Goal: Task Accomplishment & Management: Use online tool/utility

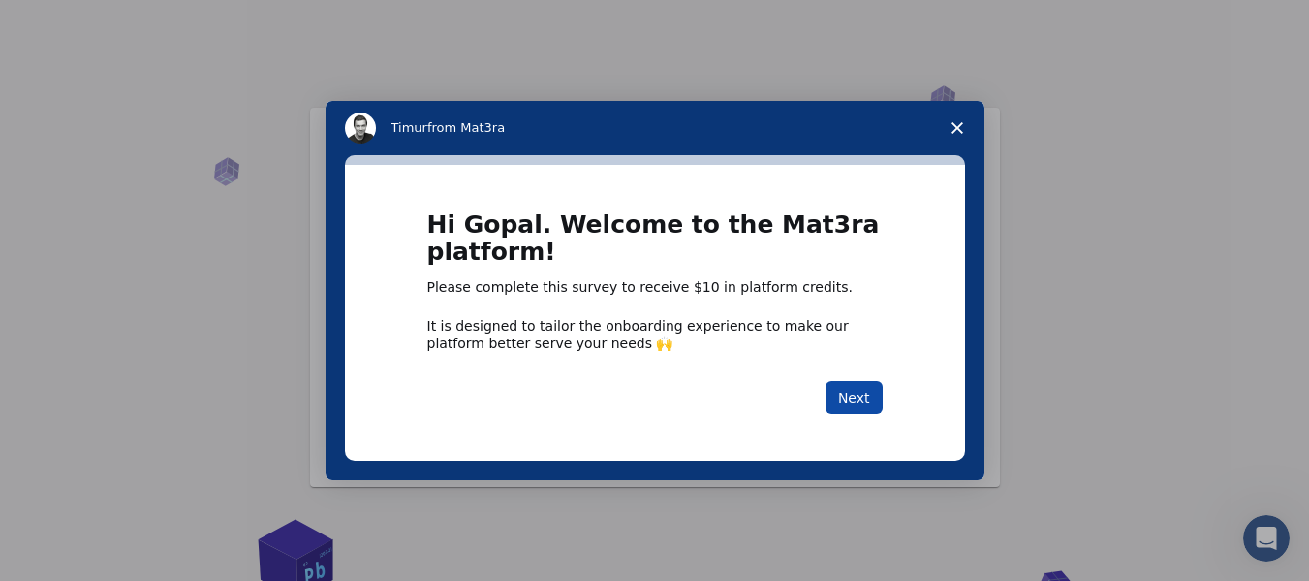
click at [855, 394] on button "Next" at bounding box center [854, 397] width 57 height 33
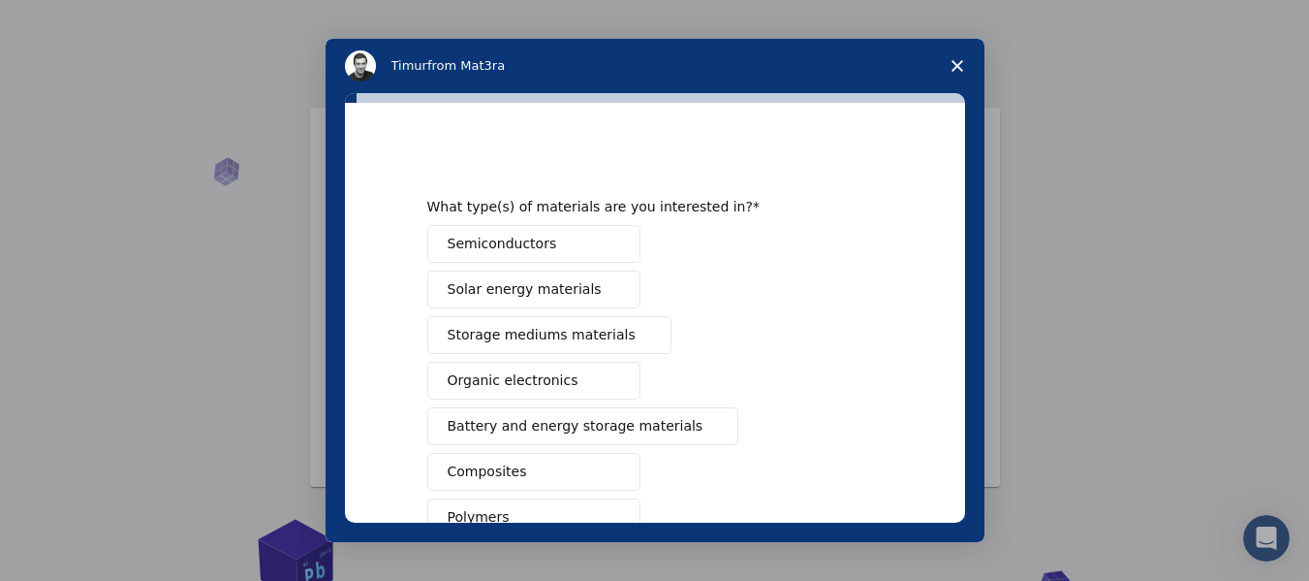
click at [607, 244] on span "Intercom messenger" at bounding box center [613, 244] width 16 height 16
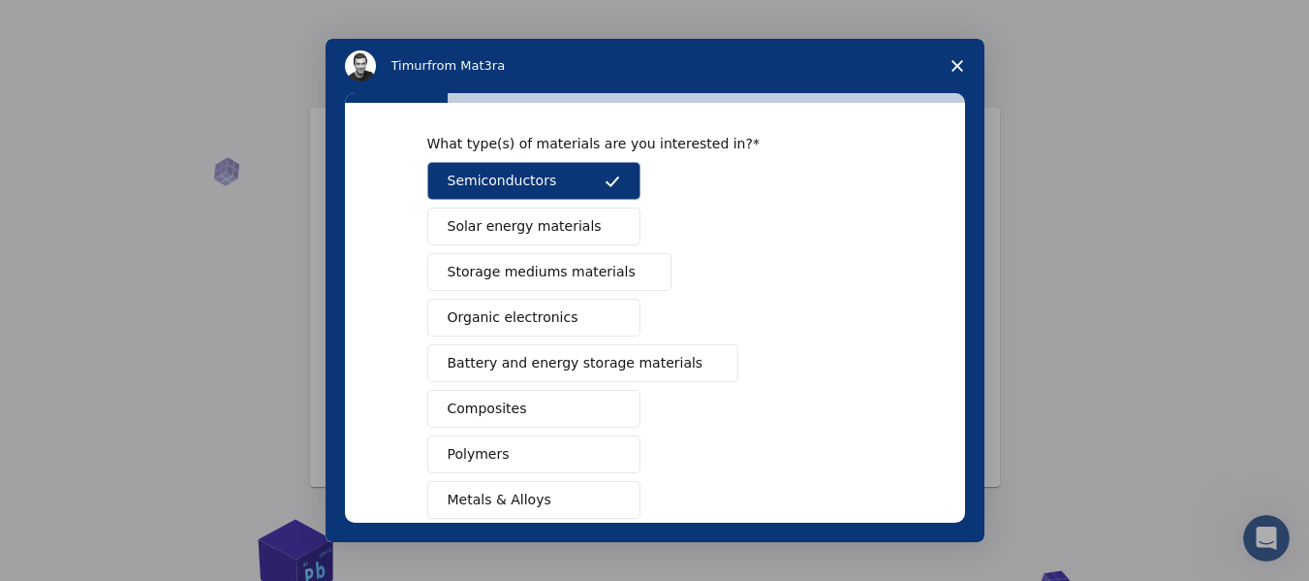
scroll to position [97, 0]
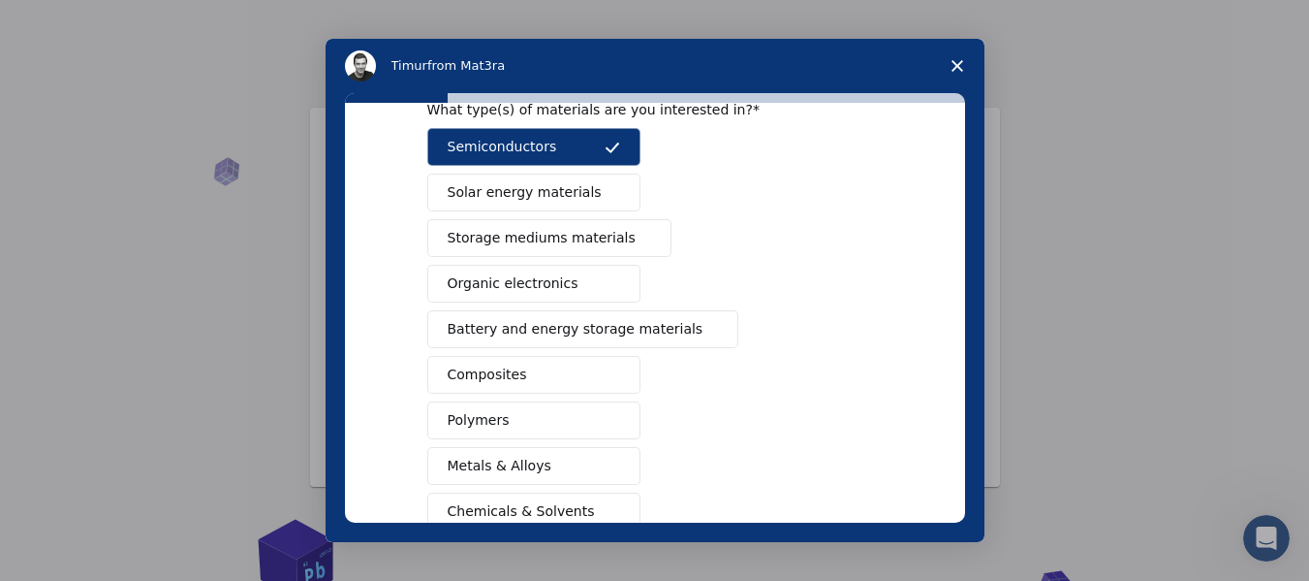
click at [549, 199] on span "Solar energy materials" at bounding box center [525, 192] width 154 height 20
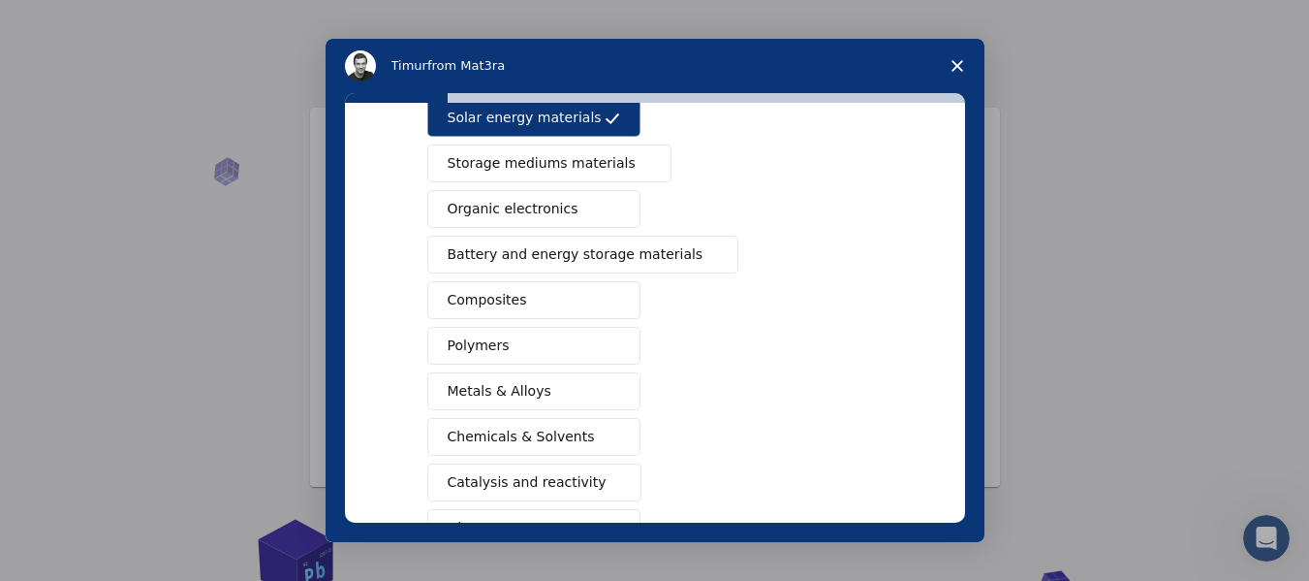
scroll to position [355, 0]
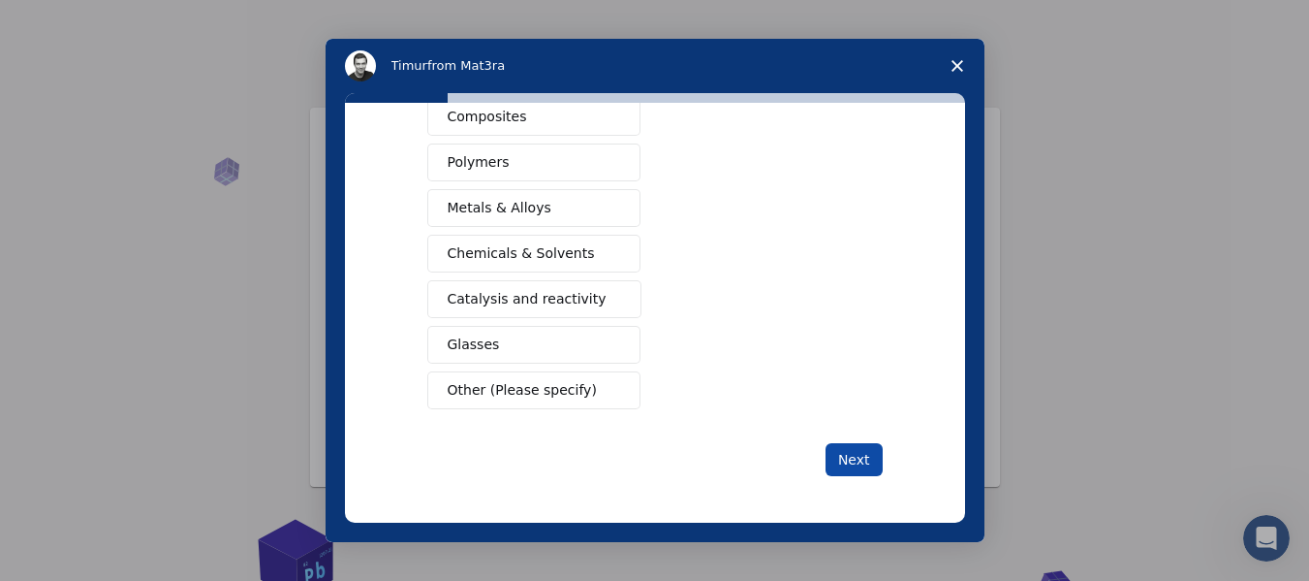
click at [832, 462] on button "Next" at bounding box center [854, 459] width 57 height 33
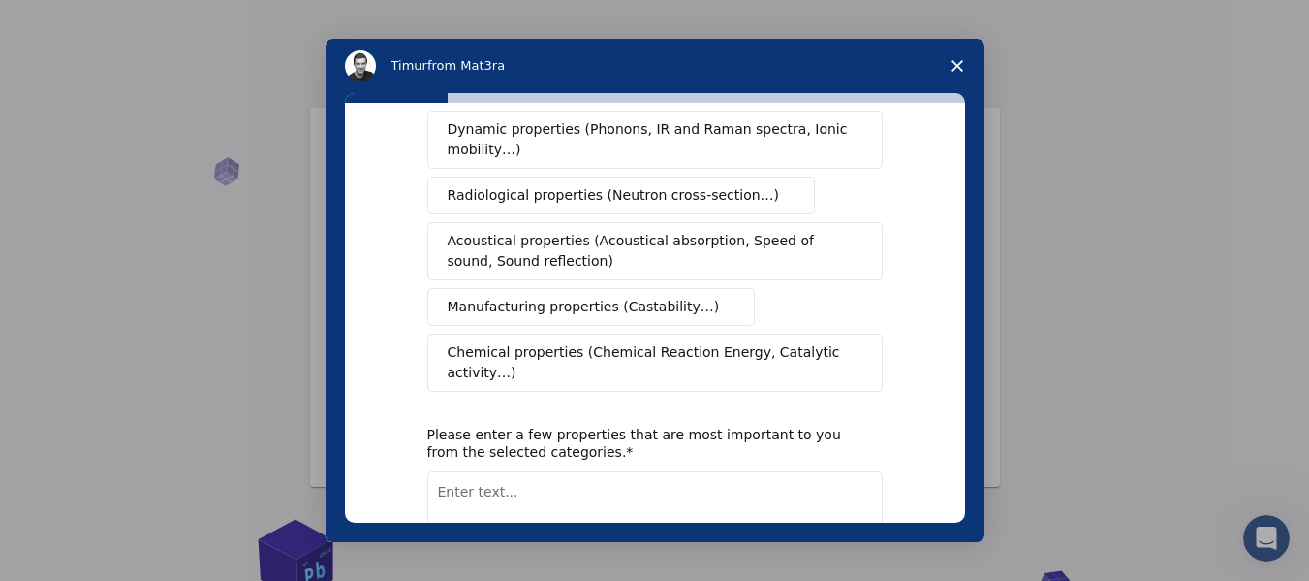
scroll to position [0, 0]
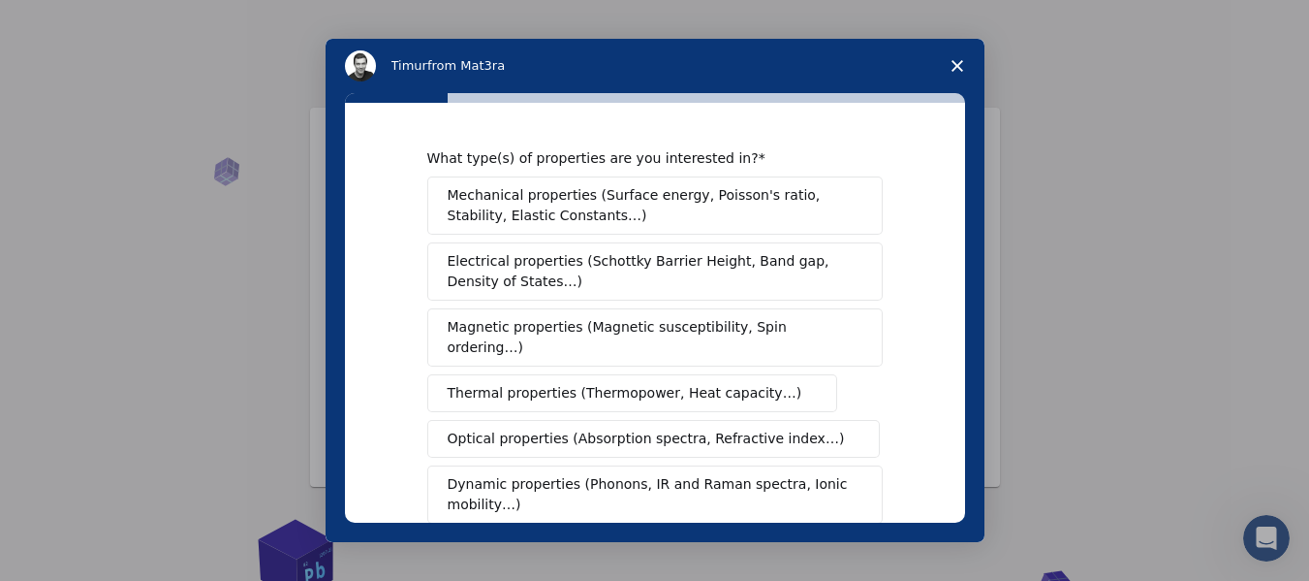
click at [741, 292] on span "Electrical properties (Schottky Barrier Height, Band gap, Density of States…)" at bounding box center [649, 271] width 403 height 41
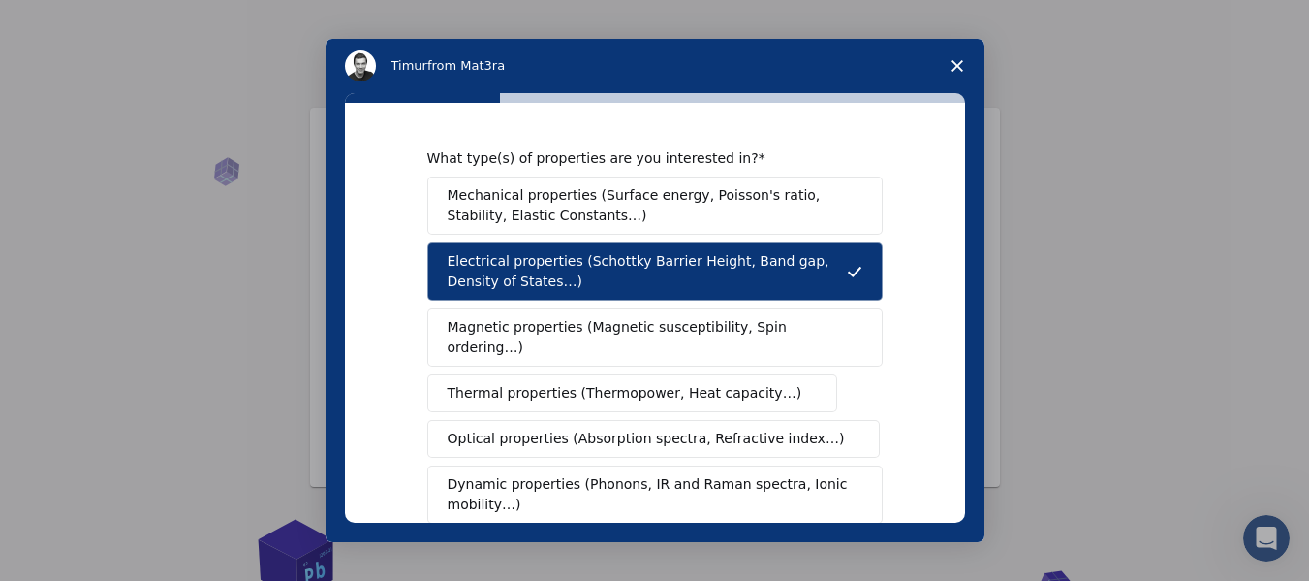
click at [738, 341] on button "Magnetic properties (Magnetic susceptibility, Spin ordering…)" at bounding box center [654, 337] width 455 height 58
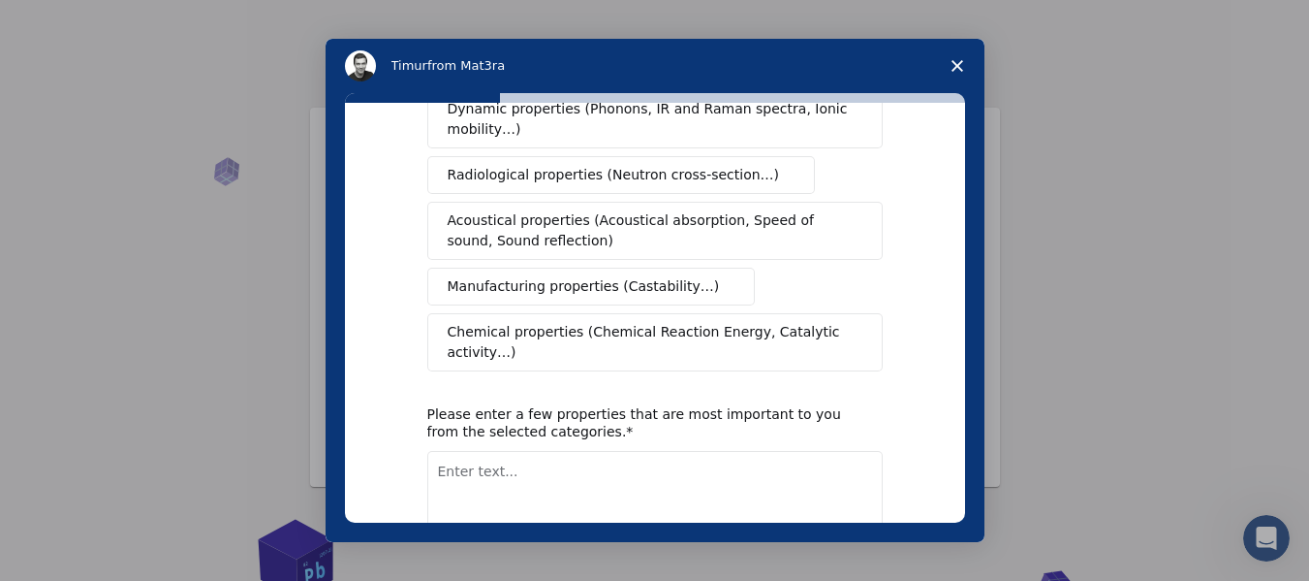
scroll to position [455, 0]
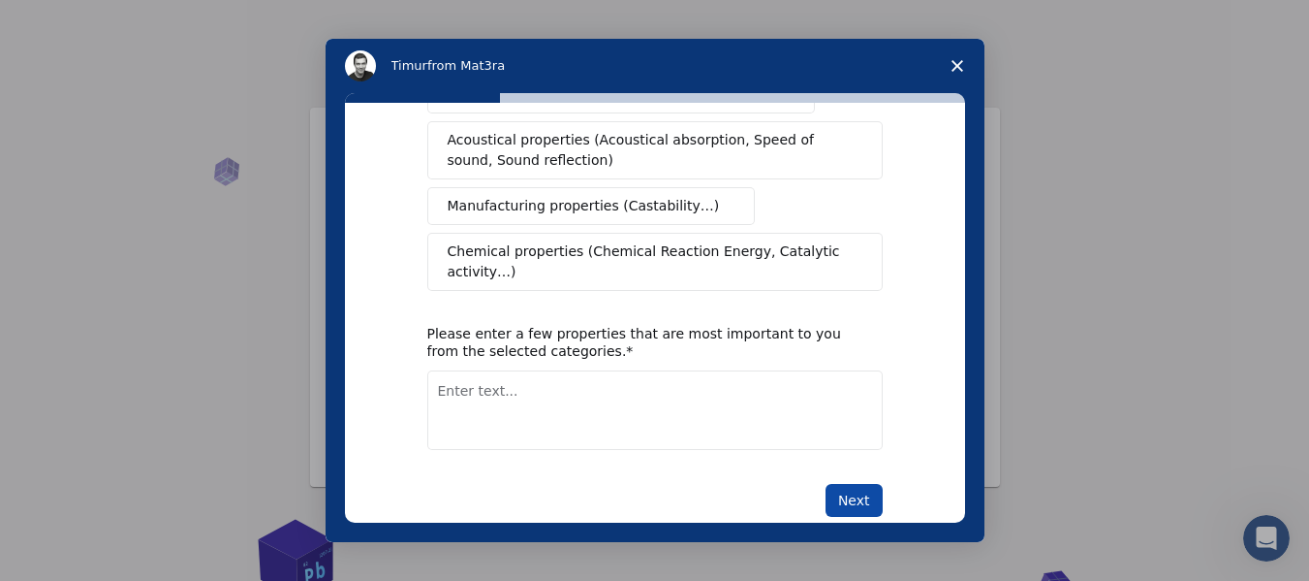
click at [832, 484] on button "Next" at bounding box center [854, 500] width 57 height 33
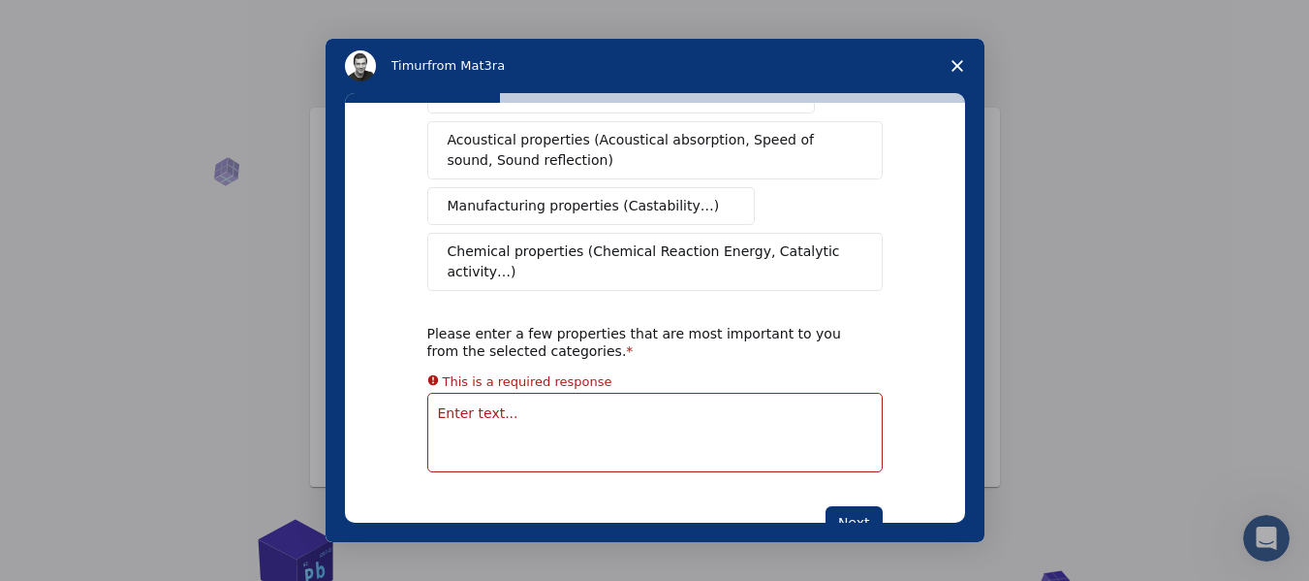
click at [676, 393] on textarea "Enter text..." at bounding box center [654, 432] width 455 height 79
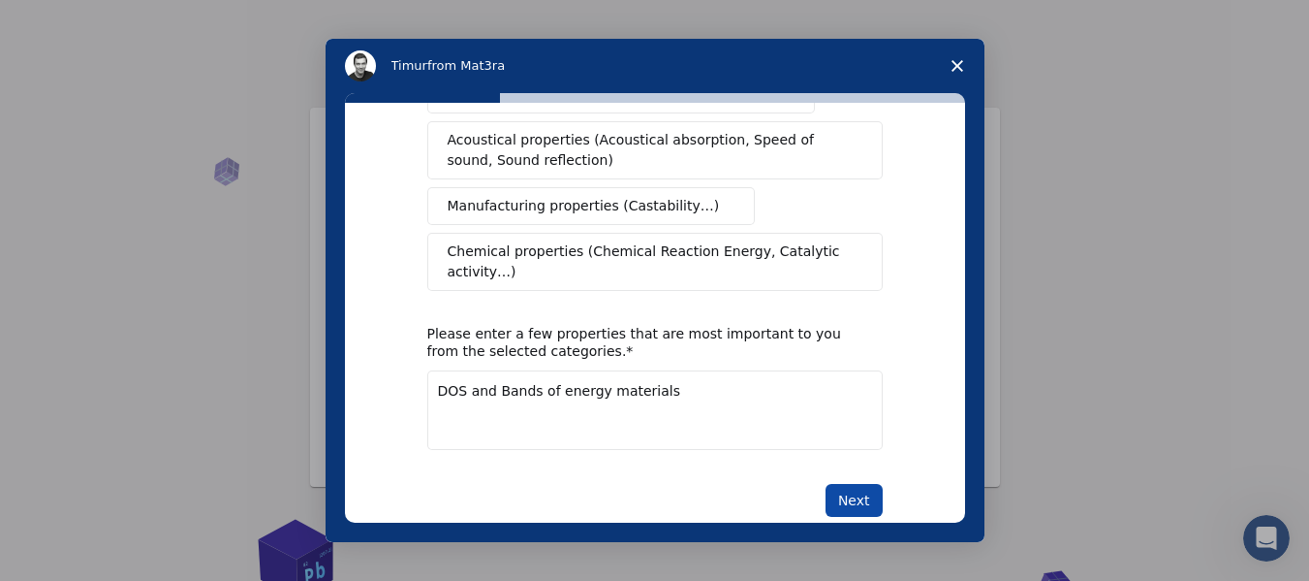
type textarea "DOS and Bands of energy materials"
click at [845, 484] on button "Next" at bounding box center [854, 500] width 57 height 33
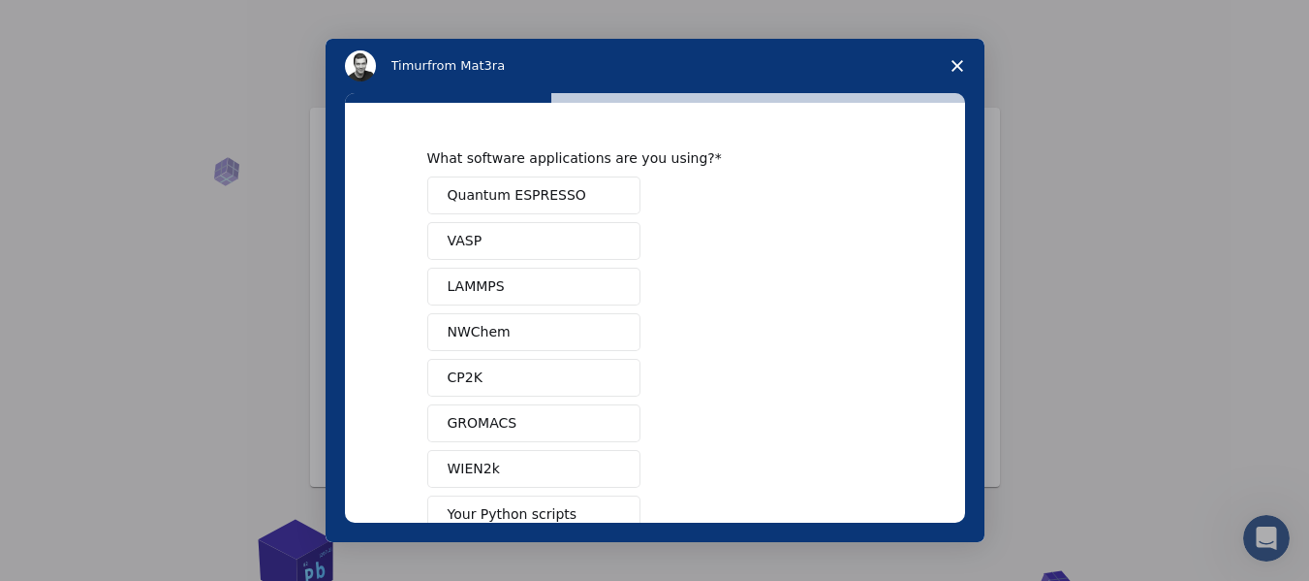
click at [522, 193] on span "Quantum ESPRESSO" at bounding box center [517, 195] width 139 height 20
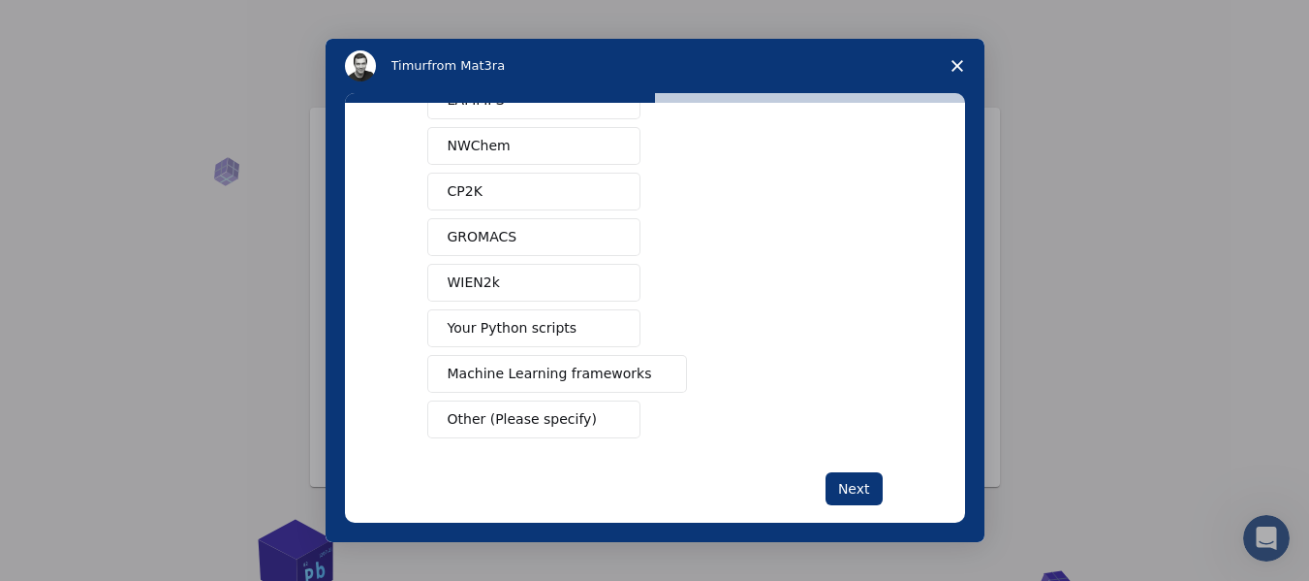
scroll to position [194, 0]
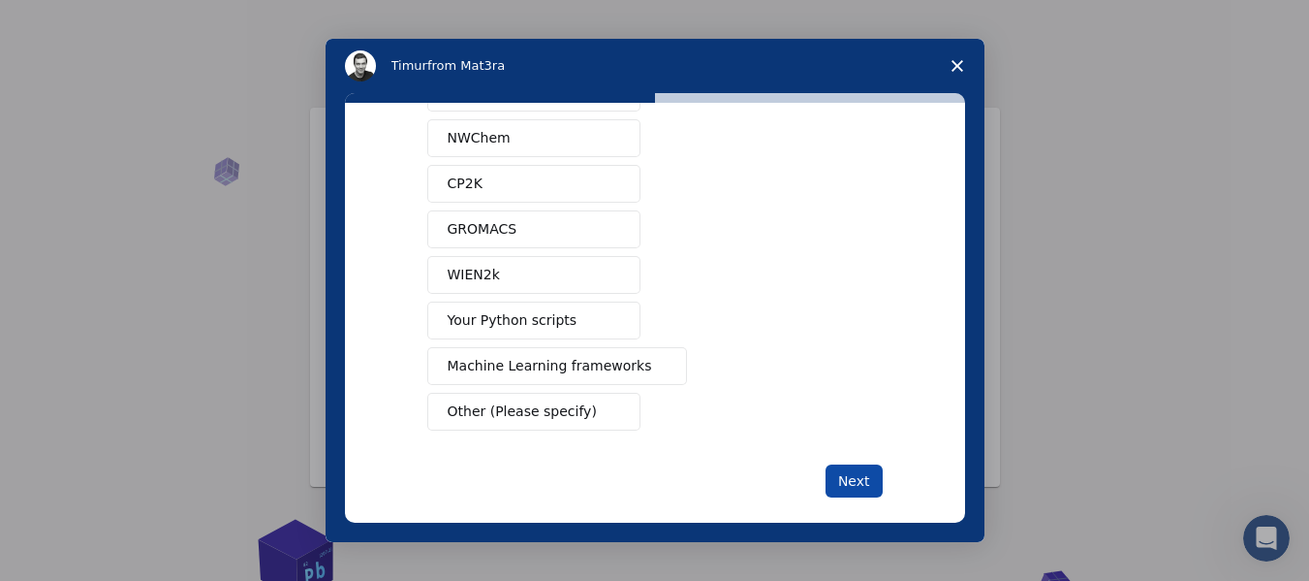
click at [841, 475] on button "Next" at bounding box center [854, 480] width 57 height 33
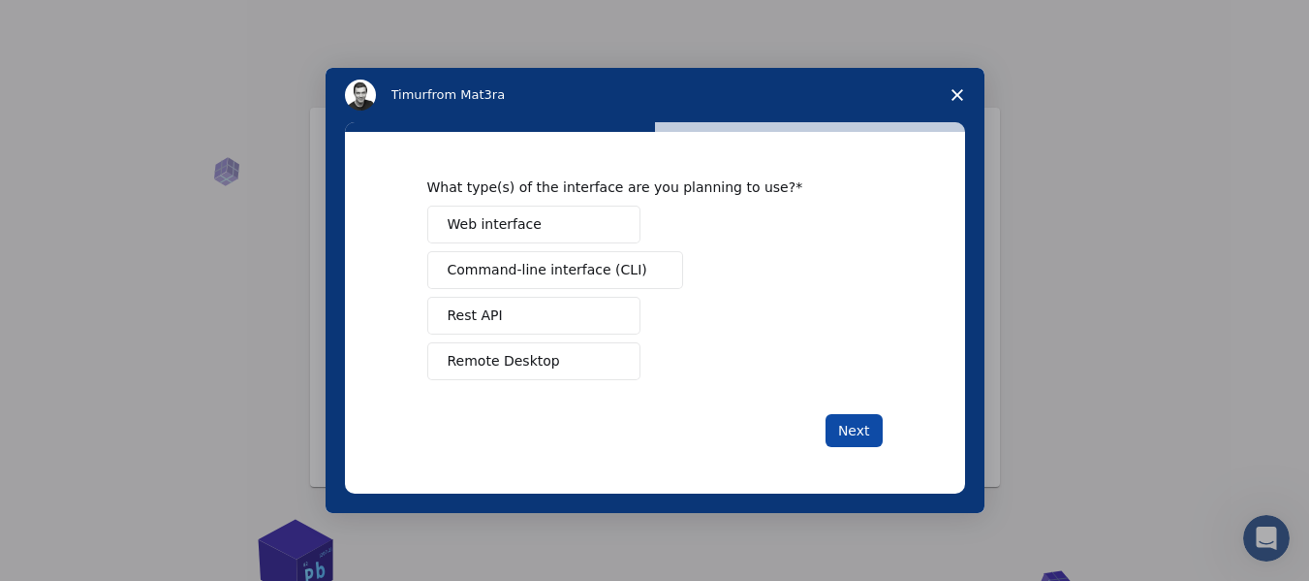
scroll to position [0, 0]
click at [532, 358] on span "Remote Desktop" at bounding box center [504, 361] width 112 height 20
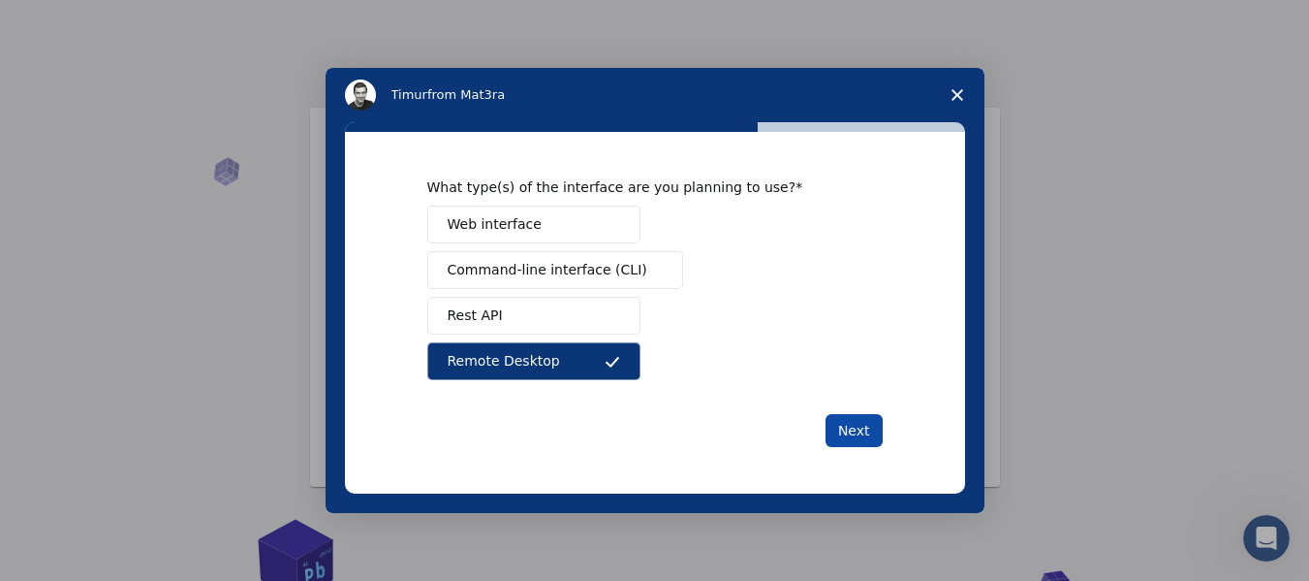
click at [866, 431] on button "Next" at bounding box center [854, 430] width 57 height 33
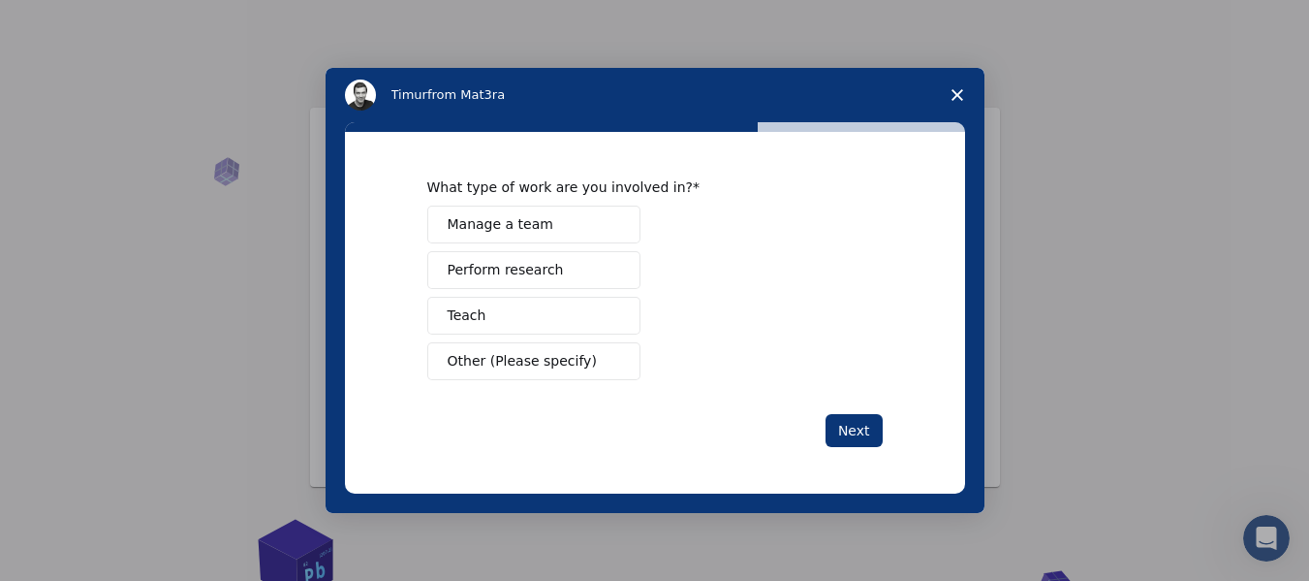
click at [519, 272] on span "Perform research" at bounding box center [506, 270] width 116 height 20
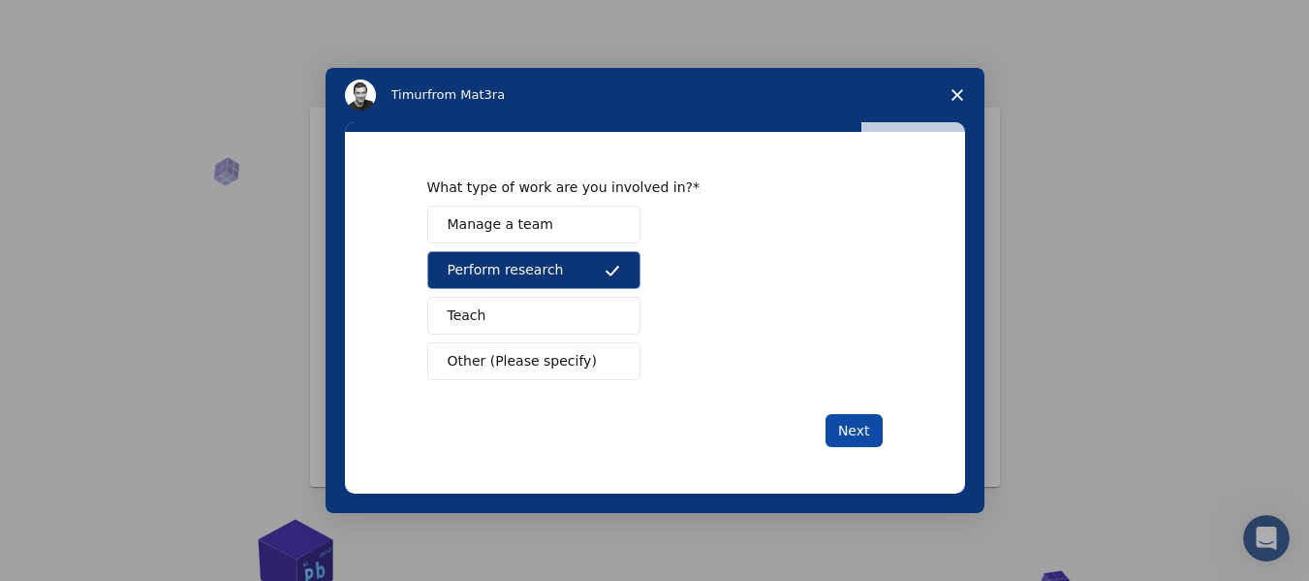
click at [840, 425] on button "Next" at bounding box center [854, 430] width 57 height 33
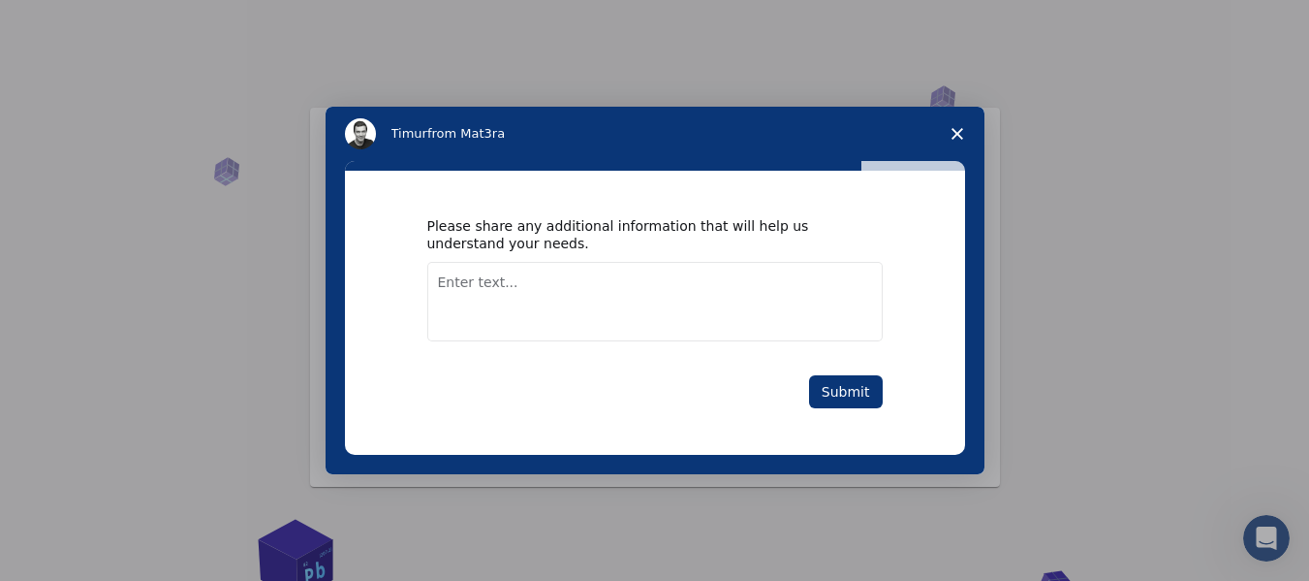
click at [624, 314] on textarea "Enter text..." at bounding box center [654, 301] width 455 height 79
type textarea "u"
type textarea "I just need free paltoform"
click at [857, 394] on button "Submit" at bounding box center [846, 391] width 74 height 33
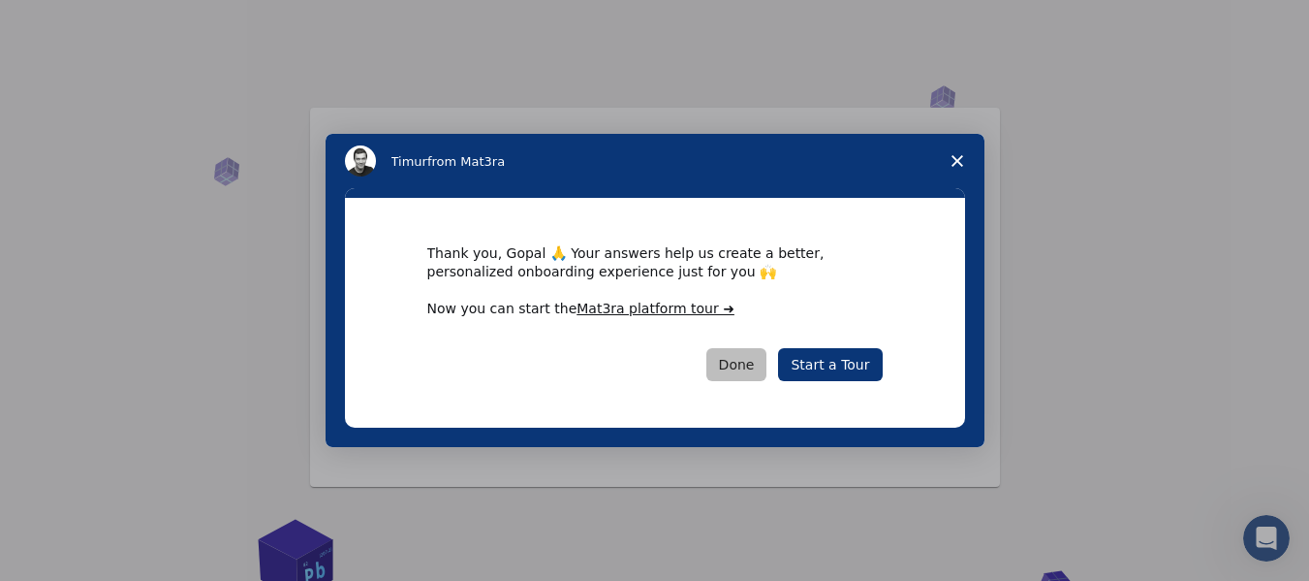
click at [755, 363] on button "Done" at bounding box center [737, 364] width 61 height 33
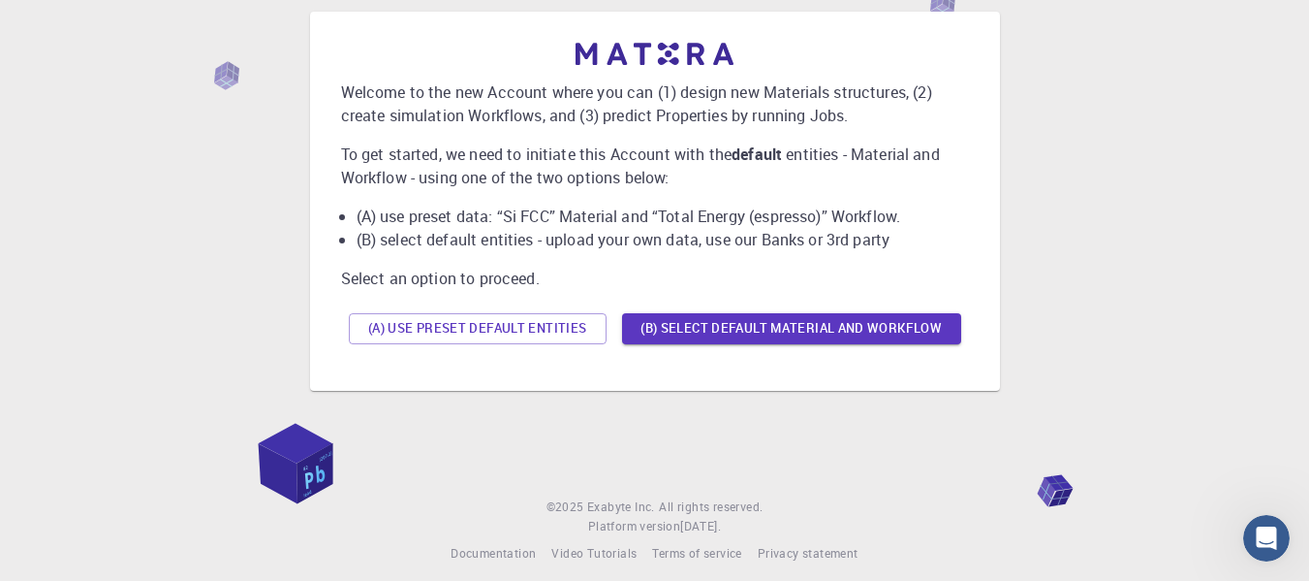
scroll to position [97, 0]
click at [785, 328] on button "(B) Select default material and workflow" at bounding box center [791, 327] width 339 height 31
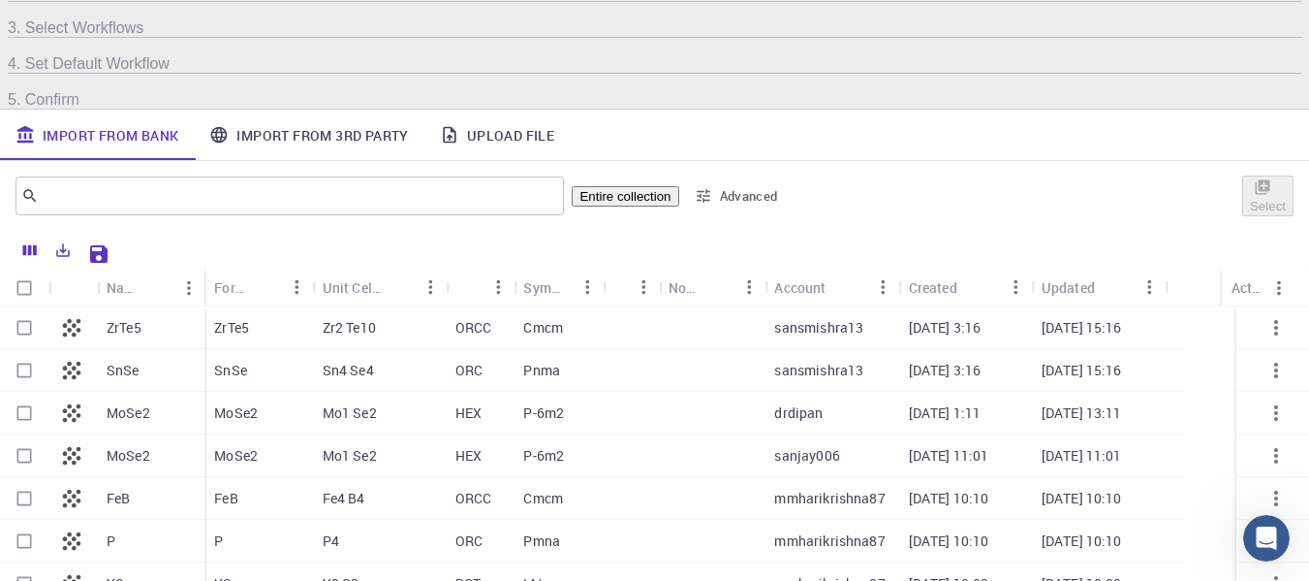
scroll to position [257, 0]
click at [43, 307] on input "Select row" at bounding box center [24, 325] width 37 height 37
checkbox input "true"
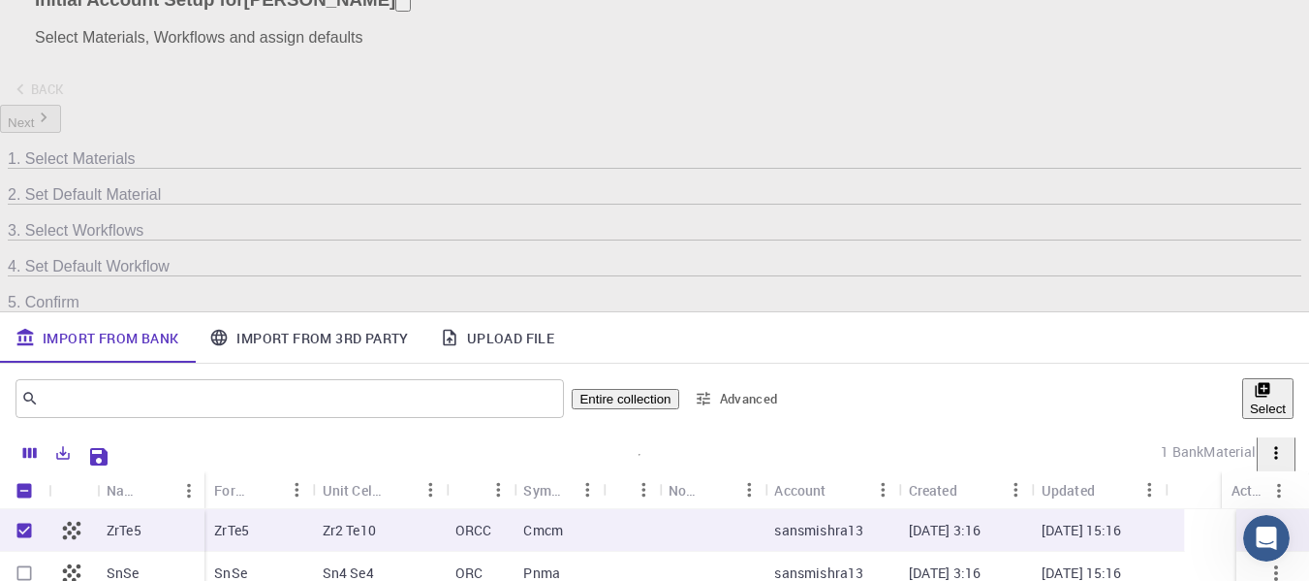
scroll to position [0, 0]
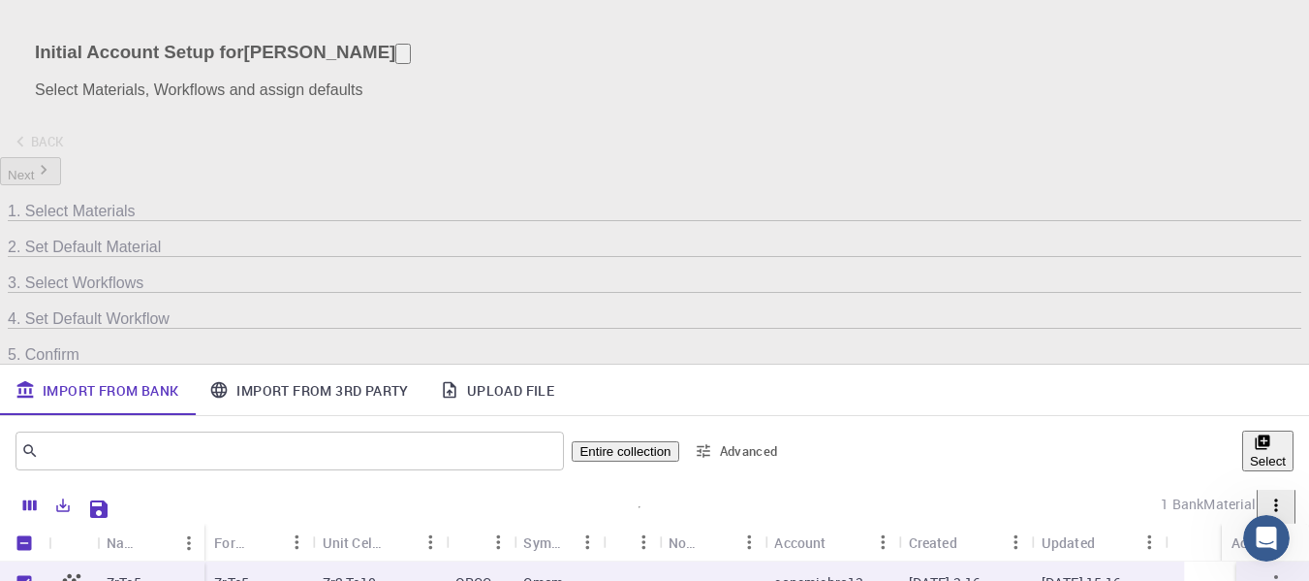
click at [1242, 430] on button "Select" at bounding box center [1267, 450] width 51 height 41
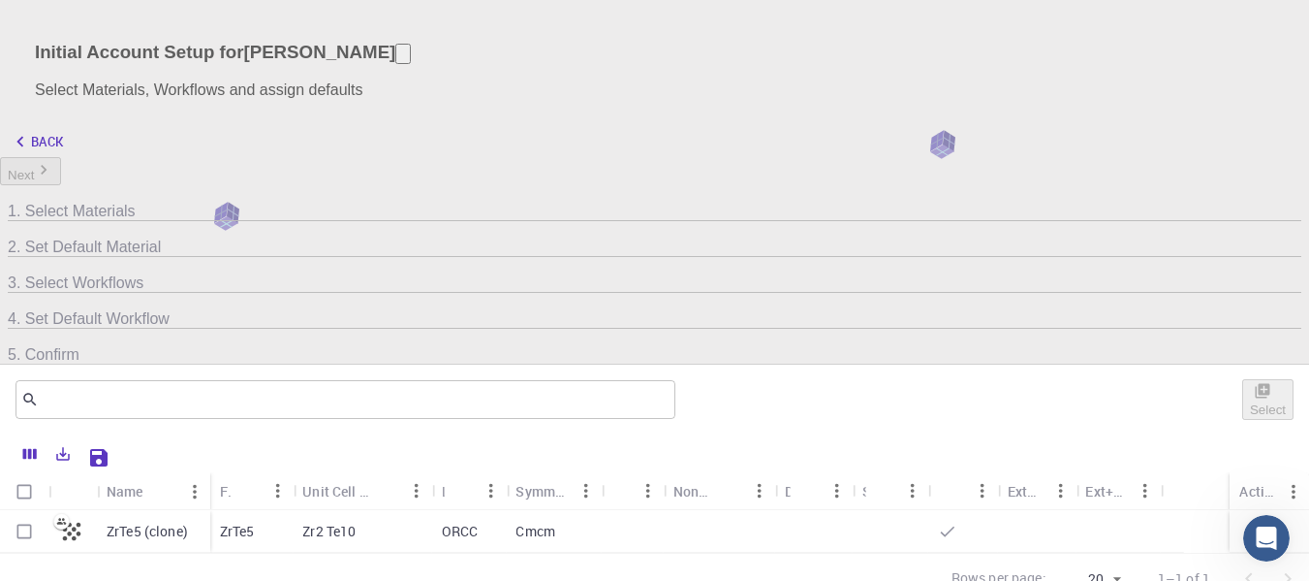
click at [28, 272] on icon at bounding box center [19, 281] width 17 height 19
click at [677, 257] on span "3. Select Workflows" at bounding box center [655, 274] width 1294 height 34
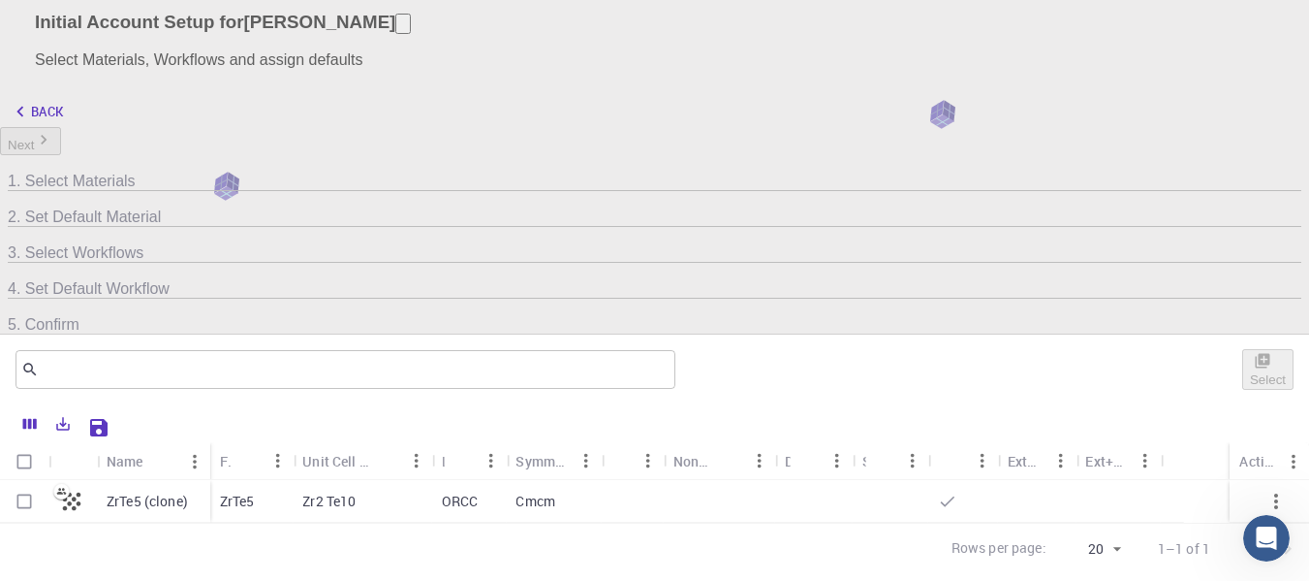
scroll to position [9, 0]
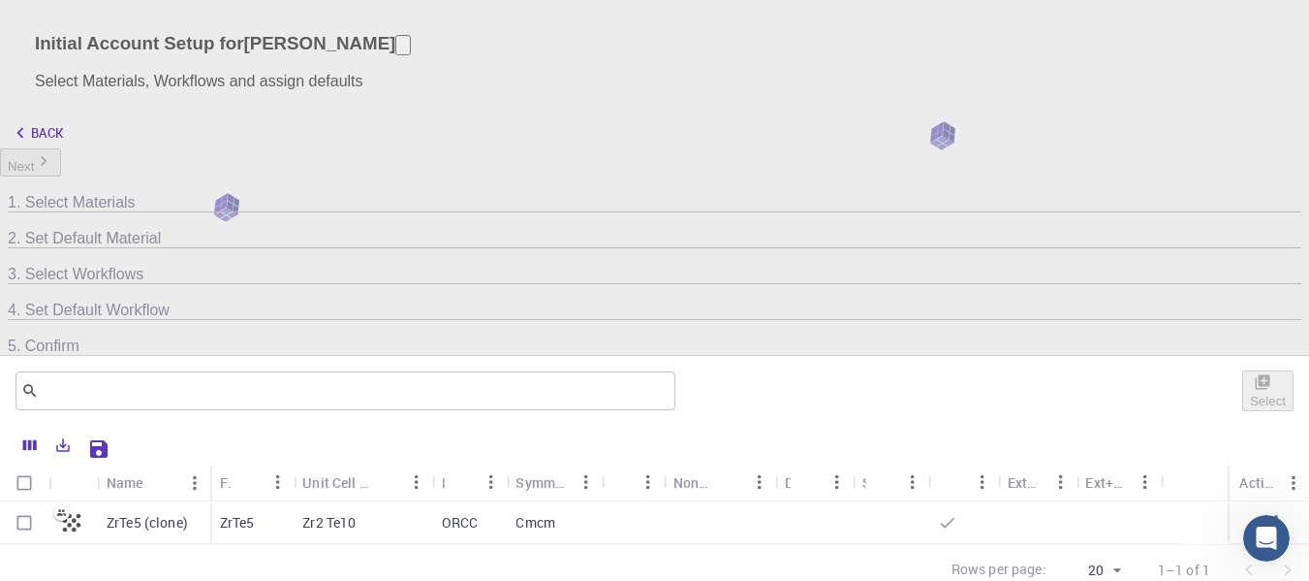
click at [472, 513] on p "ORCC" at bounding box center [460, 522] width 37 height 19
checkbox input "true"
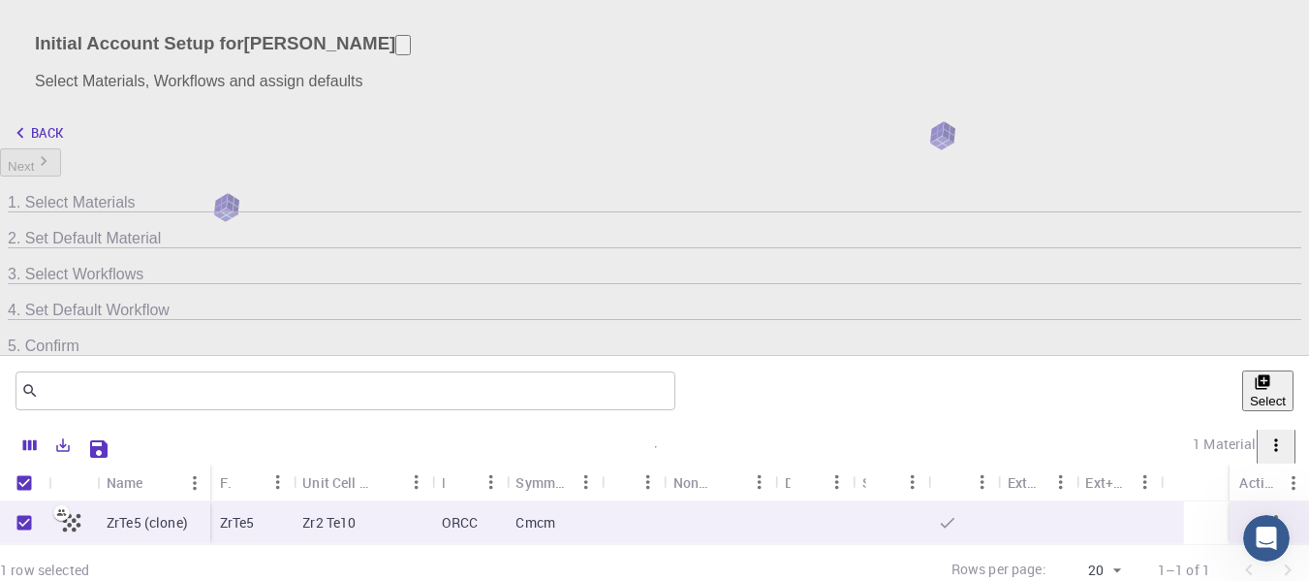
click at [8, 262] on icon at bounding box center [8, 262] width 0 height 0
click at [1265, 511] on icon "button" at bounding box center [1276, 522] width 23 height 23
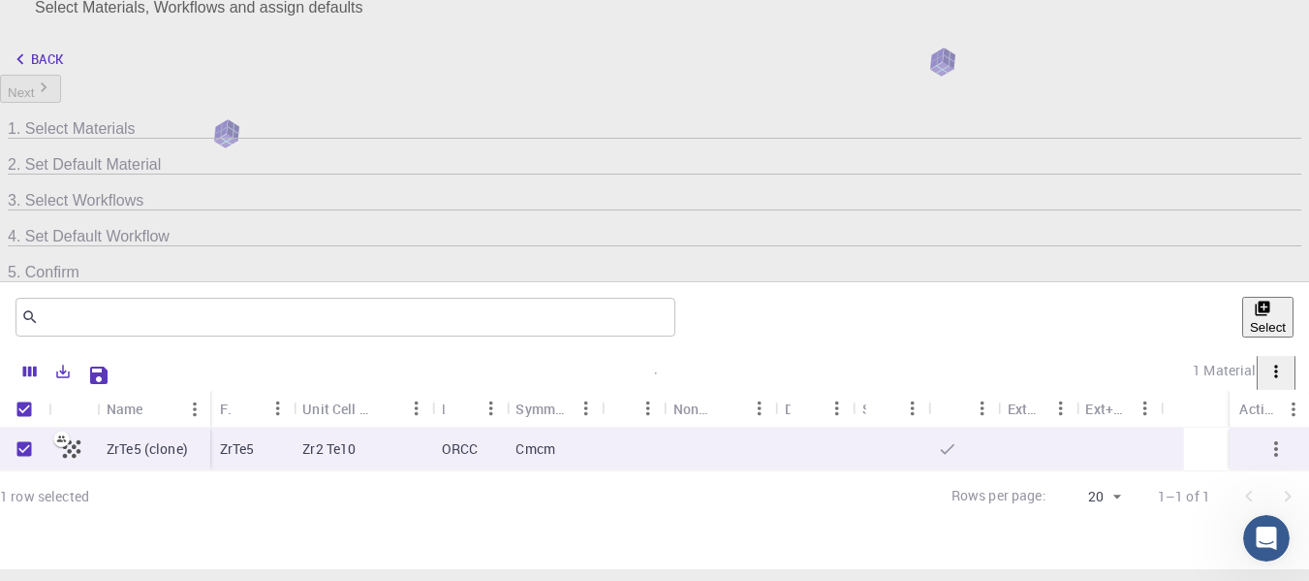
scroll to position [0, 0]
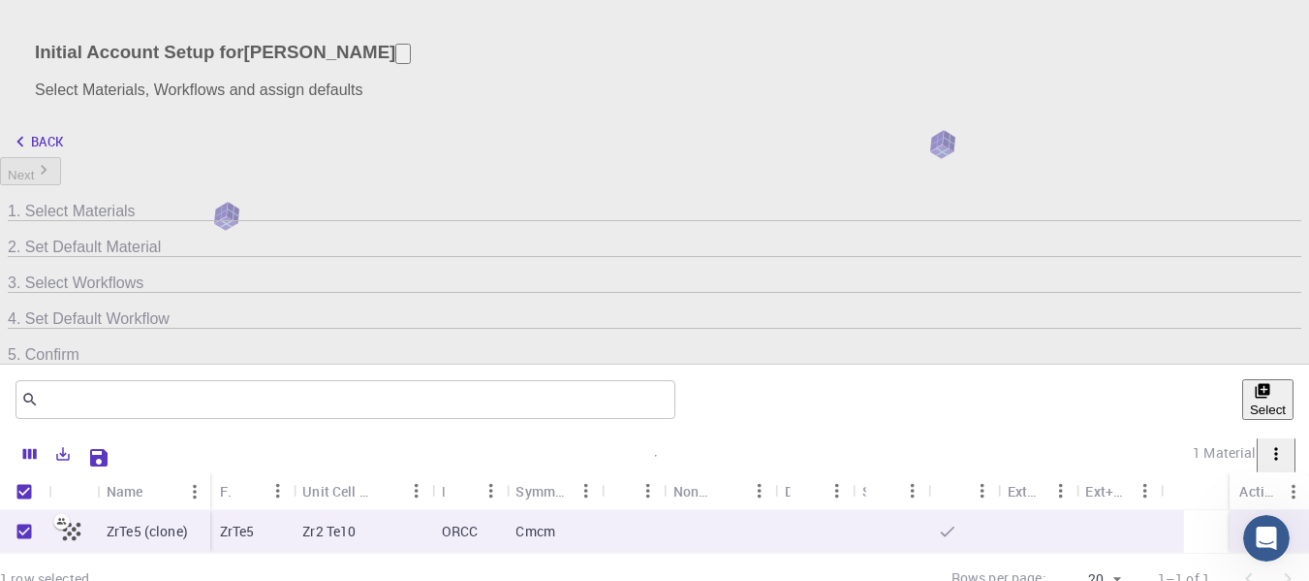
click at [677, 514] on div "ZrTe5 (clone) ZrTe5 Zr2 Te10 ORCC Cmcm" at bounding box center [654, 531] width 1309 height 43
click at [479, 521] on p "ORCC" at bounding box center [460, 530] width 37 height 19
checkbox input "false"
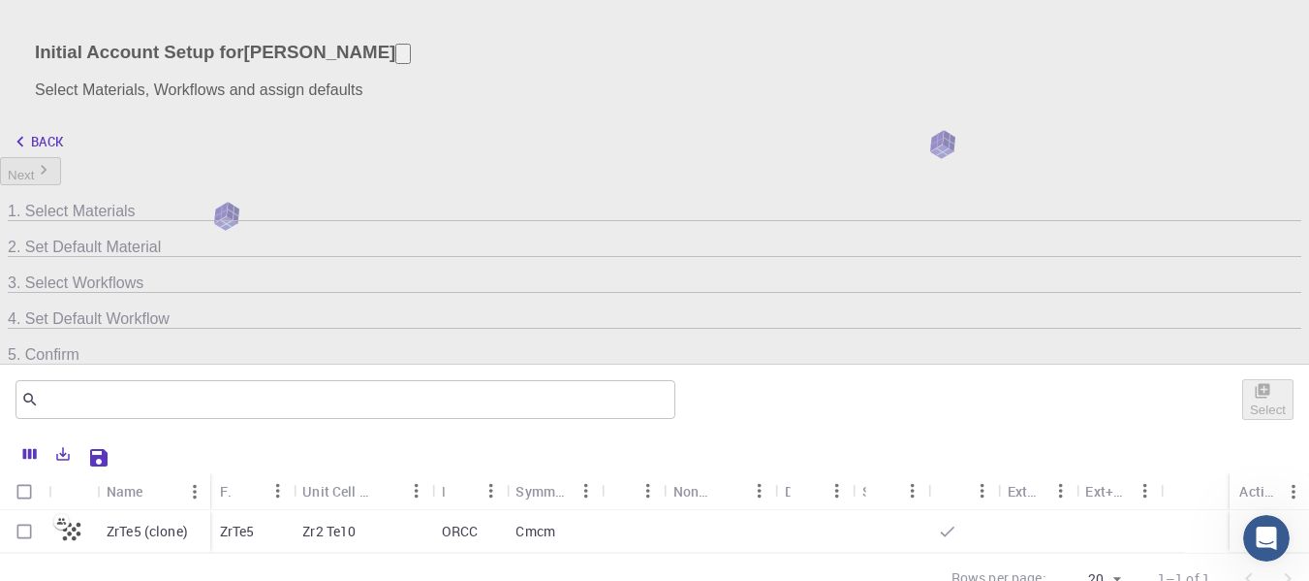
click at [479, 521] on p "ORCC" at bounding box center [460, 530] width 37 height 19
checkbox input "true"
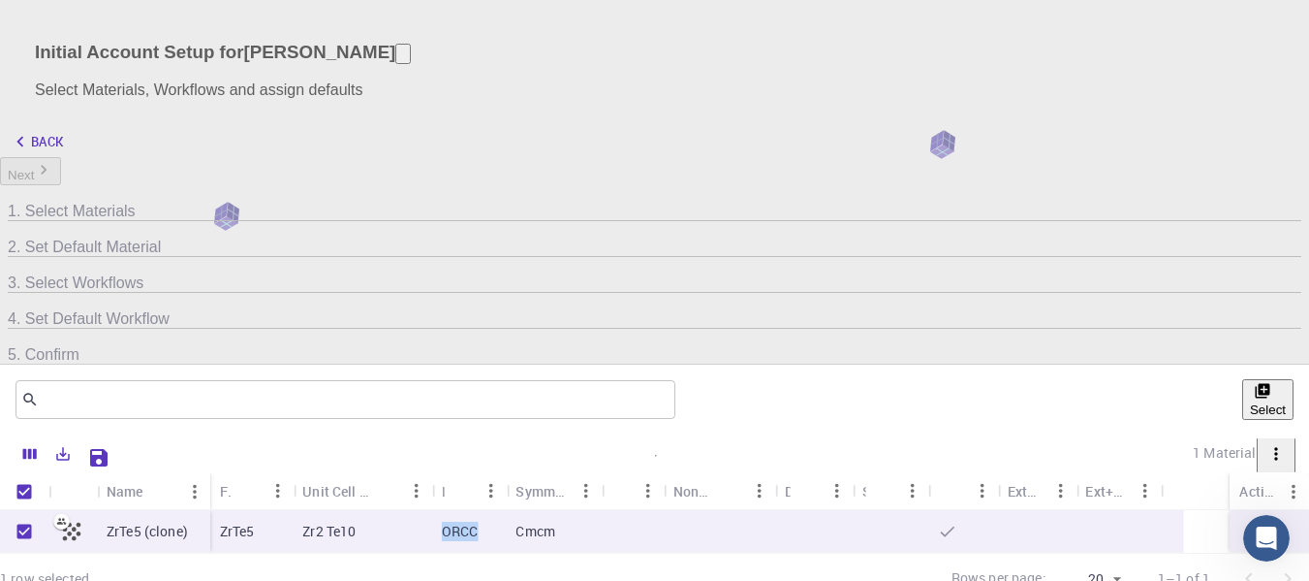
click at [479, 521] on p "ORCC" at bounding box center [460, 530] width 37 height 19
checkbox input "false"
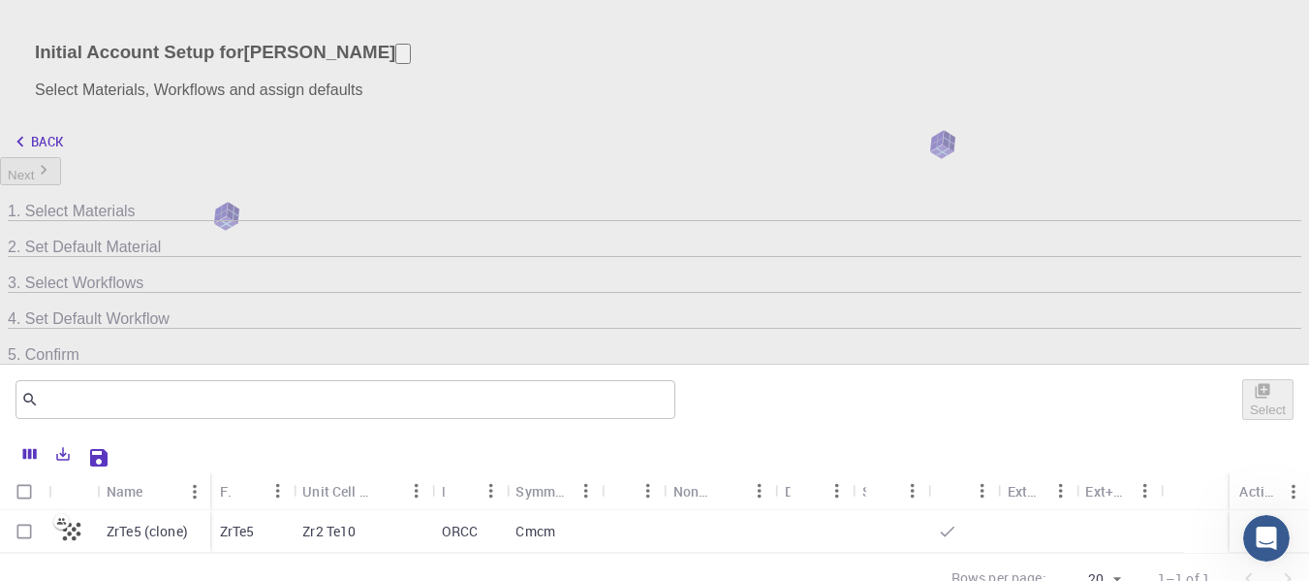
click at [638, 510] on div at bounding box center [633, 531] width 62 height 43
checkbox input "true"
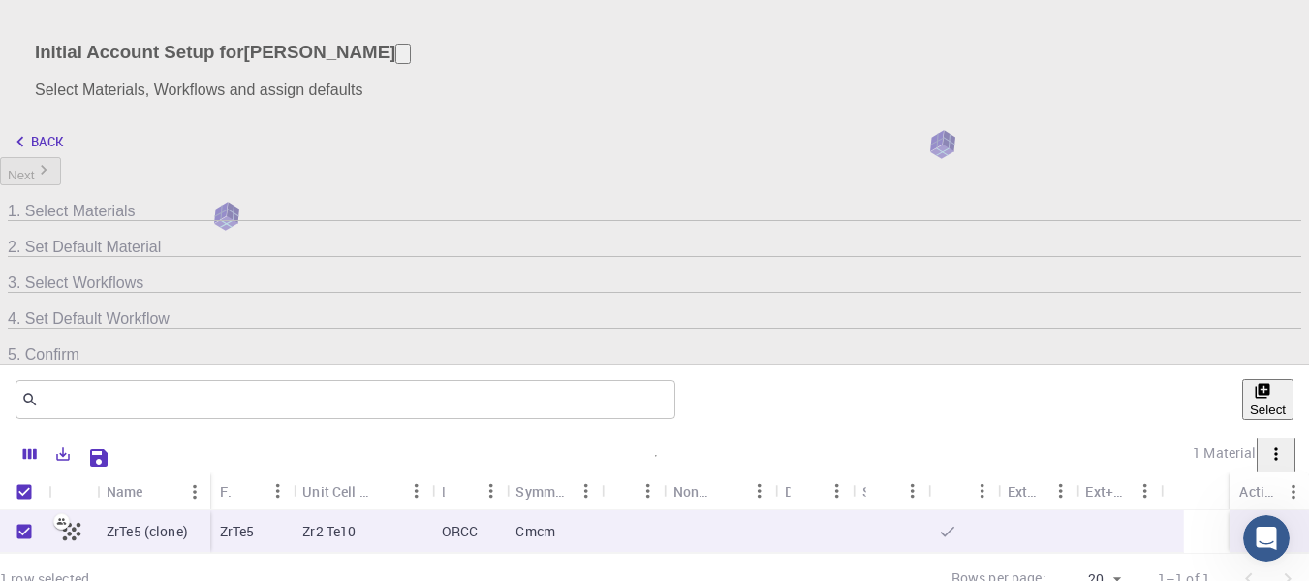
click at [638, 510] on div at bounding box center [633, 531] width 62 height 43
checkbox input "false"
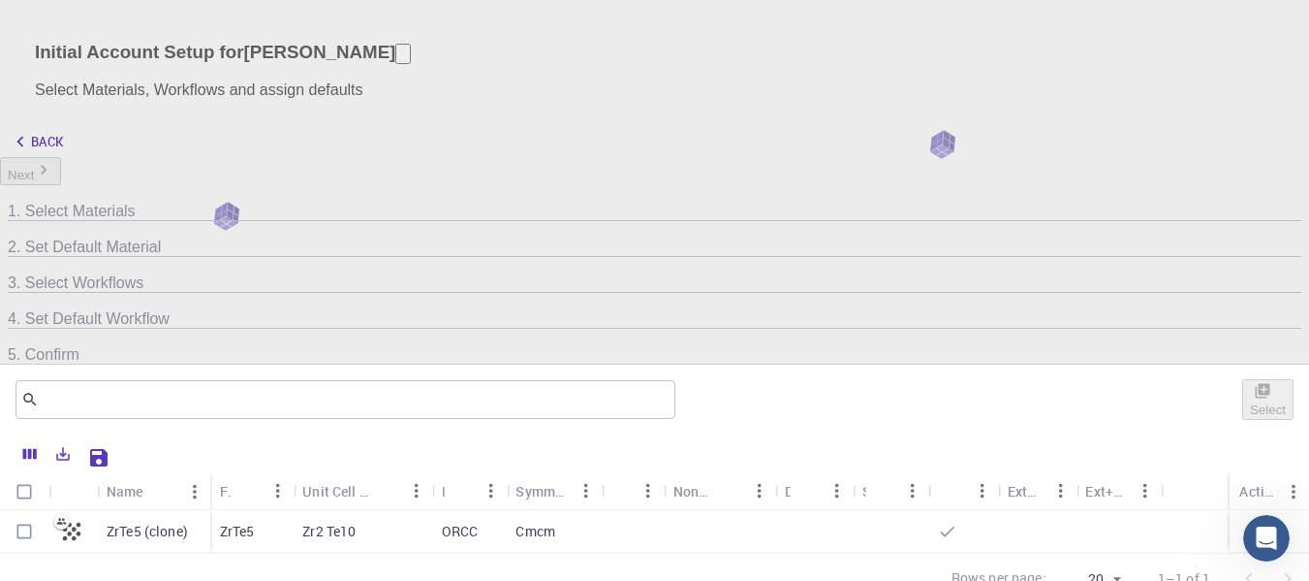
click at [638, 510] on div at bounding box center [633, 531] width 62 height 43
checkbox input "true"
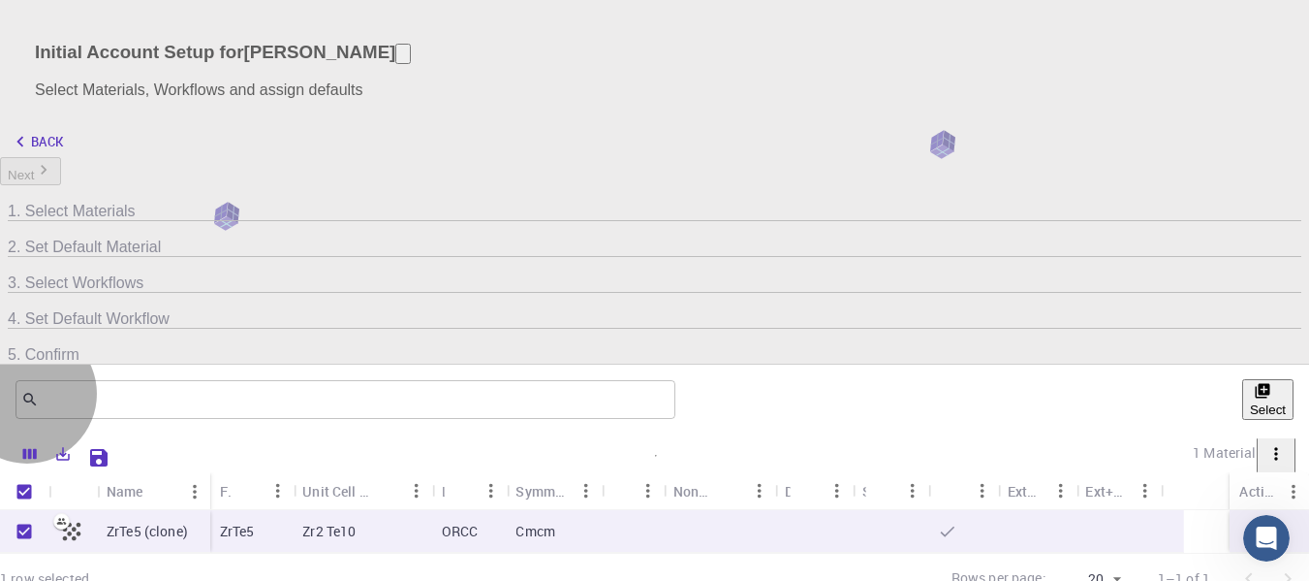
click at [1242, 379] on button "Select" at bounding box center [1267, 399] width 51 height 41
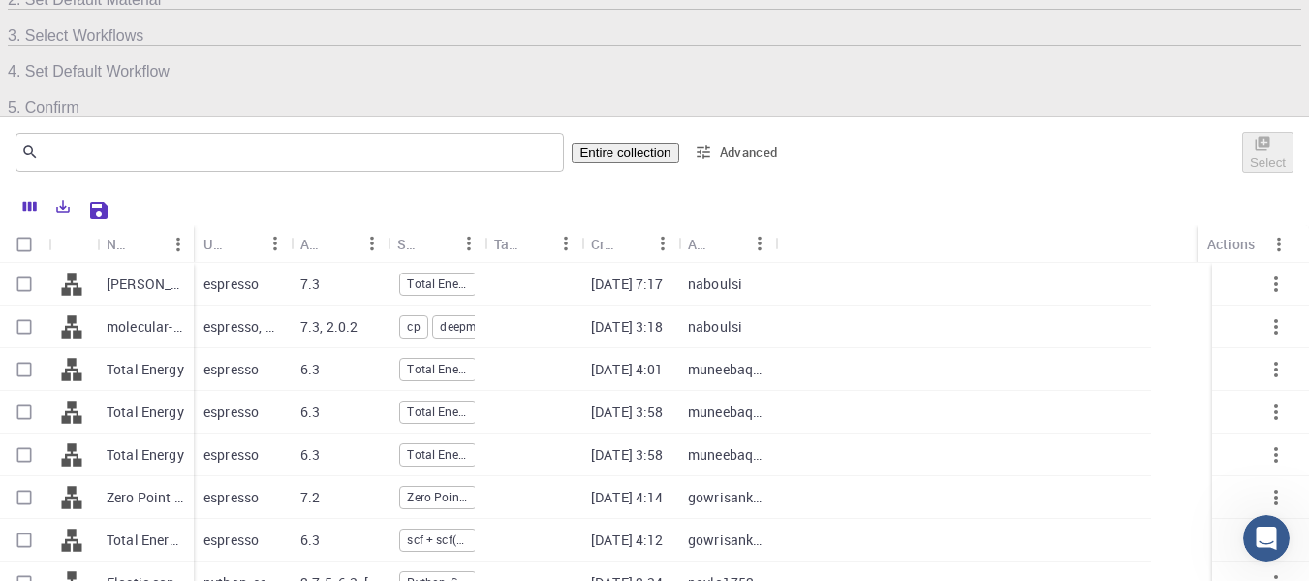
scroll to position [291, 0]
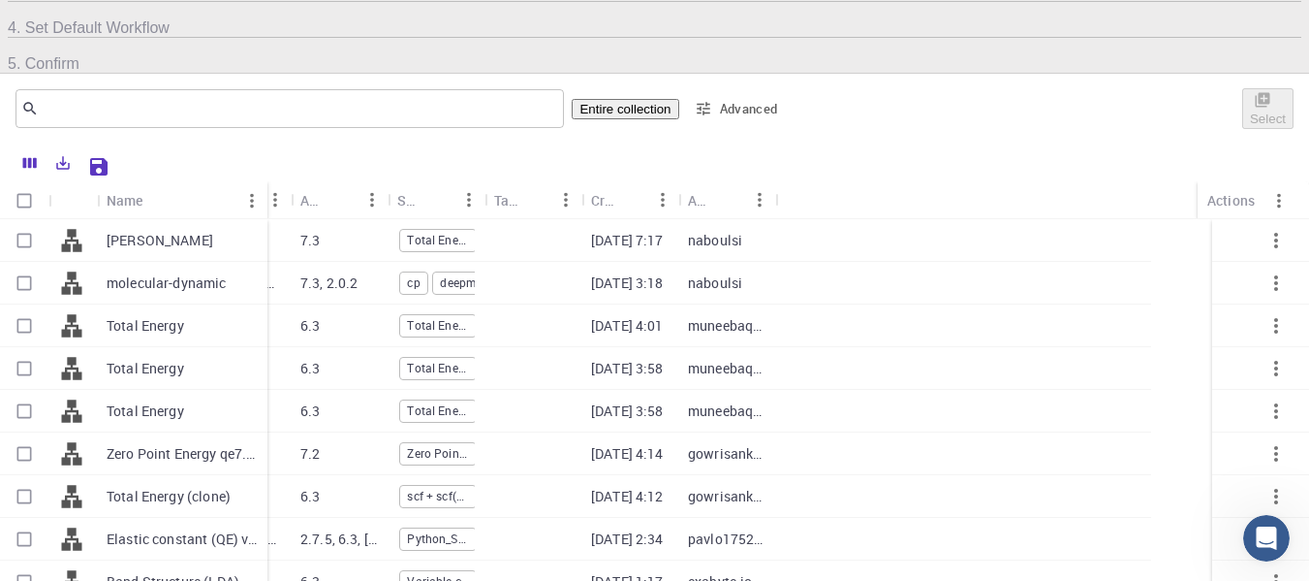
drag, startPoint x: 211, startPoint y: 79, endPoint x: 285, endPoint y: 81, distance: 73.7
click at [279, 181] on div "Name" at bounding box center [269, 200] width 19 height 38
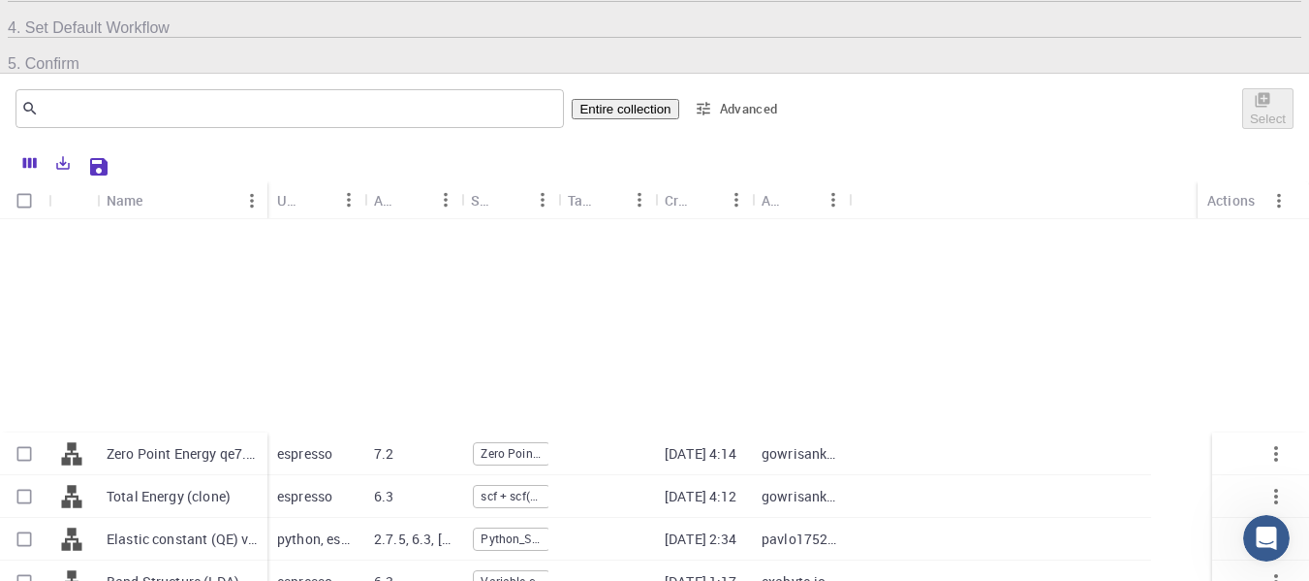
scroll to position [388, 0]
drag, startPoint x: 288, startPoint y: 71, endPoint x: 507, endPoint y: 96, distance: 220.5
click at [498, 181] on div "Name" at bounding box center [488, 200] width 19 height 38
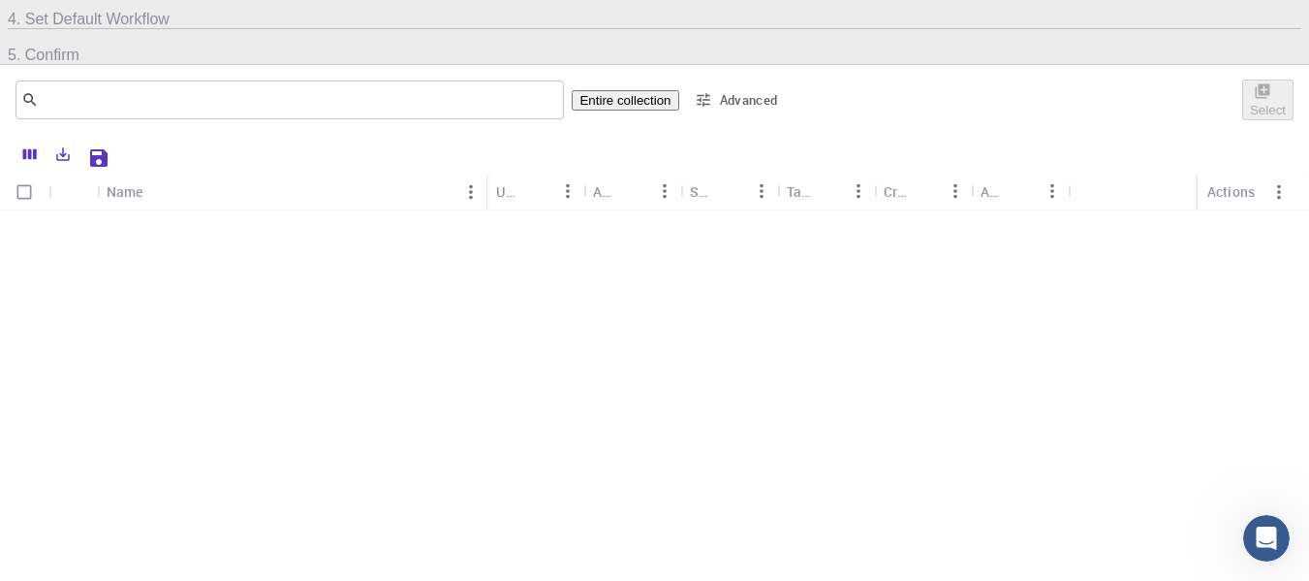
scroll to position [565, 0]
checkbox input "true"
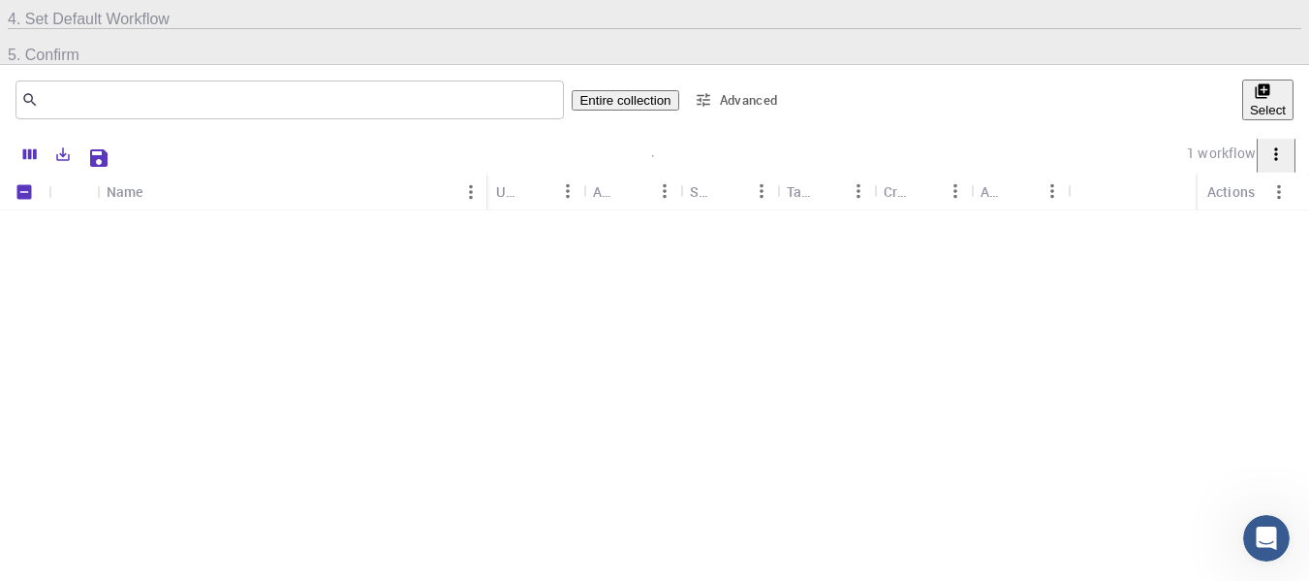
checkbox input "false"
checkbox input "true"
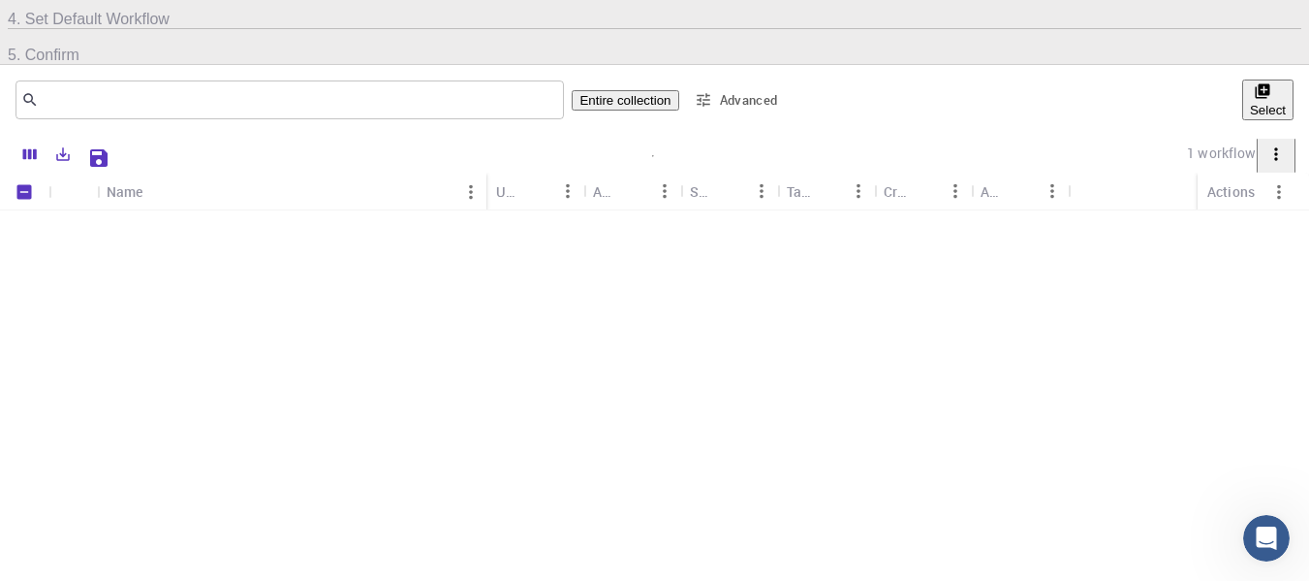
checkbox input "false"
checkbox input "true"
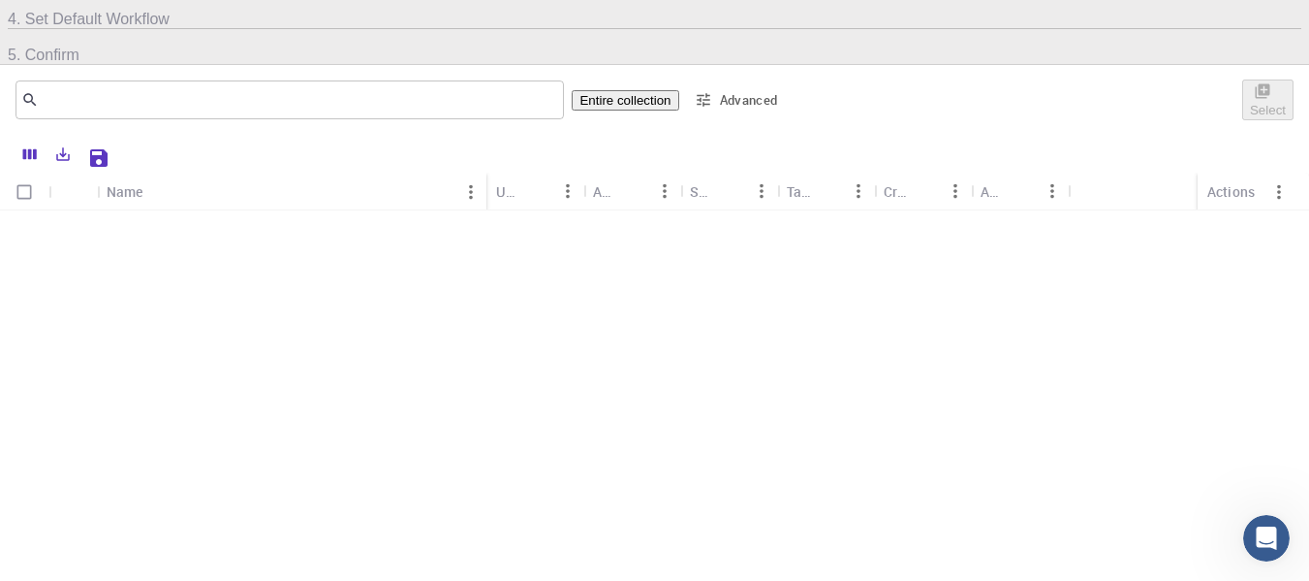
checkbox input "true"
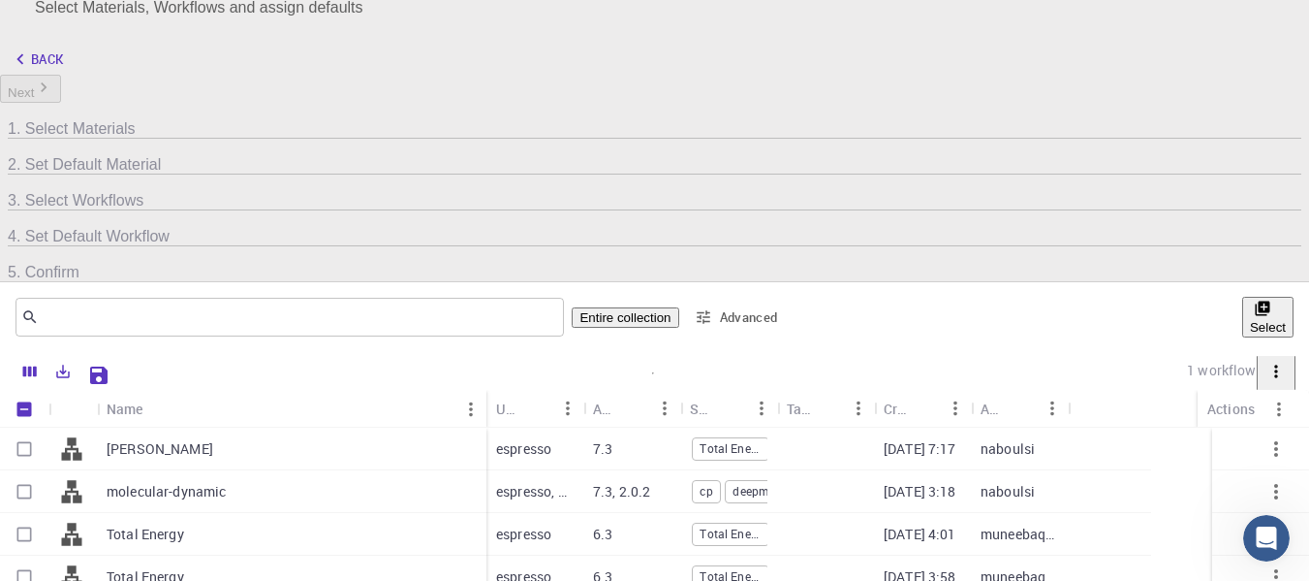
scroll to position [62, 0]
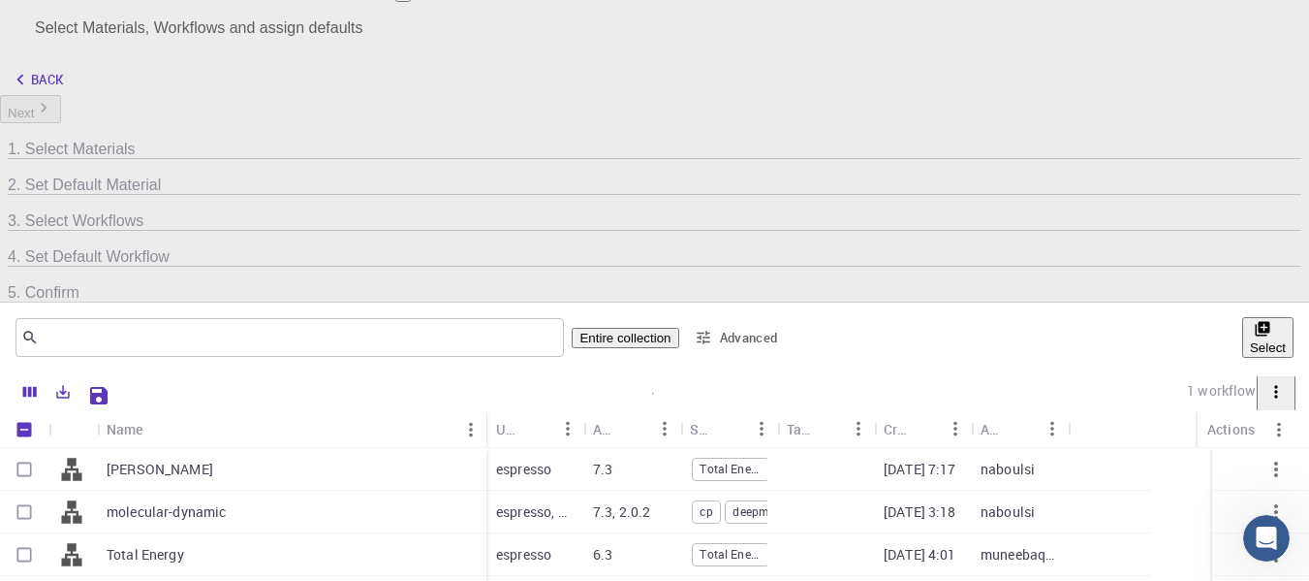
click at [1242, 317] on button "Select" at bounding box center [1267, 337] width 51 height 41
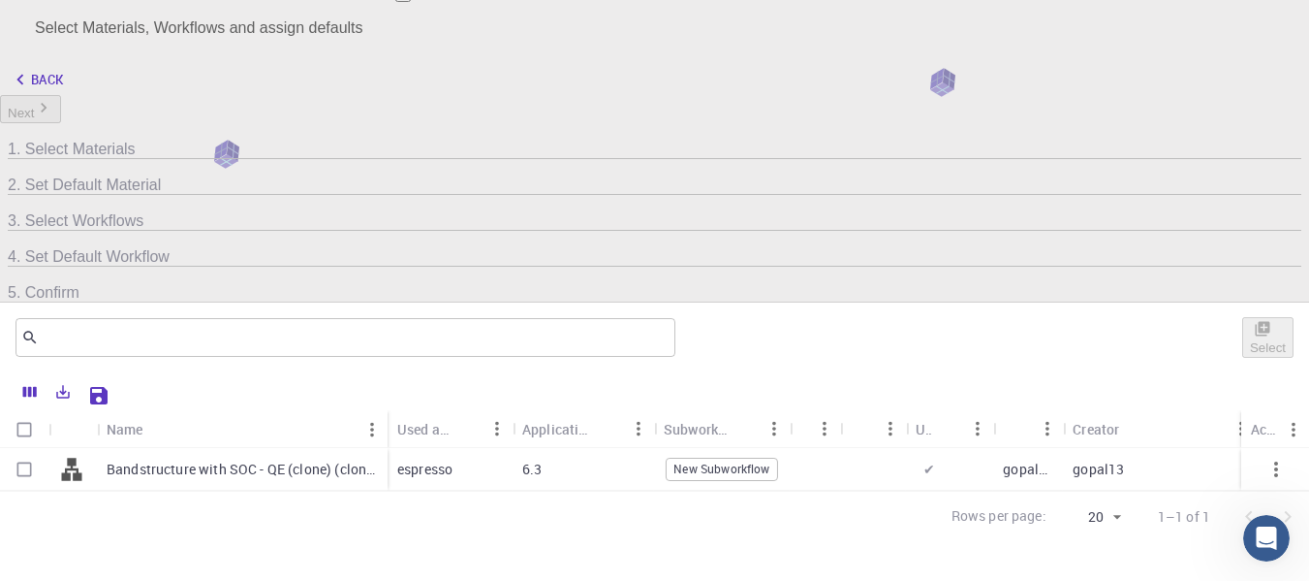
click at [29, 246] on icon at bounding box center [19, 255] width 19 height 18
click at [43, 451] on input "Select row" at bounding box center [24, 469] width 37 height 37
checkbox input "true"
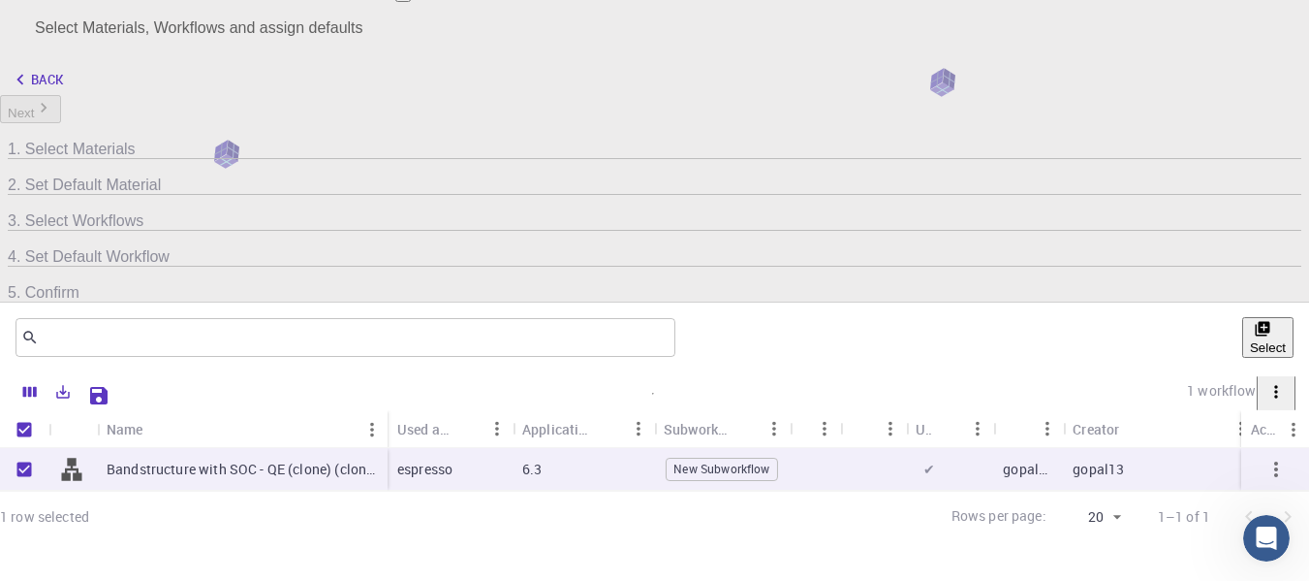
click at [1242, 317] on button "Select" at bounding box center [1267, 337] width 51 height 41
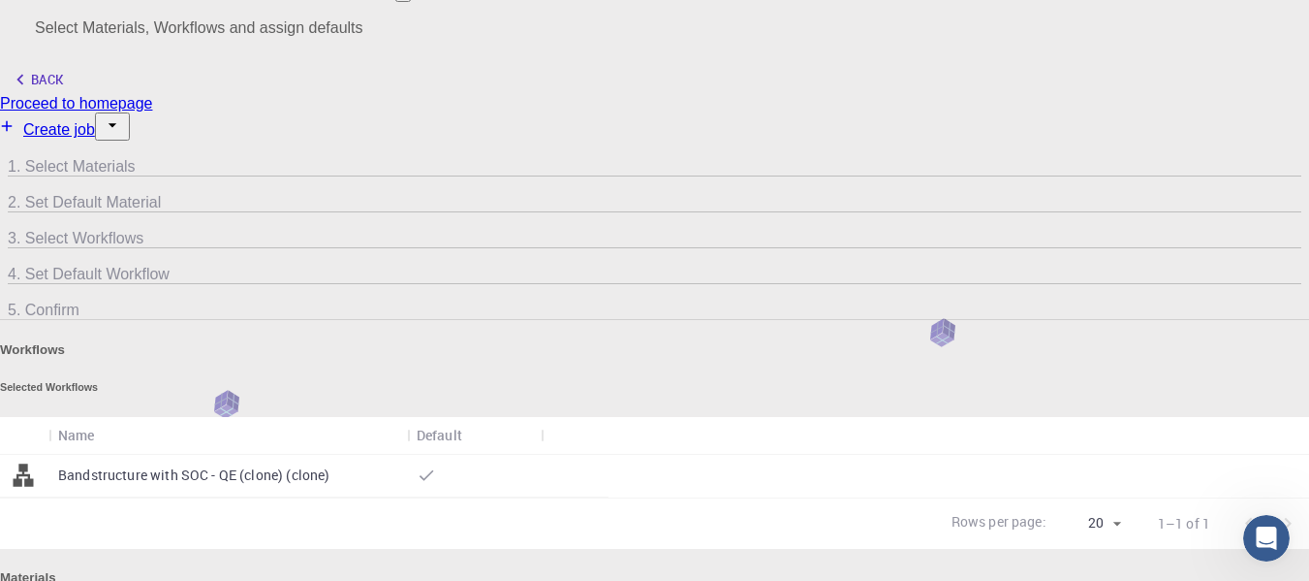
click at [330, 465] on p "Bandstructure with SOC - QE (clone) (clone)" at bounding box center [193, 474] width 271 height 19
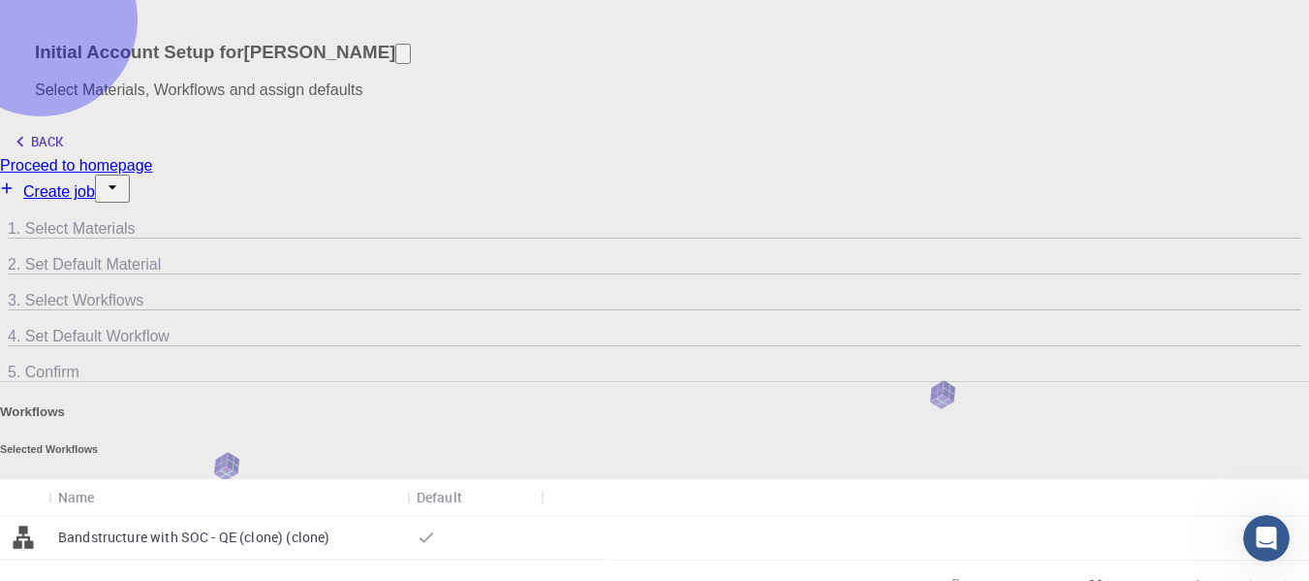
click at [95, 183] on link "Create job" at bounding box center [47, 191] width 95 height 16
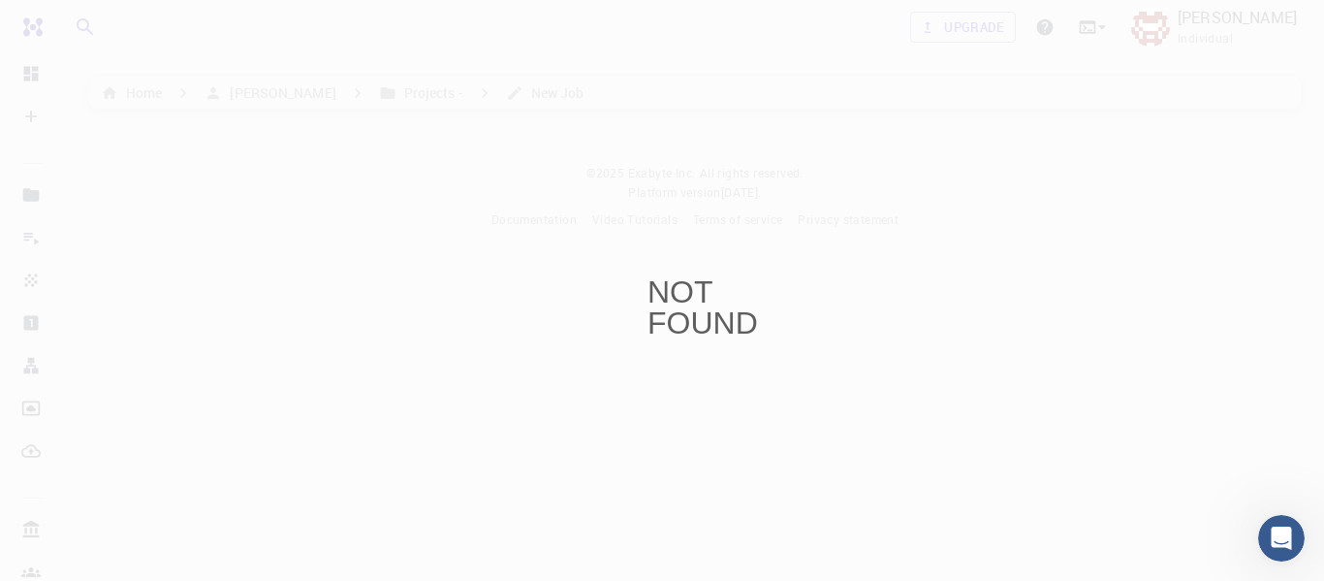
click at [221, 65] on div "NOT FOUND" at bounding box center [662, 290] width 1324 height 581
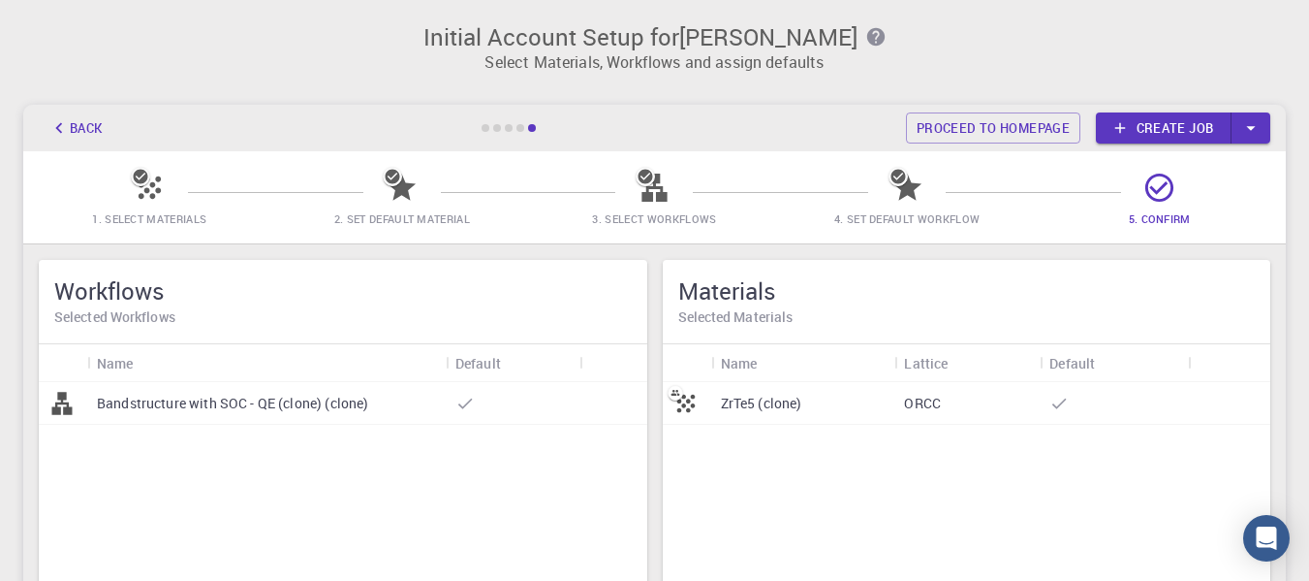
click at [253, 393] on p "Bandstructure with SOC - QE (clone) (clone)" at bounding box center [232, 402] width 271 height 19
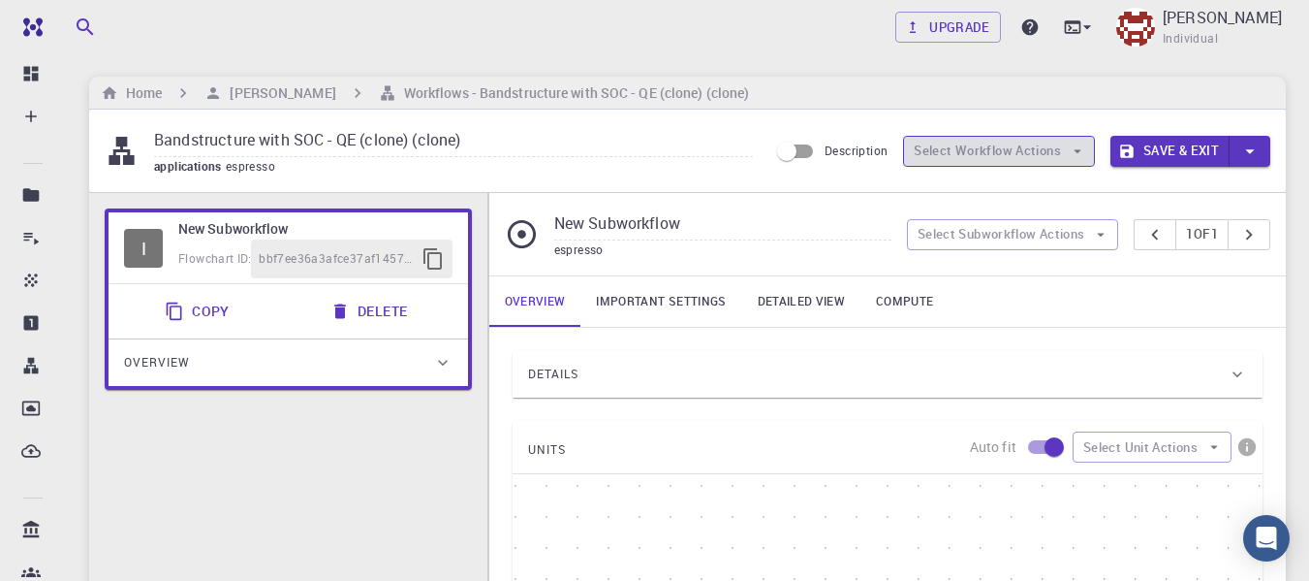
click at [959, 156] on button "Select Workflow Actions" at bounding box center [999, 151] width 192 height 31
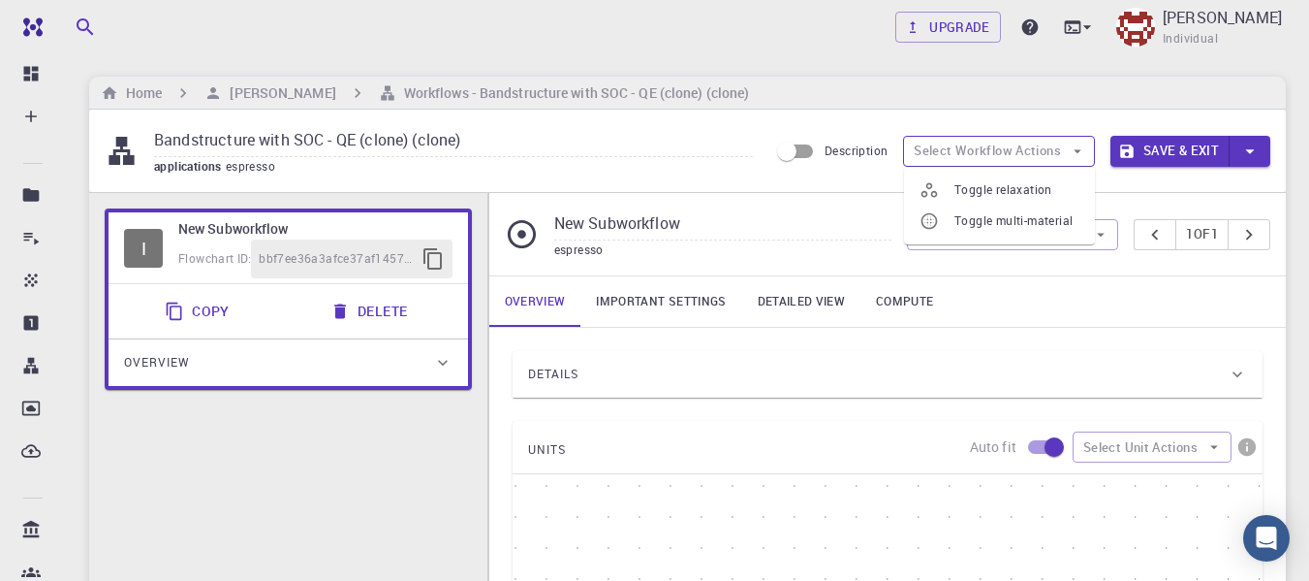
click at [959, 156] on button "Select Workflow Actions" at bounding box center [999, 151] width 192 height 31
click at [500, 142] on input "Bandstructure with SOC - QE (clone) (clone)" at bounding box center [453, 141] width 599 height 32
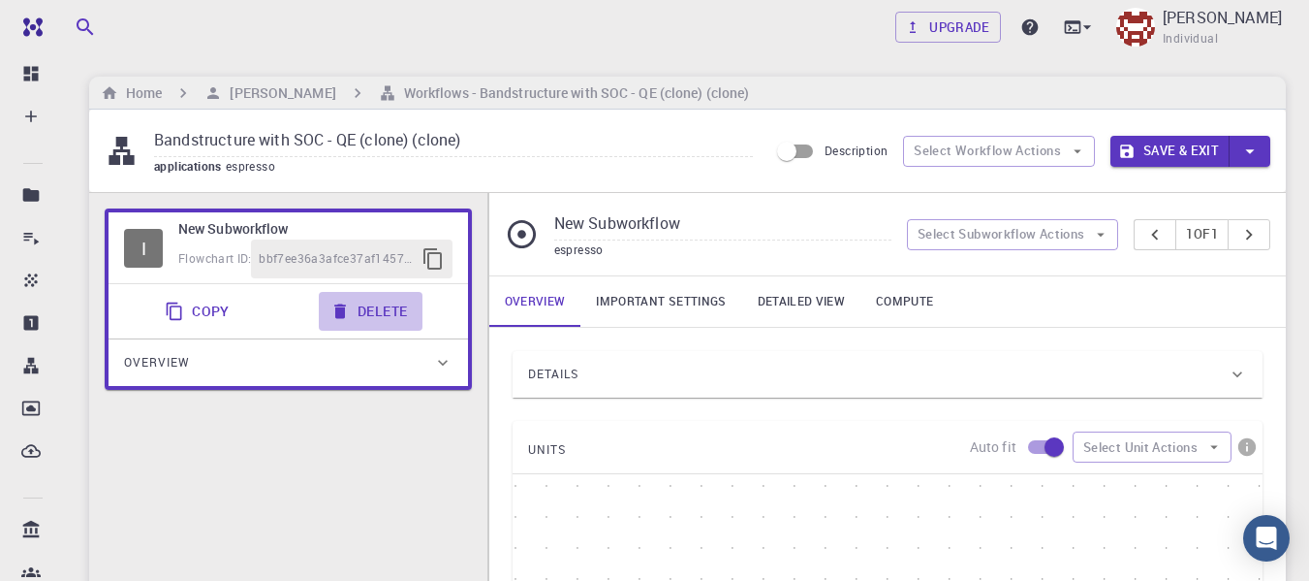
click at [353, 304] on button "Delete" at bounding box center [371, 311] width 104 height 39
click at [983, 151] on button "Select Workflow Actions" at bounding box center [999, 151] width 192 height 31
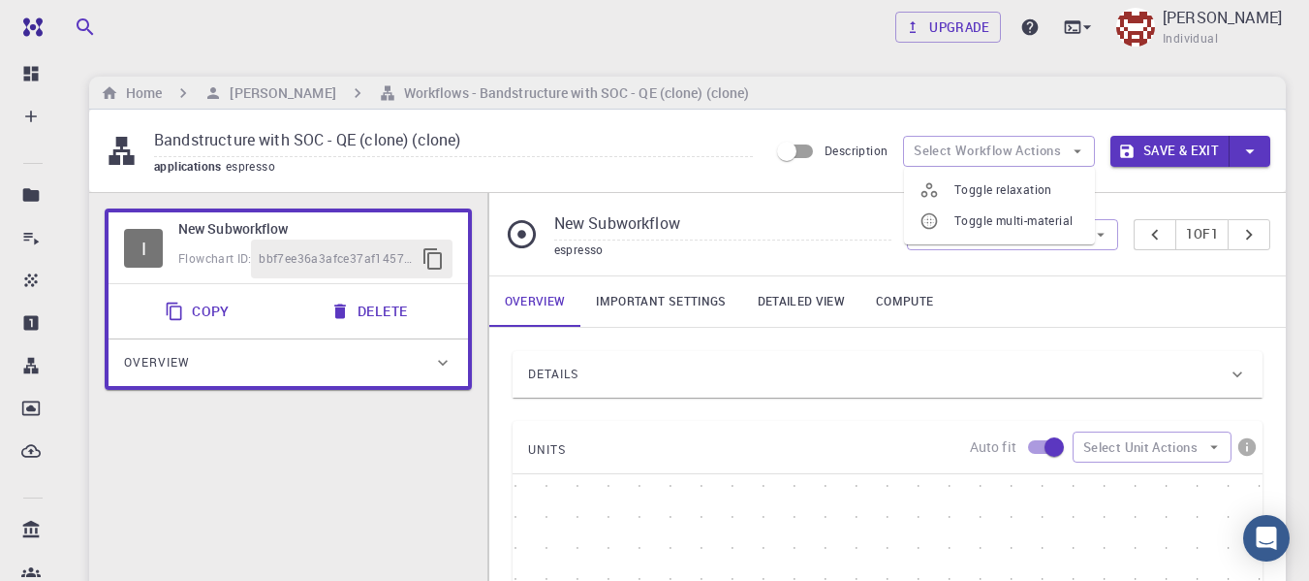
click at [865, 162] on label "Description" at bounding box center [828, 151] width 119 height 37
click at [842, 162] on input "Description" at bounding box center [787, 151] width 110 height 37
checkbox input "true"
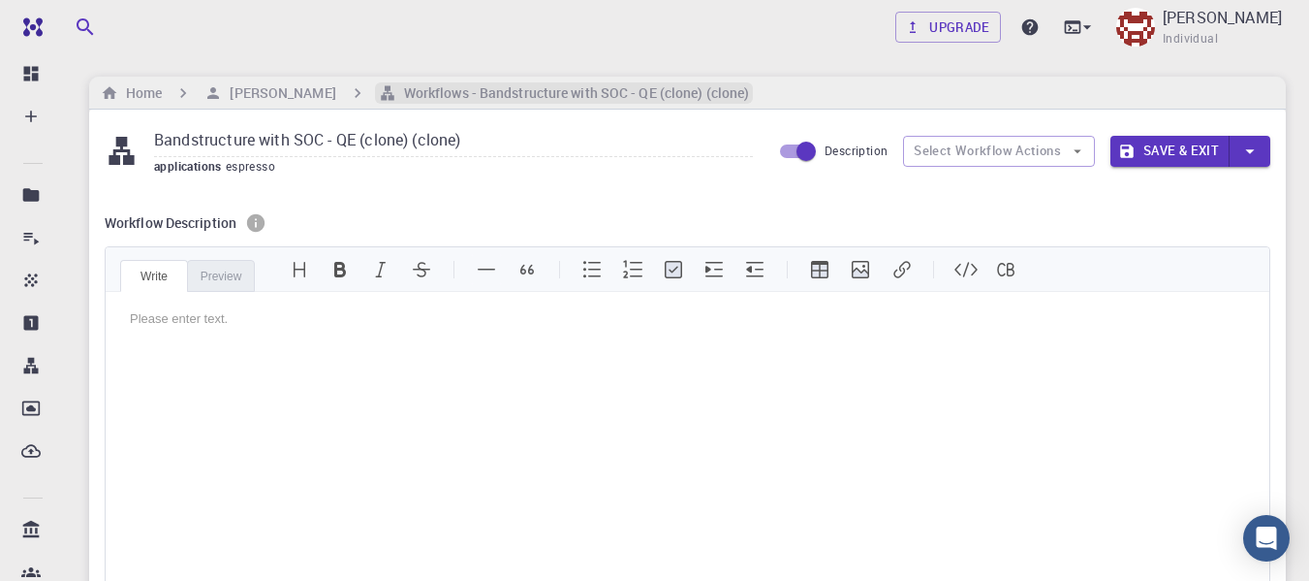
click at [642, 97] on h6 "Workflows - Bandstructure with SOC - QE (clone) (clone)" at bounding box center [573, 92] width 354 height 21
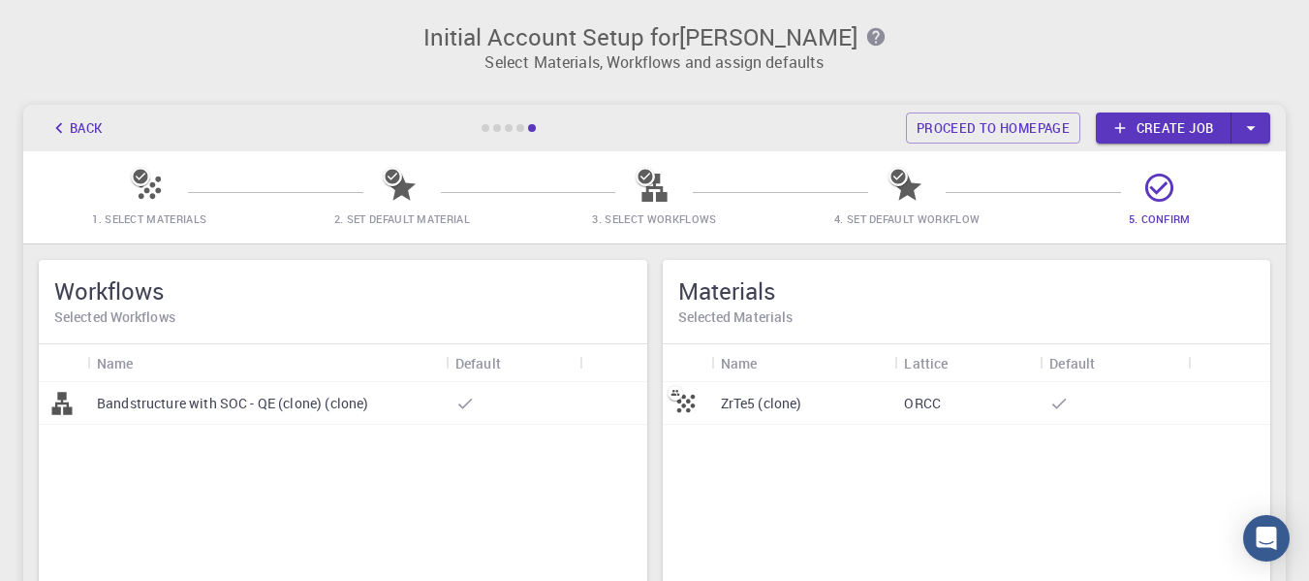
click at [390, 415] on div "Bandstructure with SOC - QE (clone) (clone)" at bounding box center [266, 403] width 359 height 43
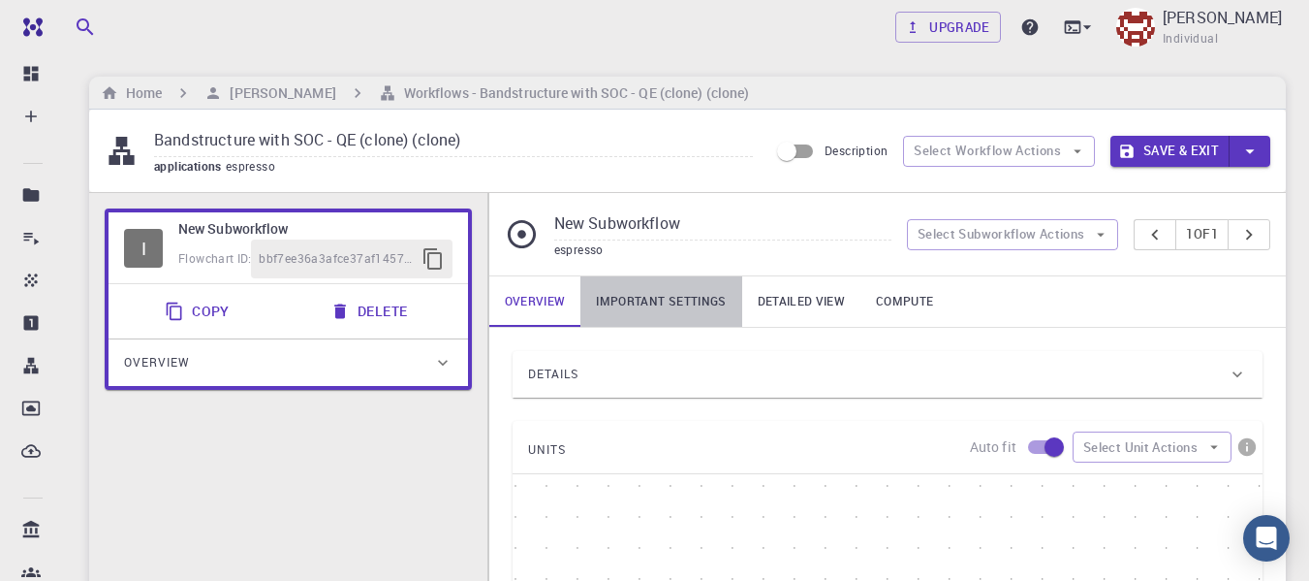
click at [663, 298] on link "Important settings" at bounding box center [661, 301] width 161 height 50
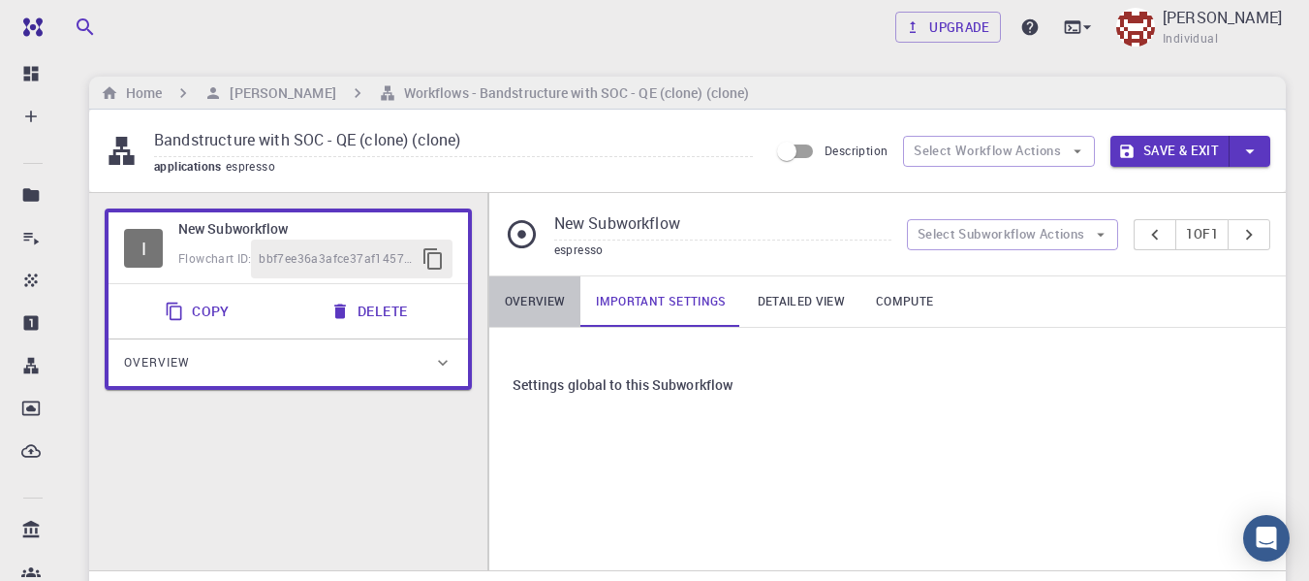
click at [538, 297] on link "Overview" at bounding box center [535, 301] width 92 height 50
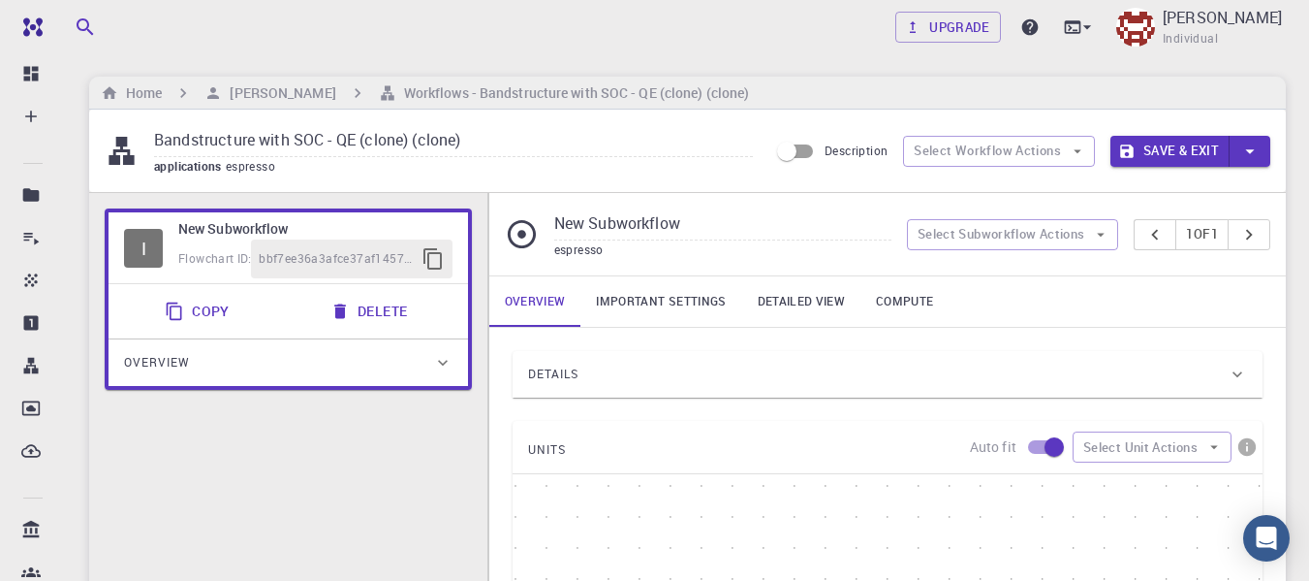
click at [363, 147] on input "Bandstructure with SOC - QE (clone) (clone)" at bounding box center [453, 141] width 599 height 32
click at [559, 144] on input "Bandstructure with SOC - QE (clone) (clone)" at bounding box center [453, 141] width 599 height 32
click at [979, 144] on button "Select Workflow Actions" at bounding box center [999, 151] width 192 height 31
click at [1144, 179] on div "Bandstructure with SOC - QE (clone) (clone) applications espresso Description S…" at bounding box center [687, 151] width 1197 height 82
click at [1098, 236] on icon "button" at bounding box center [1102, 235] width 8 height 4
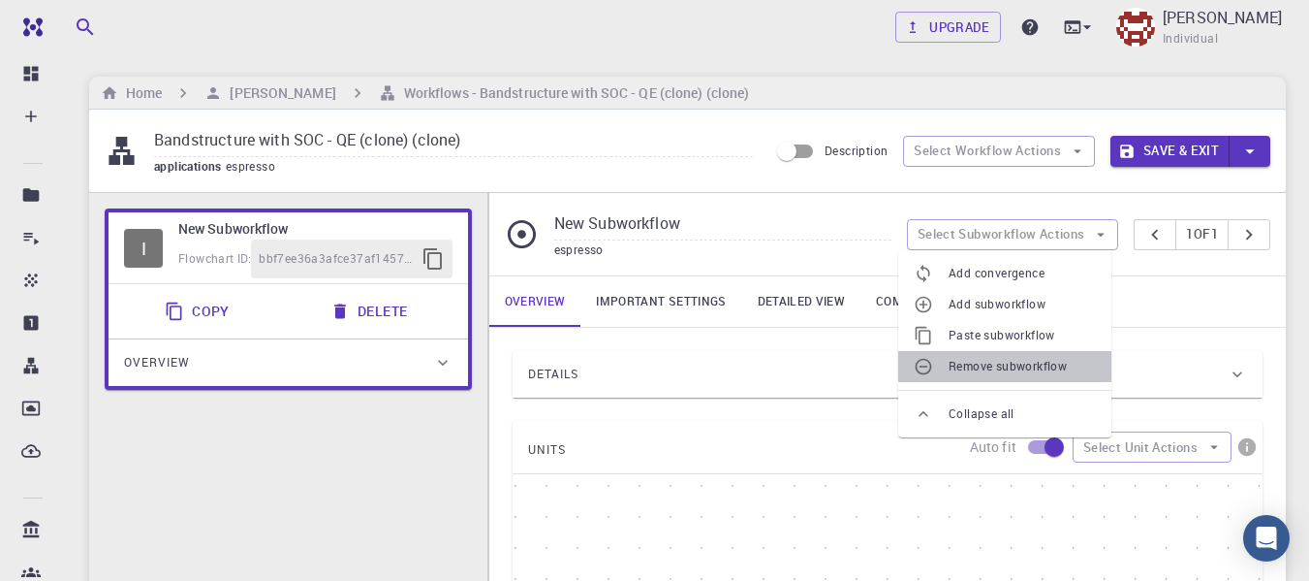
click at [1054, 355] on li "Remove subworkflow" at bounding box center [1004, 366] width 213 height 31
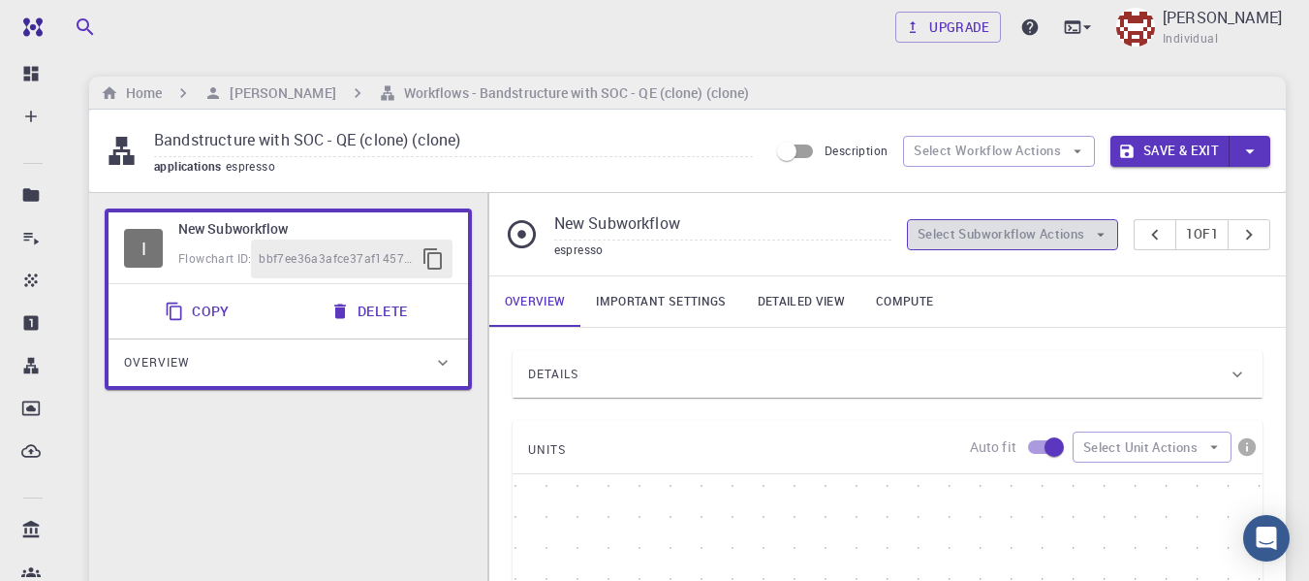
click at [1054, 236] on button "Select Subworkflow Actions" at bounding box center [1013, 234] width 212 height 31
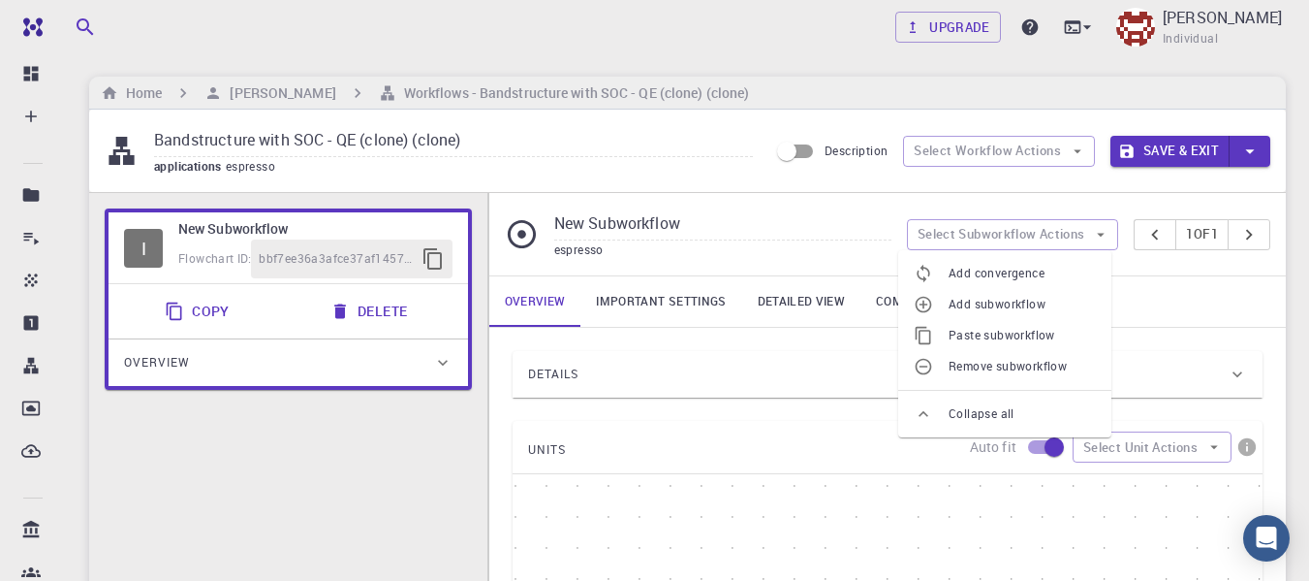
click at [778, 260] on div "New Subworkflow espresso Select Subworkflow Actions 1 of 1" at bounding box center [887, 234] width 797 height 82
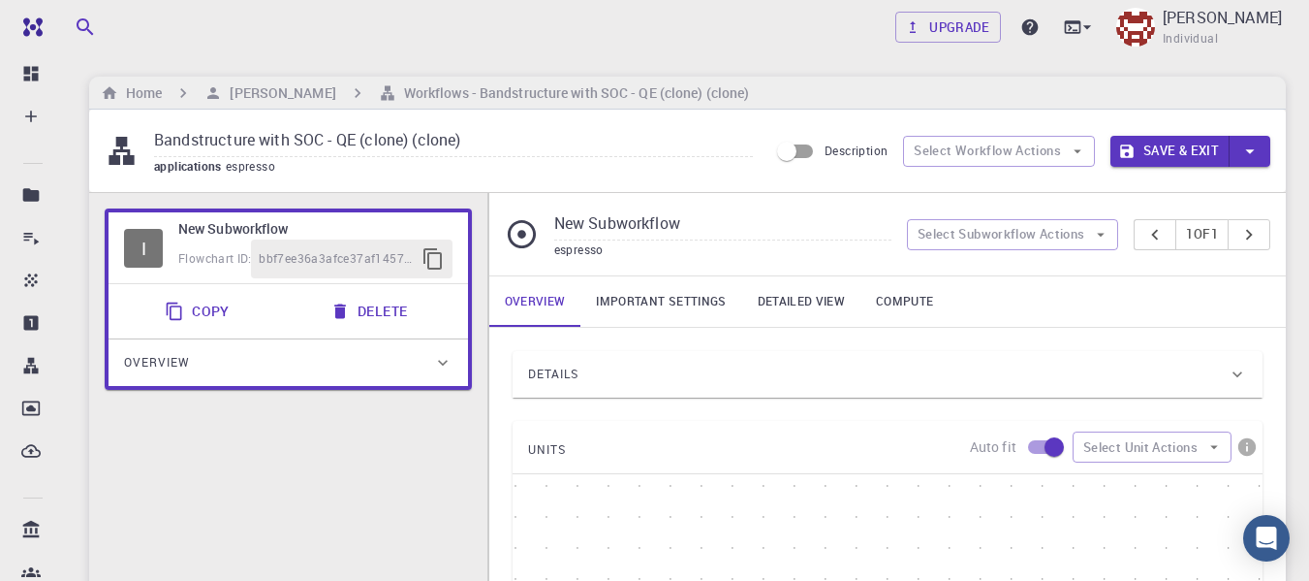
click at [550, 247] on div "New Subworkflow espresso" at bounding box center [706, 233] width 402 height 51
click at [393, 304] on button "Delete" at bounding box center [371, 311] width 104 height 39
click at [227, 167] on span "espresso" at bounding box center [254, 166] width 57 height 16
click at [444, 141] on input "Bandstructure with SOC - QE (clone) (clone)" at bounding box center [453, 141] width 599 height 32
click at [454, 91] on h6 "Workflows - Bandstructure with SOC - QE (clone) (clone)" at bounding box center [573, 92] width 354 height 21
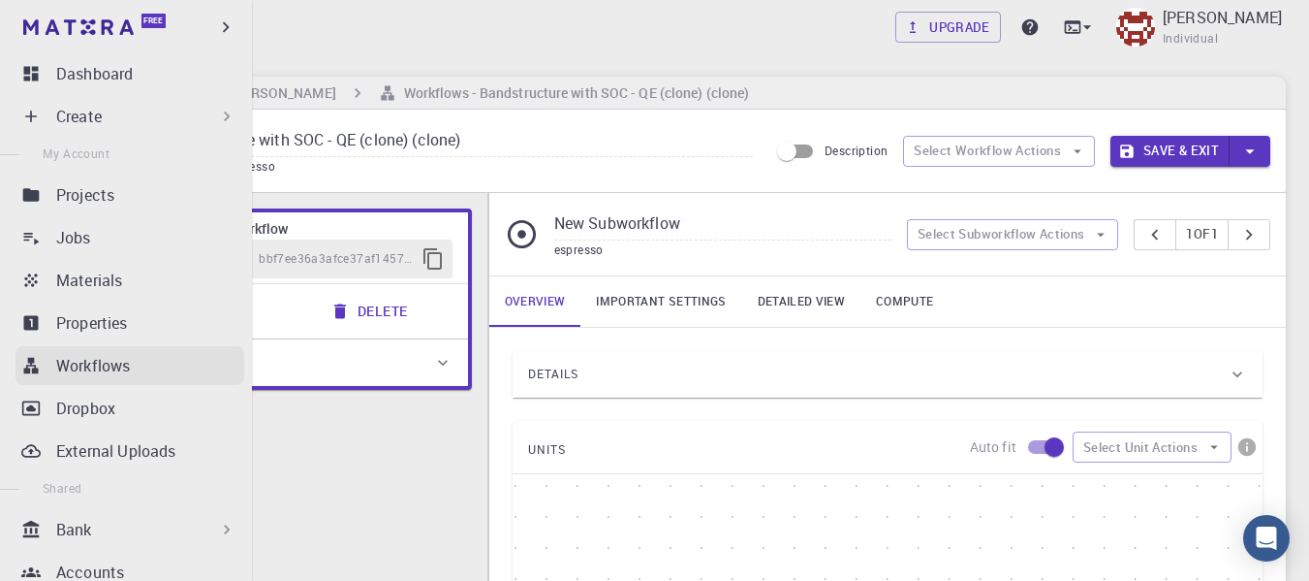
click at [87, 372] on p "Workflows" at bounding box center [93, 365] width 74 height 23
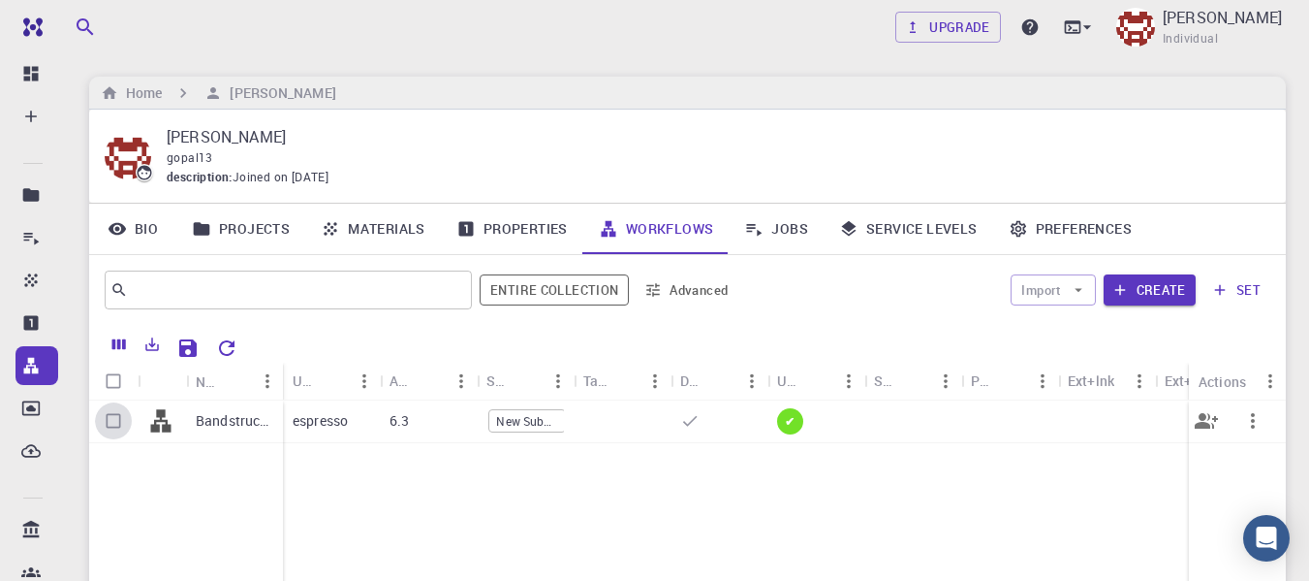
click at [121, 421] on input "Select row" at bounding box center [113, 420] width 37 height 37
checkbox input "true"
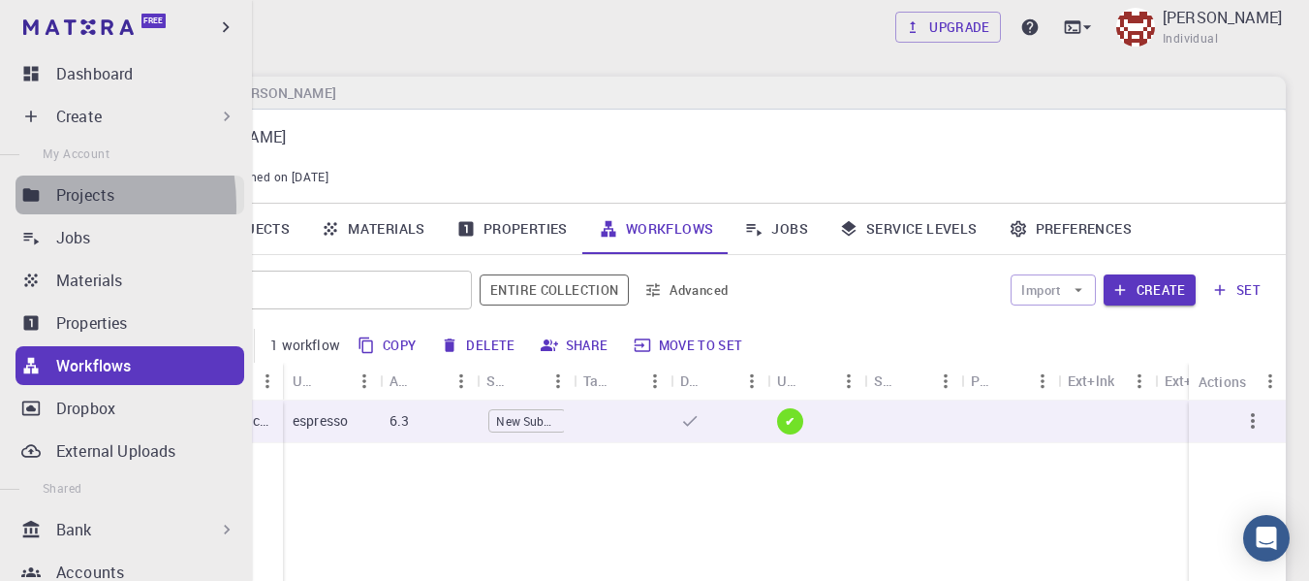
click at [24, 205] on link "Projects" at bounding box center [130, 194] width 229 height 39
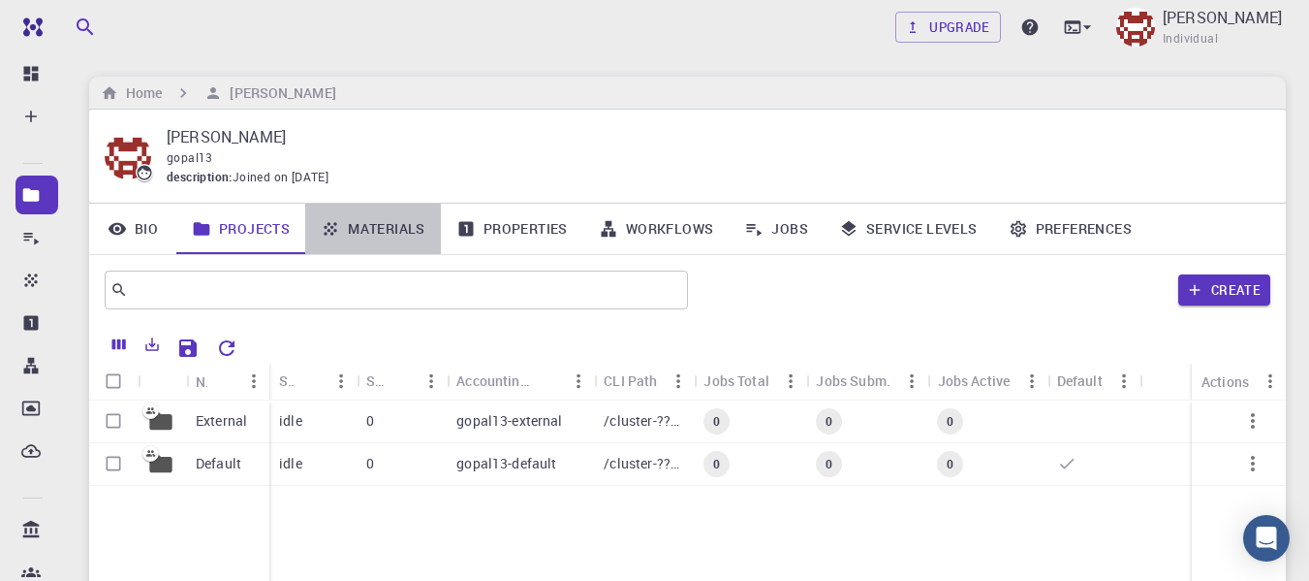
click at [385, 234] on link "Materials" at bounding box center [373, 229] width 136 height 50
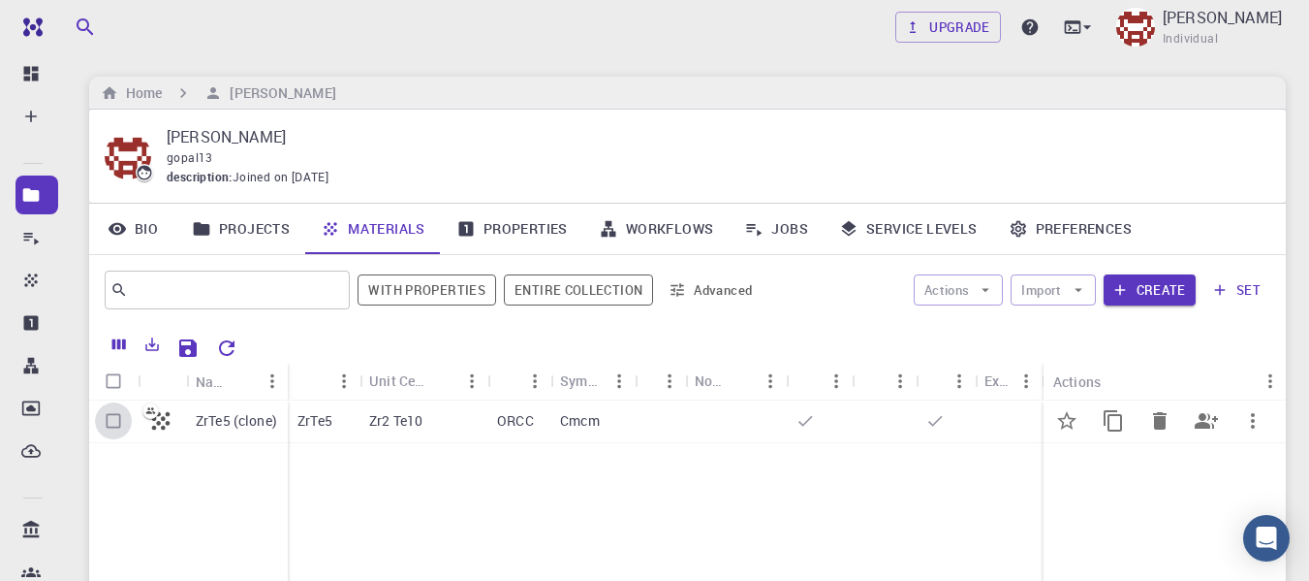
click at [110, 419] on input "Select row" at bounding box center [113, 420] width 37 height 37
checkbox input "true"
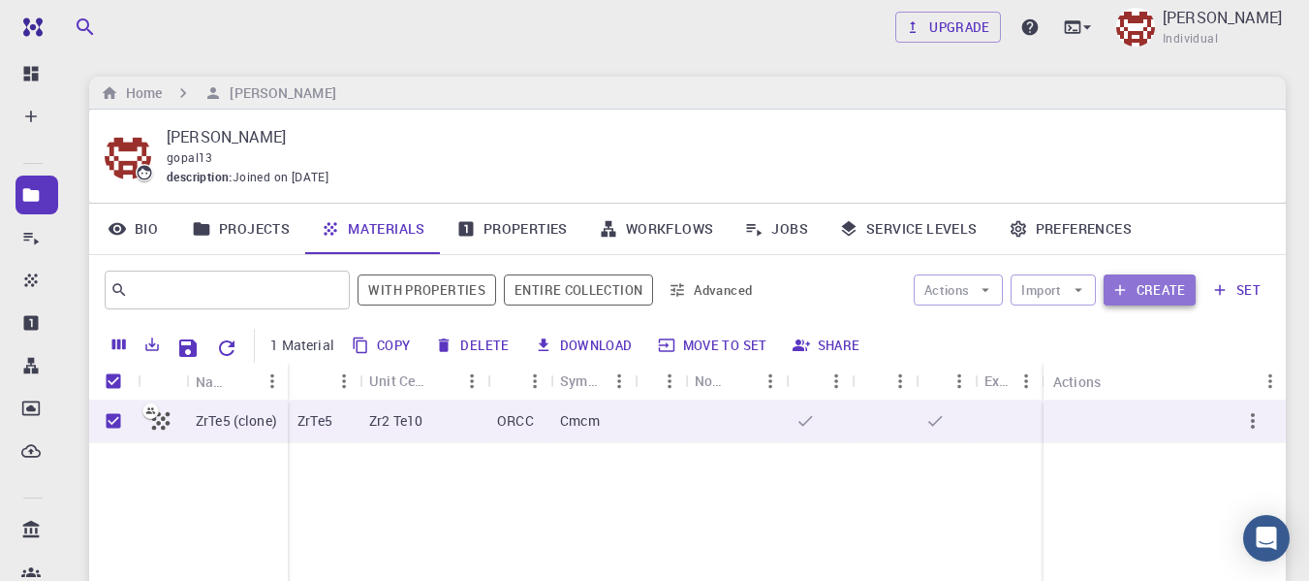
click at [1171, 294] on button "Create" at bounding box center [1150, 289] width 92 height 31
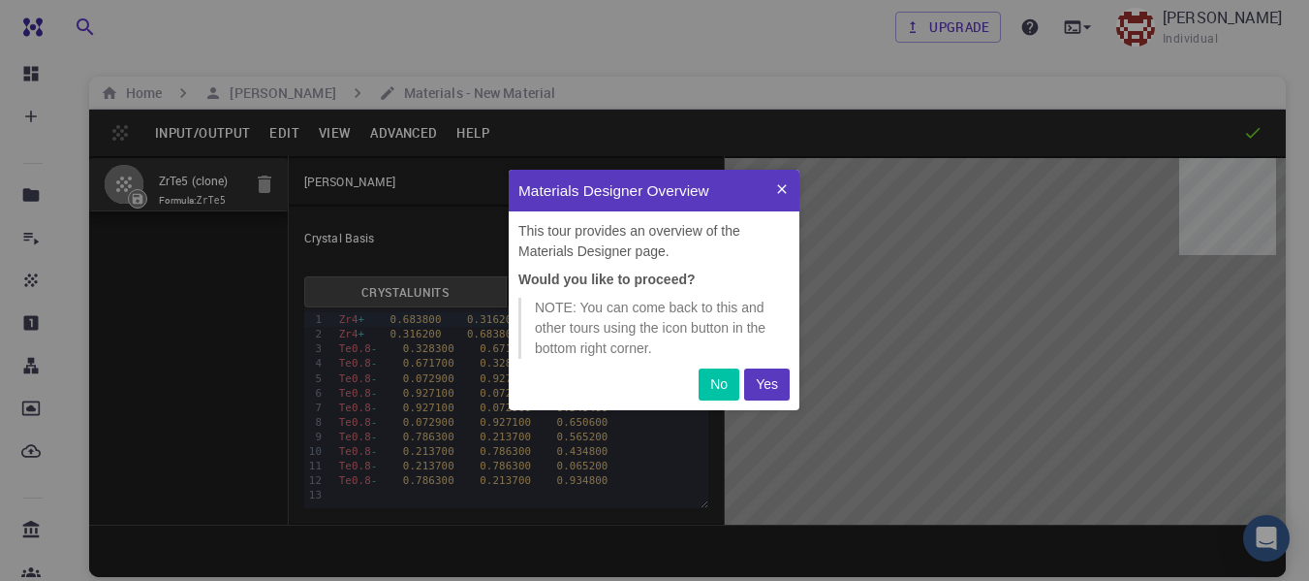
scroll to position [226, 276]
click at [769, 380] on p "Yes" at bounding box center [767, 384] width 22 height 20
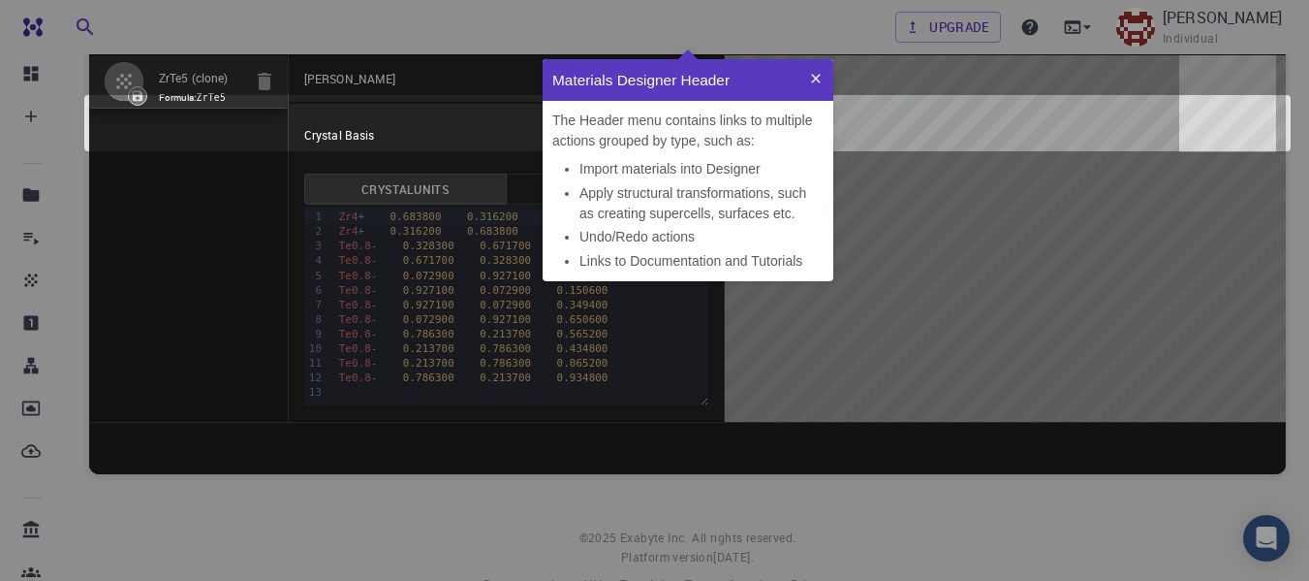
scroll to position [147, 0]
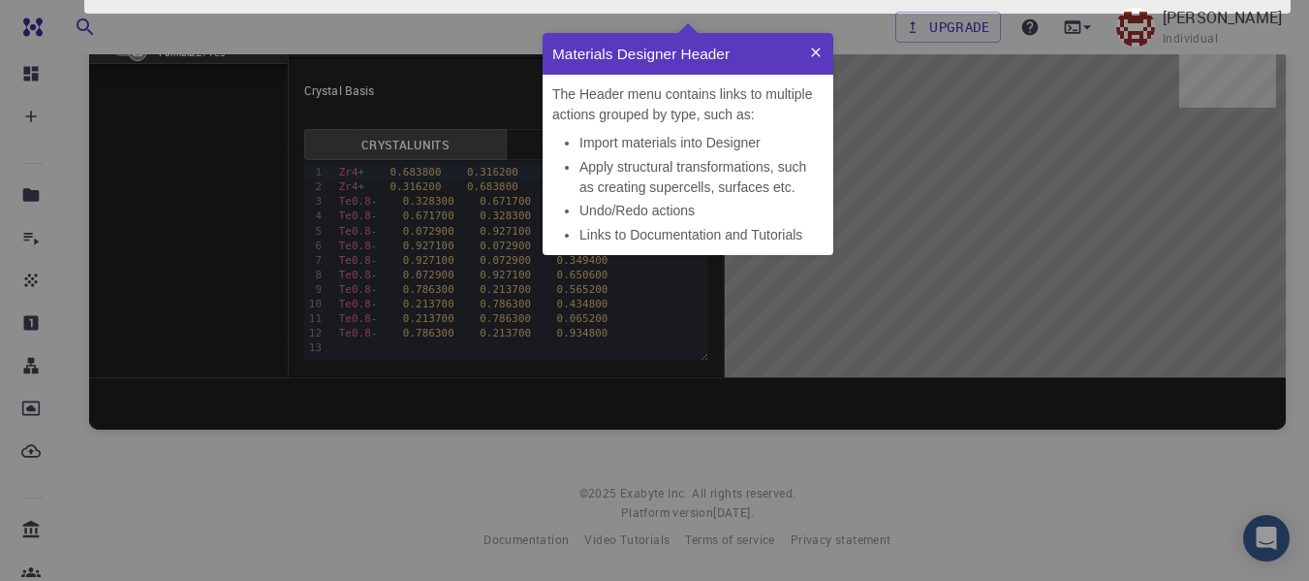
click at [805, 50] on button at bounding box center [816, 54] width 35 height 42
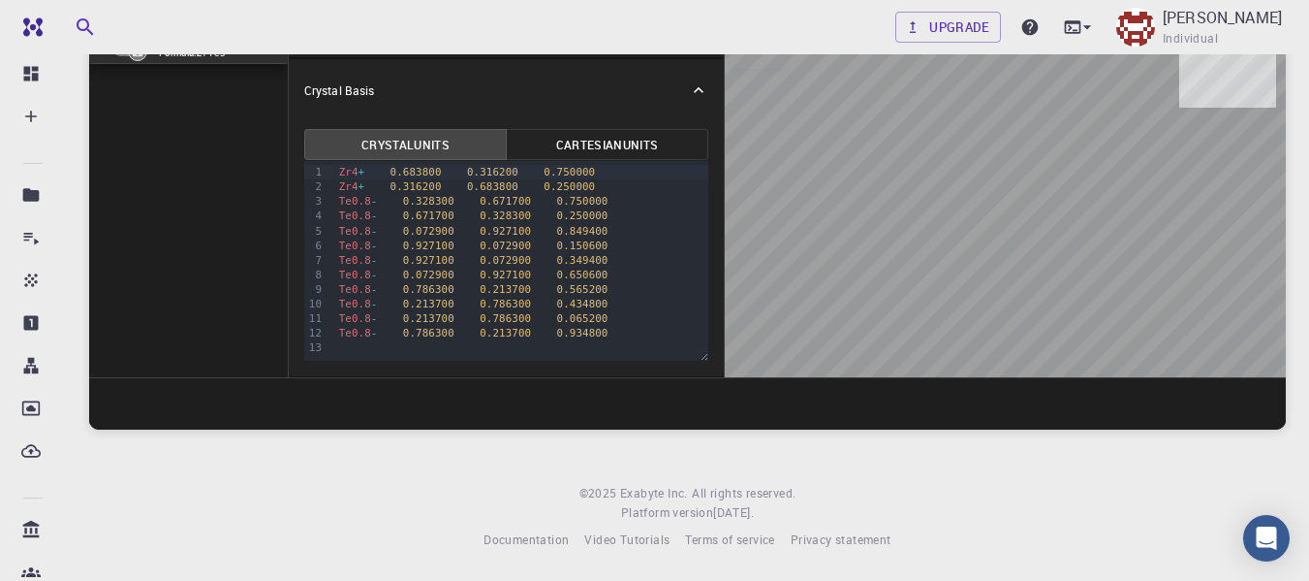
scroll to position [0, 0]
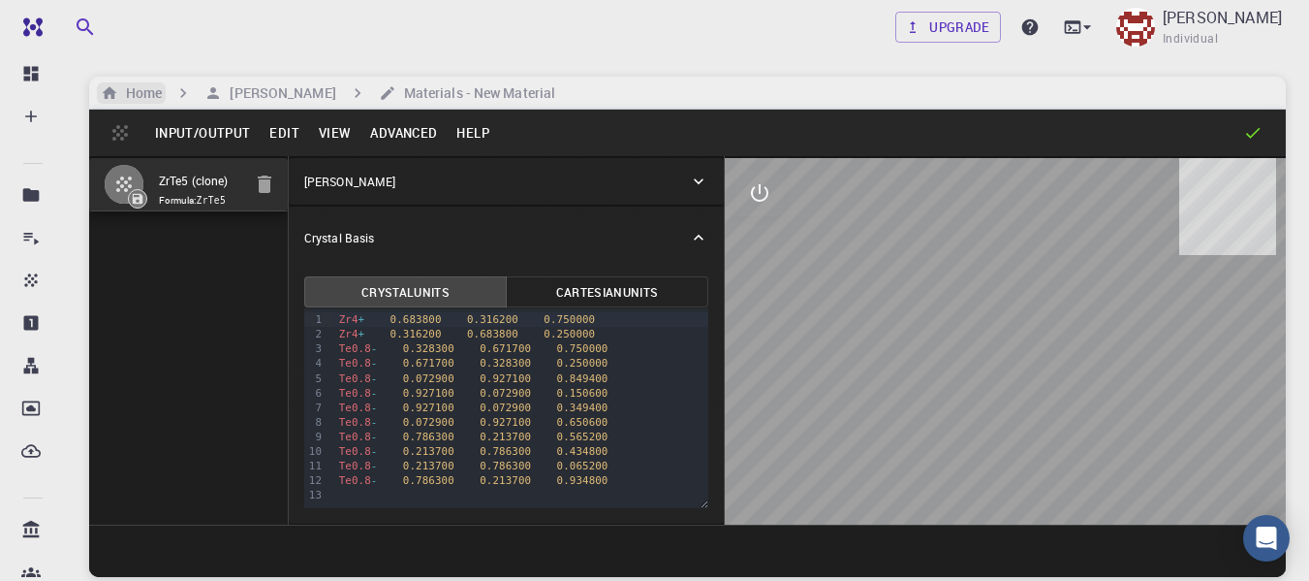
click at [105, 92] on icon "breadcrumb" at bounding box center [110, 92] width 15 height 13
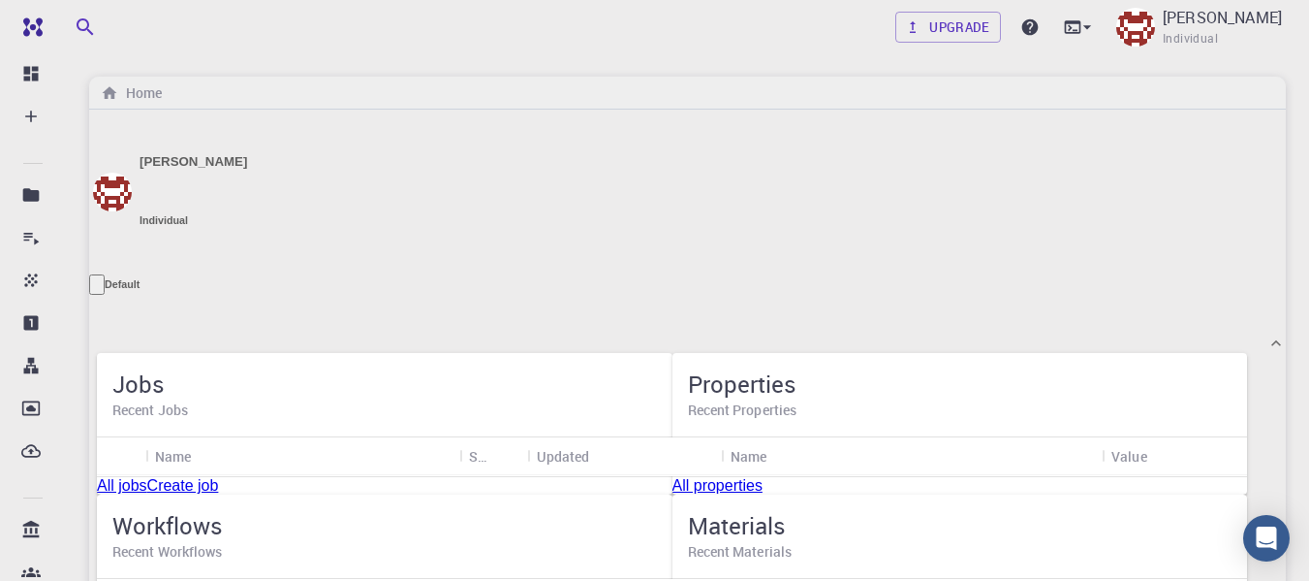
scroll to position [194, 0]
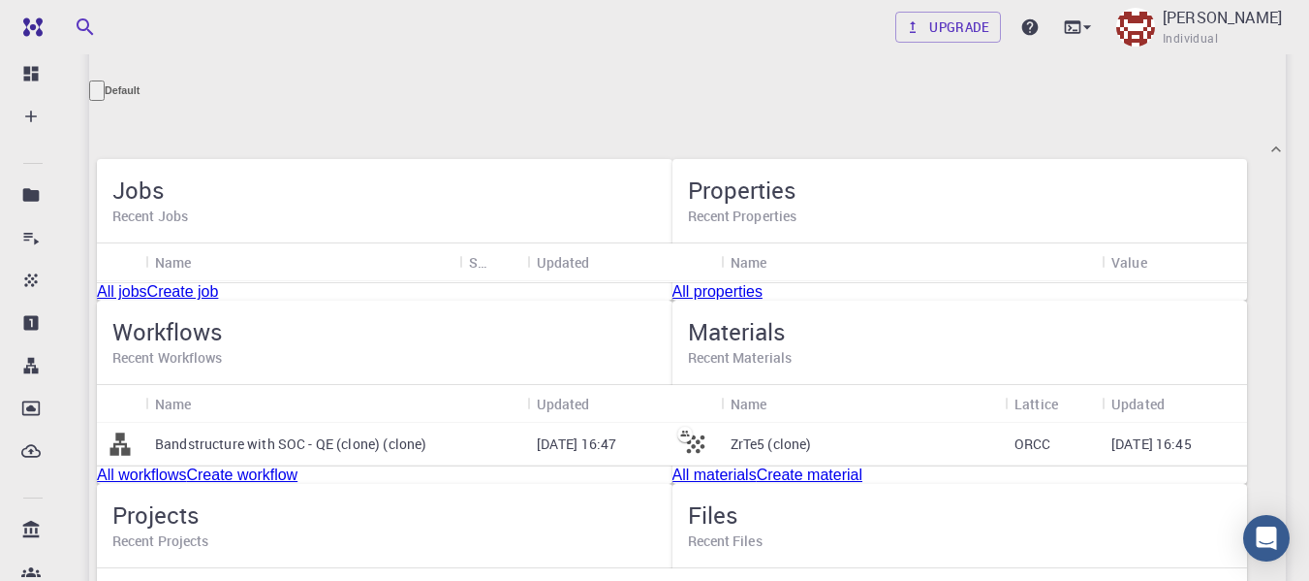
click at [219, 299] on link "Create job" at bounding box center [183, 291] width 72 height 16
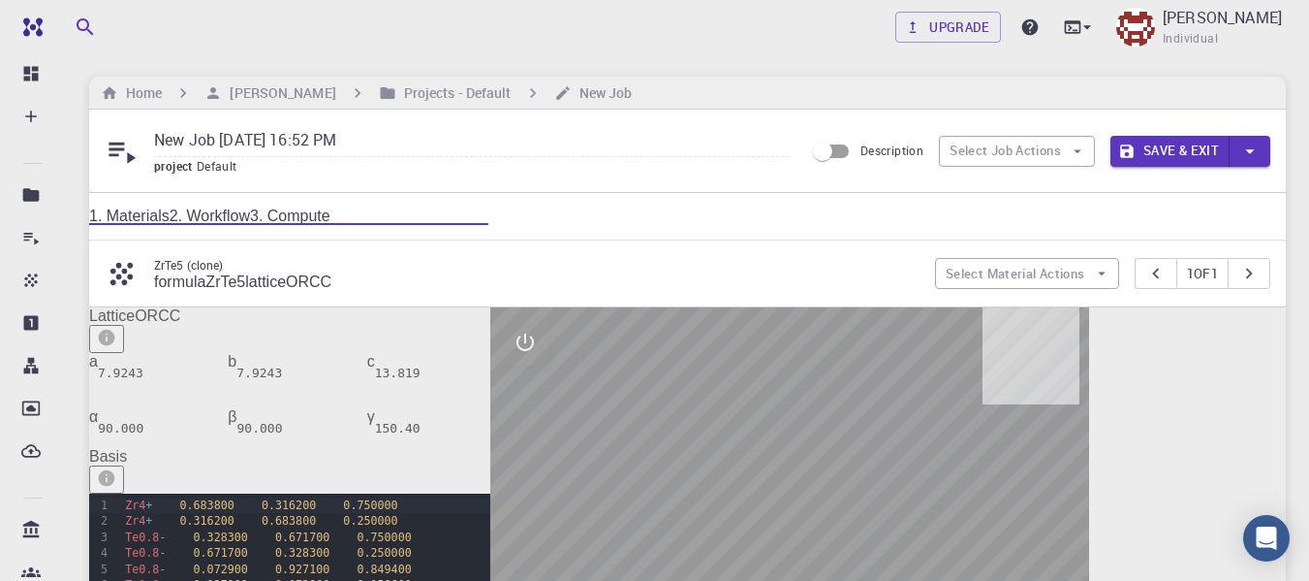
click at [250, 224] on link "2. Workflow" at bounding box center [210, 215] width 80 height 16
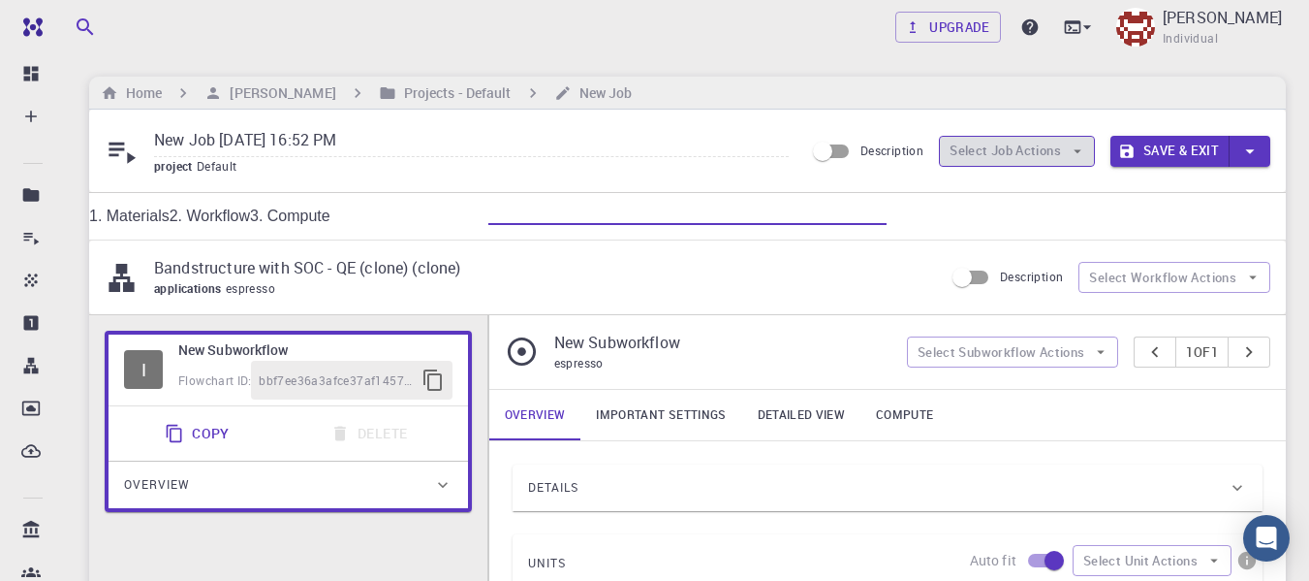
click at [1012, 144] on button "Select Job Actions" at bounding box center [1017, 151] width 156 height 31
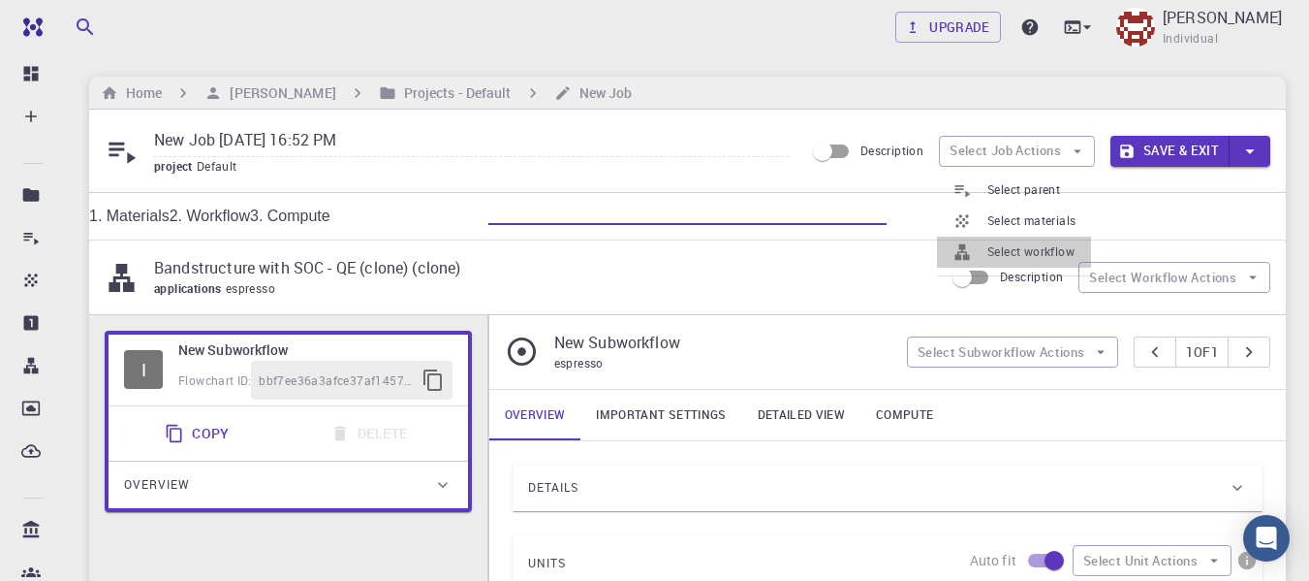
click at [992, 248] on span "Select workflow" at bounding box center [1032, 251] width 88 height 19
checkbox input "true"
checkbox input "false"
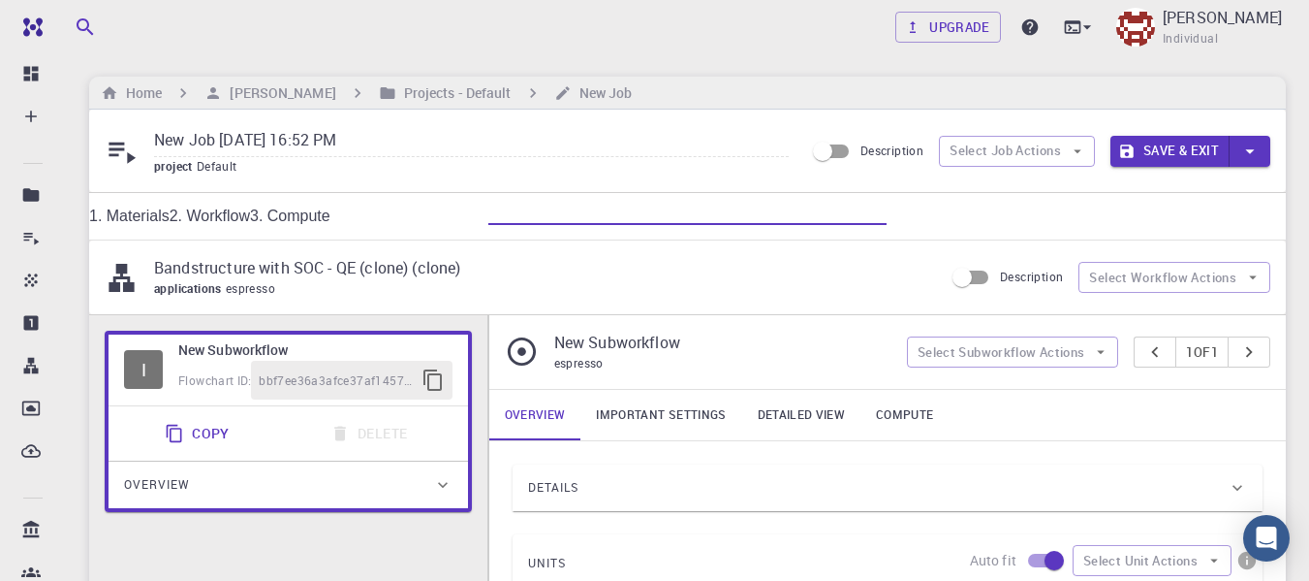
checkbox input "false"
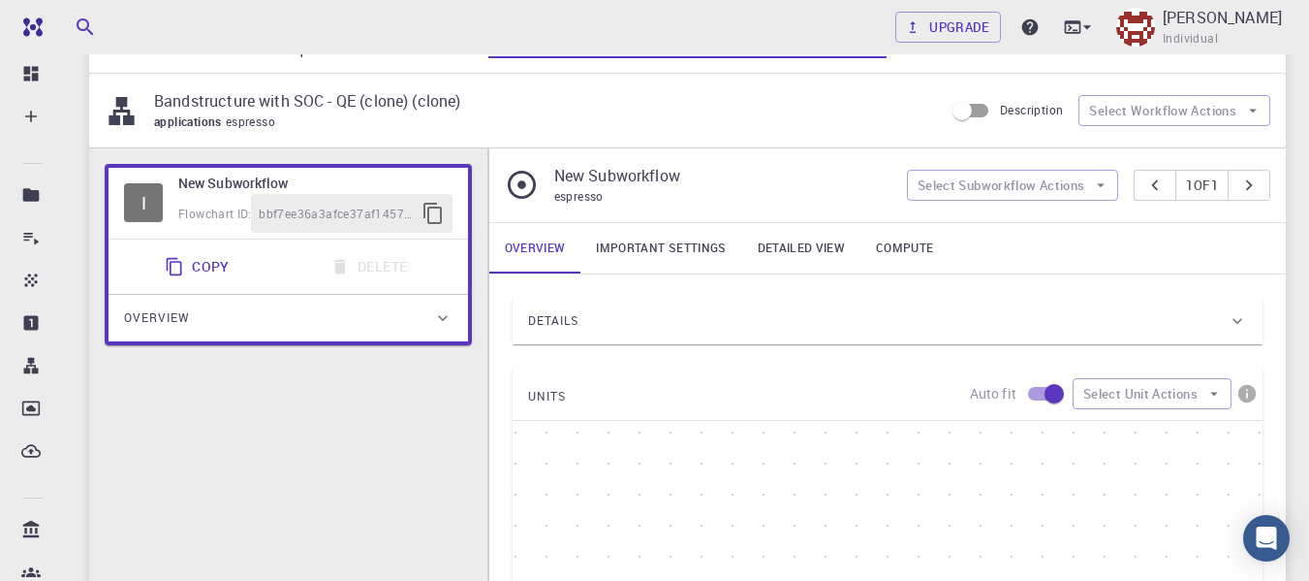
scroll to position [194, 0]
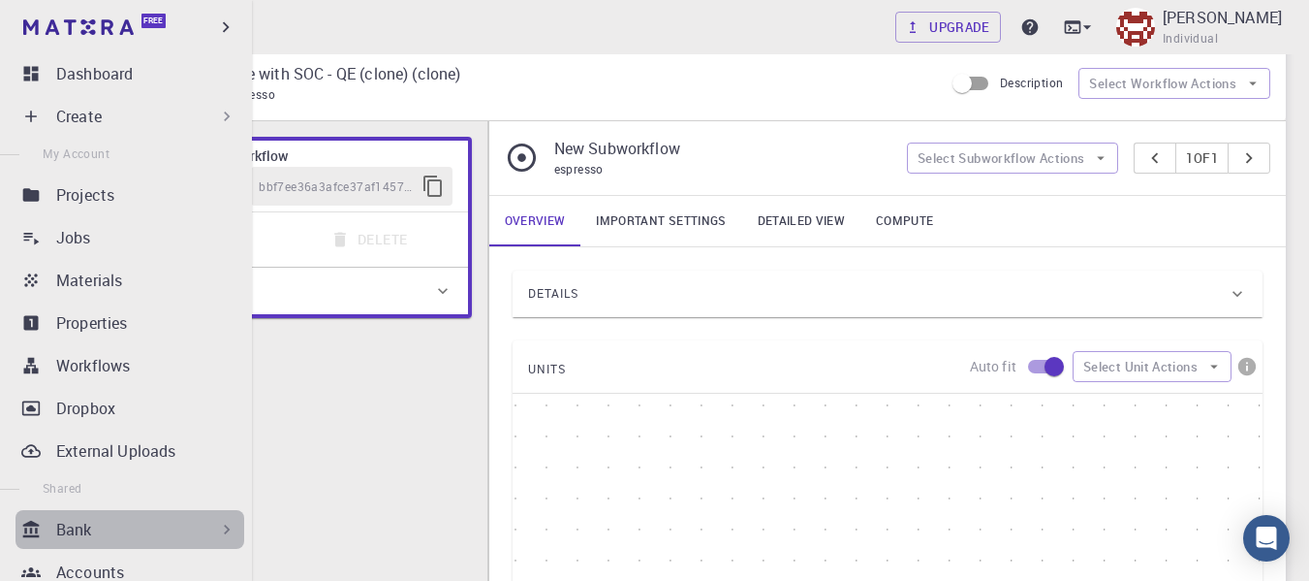
click at [195, 528] on div "Bank" at bounding box center [146, 529] width 180 height 23
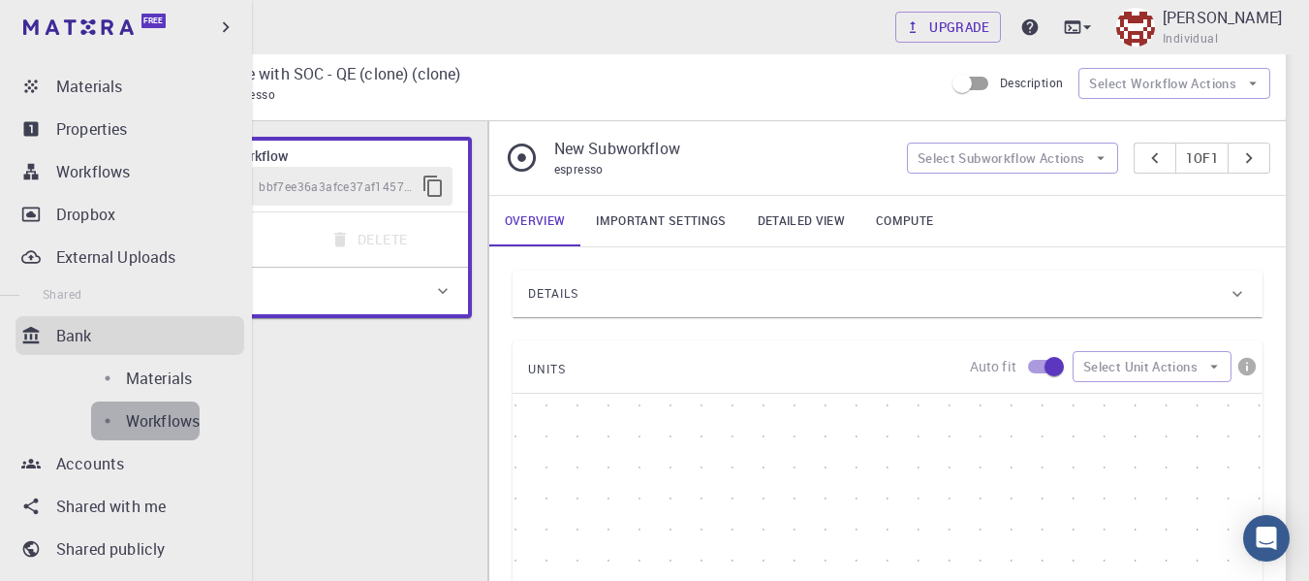
click at [130, 424] on div "Workflows" at bounding box center [163, 420] width 74 height 23
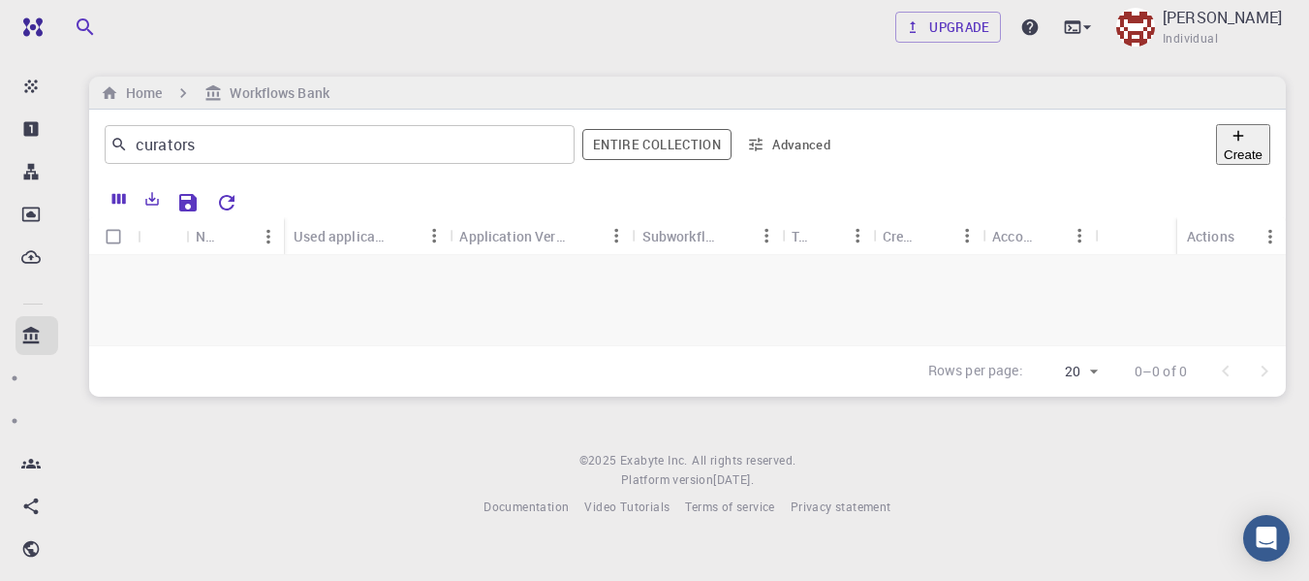
scroll to position [165, 0]
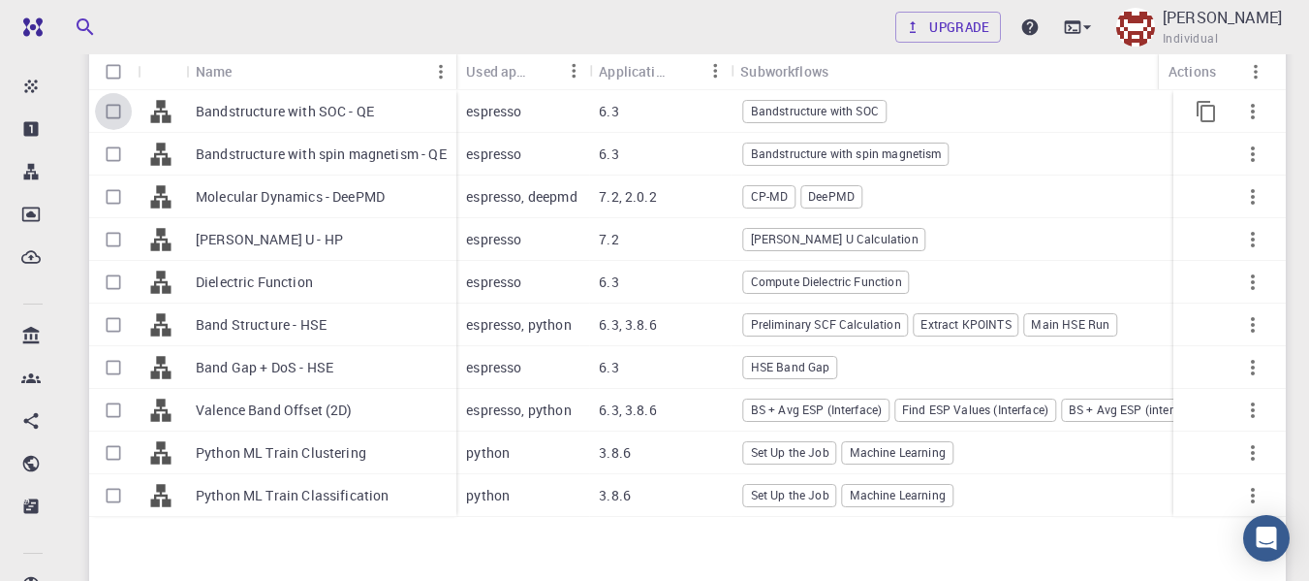
click at [103, 110] on input "Select row" at bounding box center [113, 111] width 37 height 37
checkbox input "true"
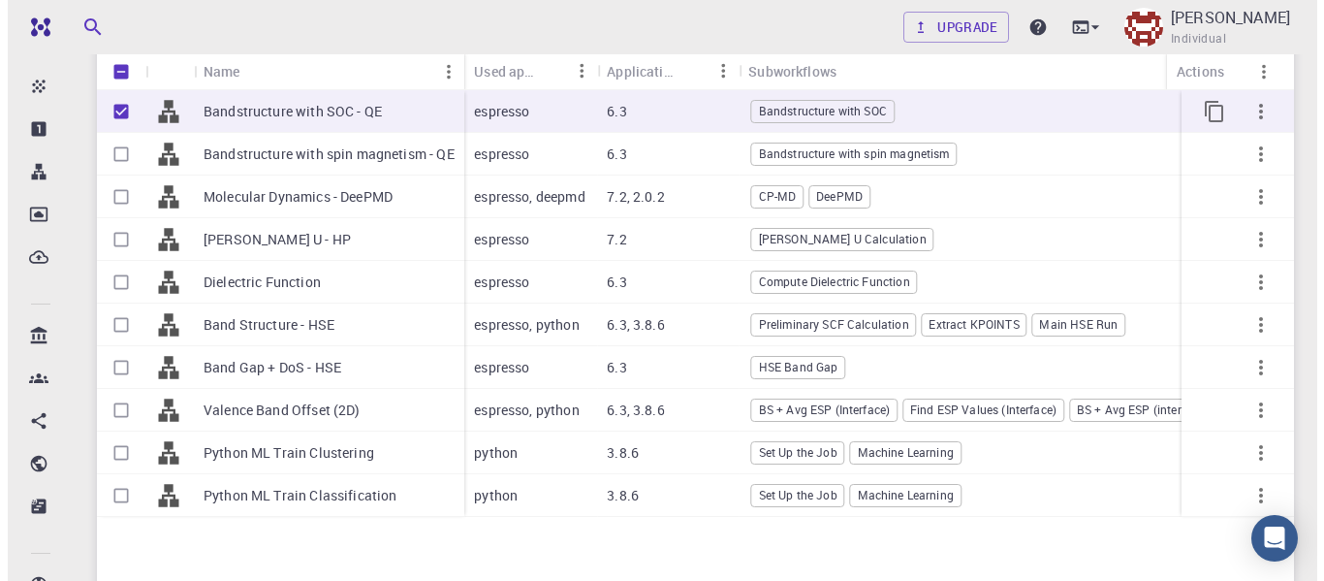
scroll to position [0, 0]
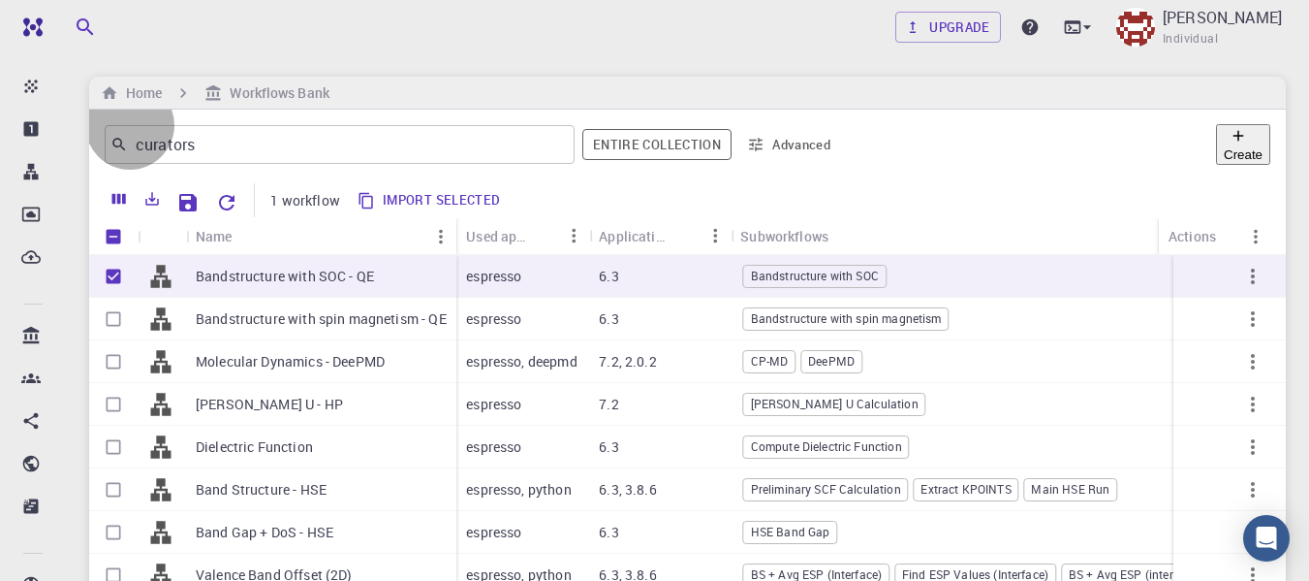
click at [1229, 145] on button "Create" at bounding box center [1243, 144] width 54 height 41
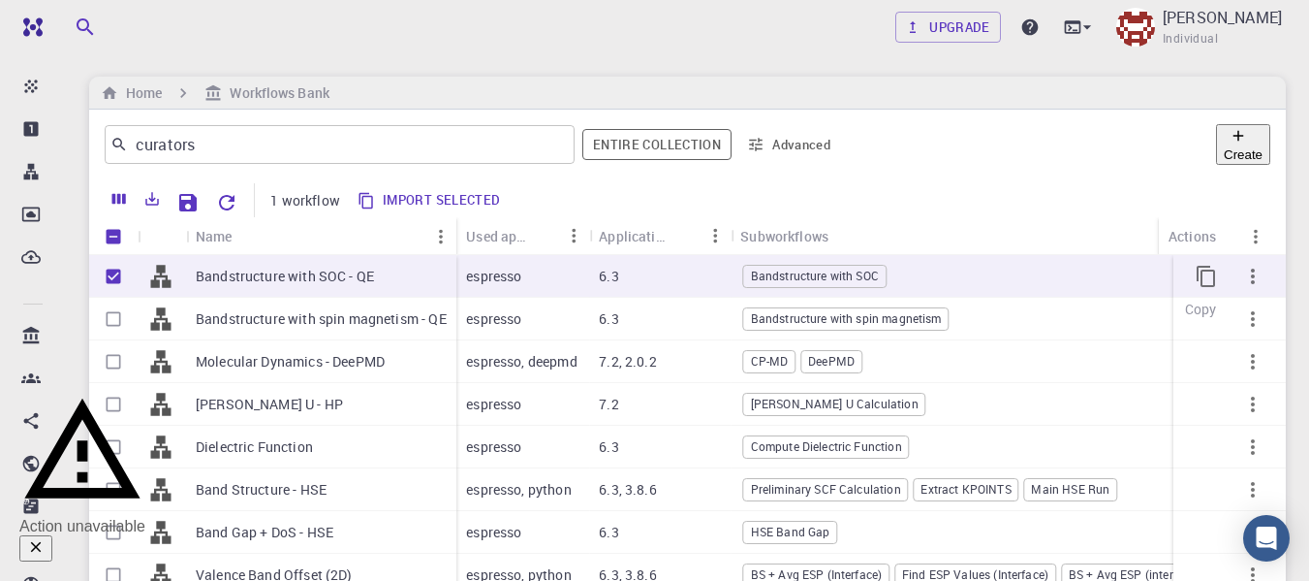
click at [1203, 276] on icon "Copy" at bounding box center [1206, 276] width 23 height 23
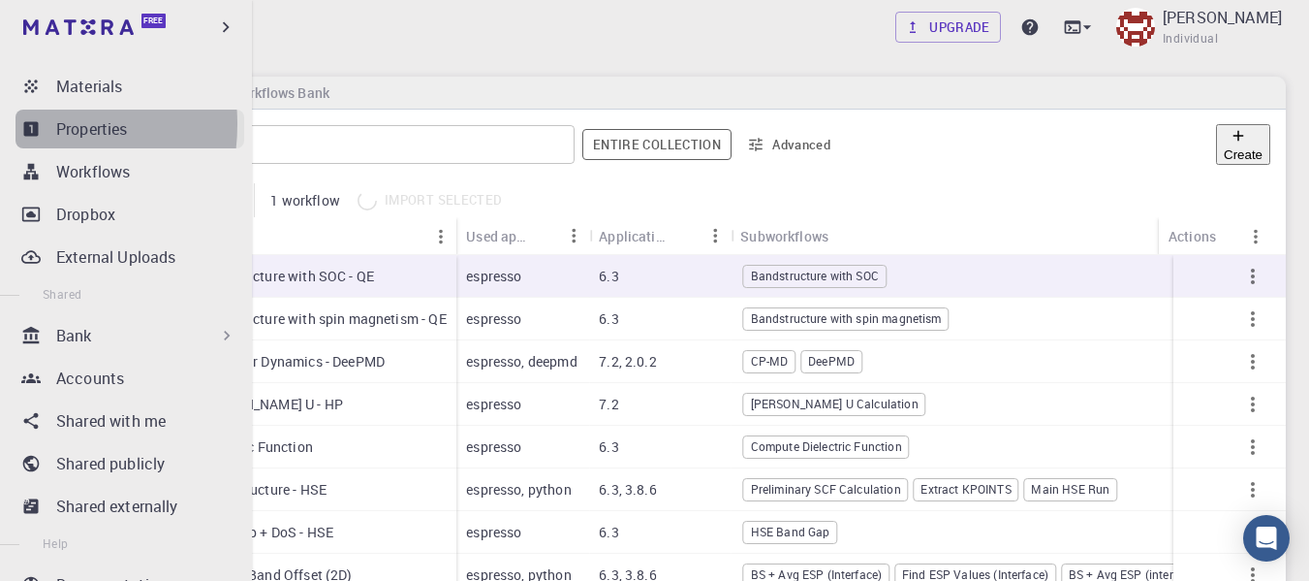
click at [22, 124] on icon at bounding box center [30, 128] width 19 height 19
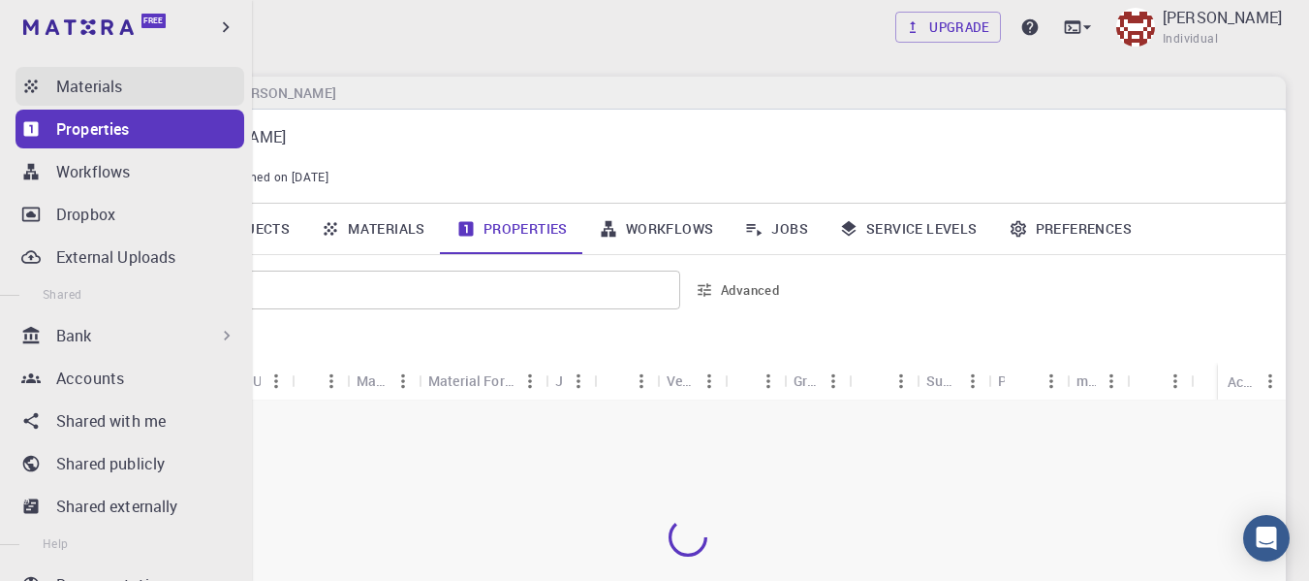
click at [114, 87] on p "Materials" at bounding box center [89, 86] width 66 height 23
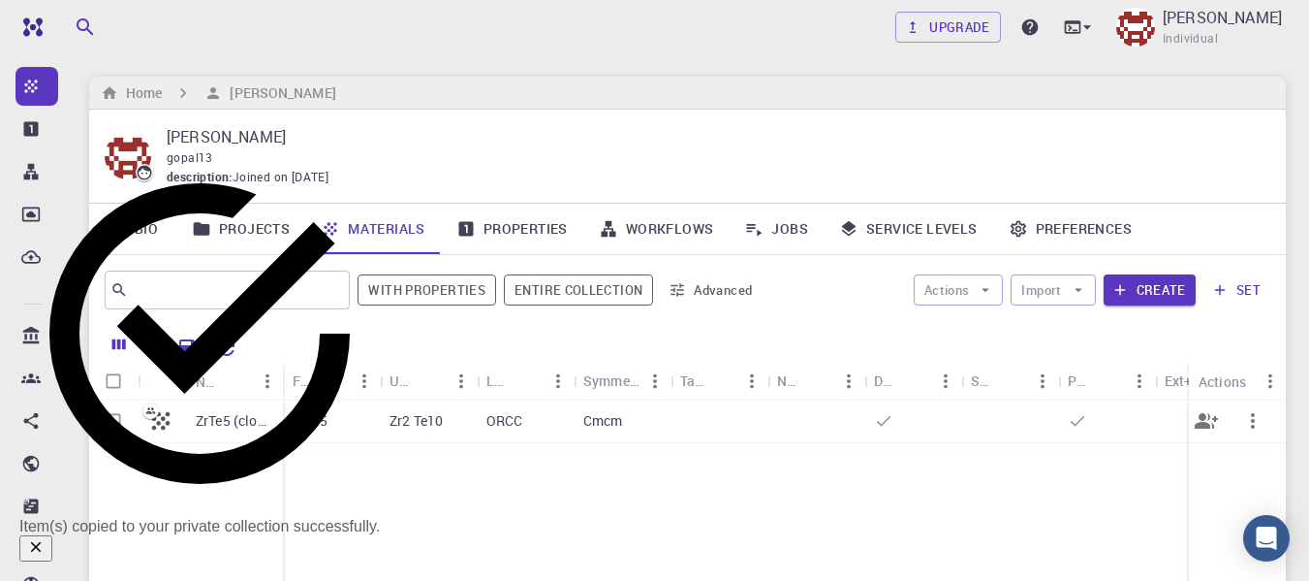
click at [373, 411] on div "ZrTe5" at bounding box center [331, 421] width 97 height 43
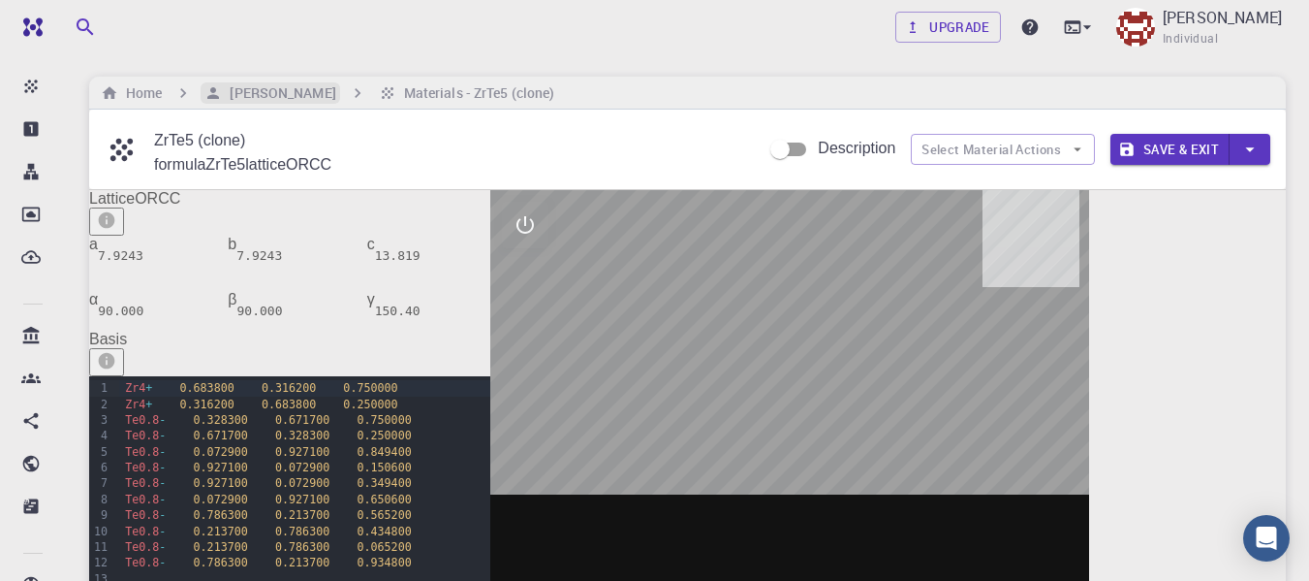
click at [261, 82] on h6 "[PERSON_NAME]" at bounding box center [278, 92] width 113 height 21
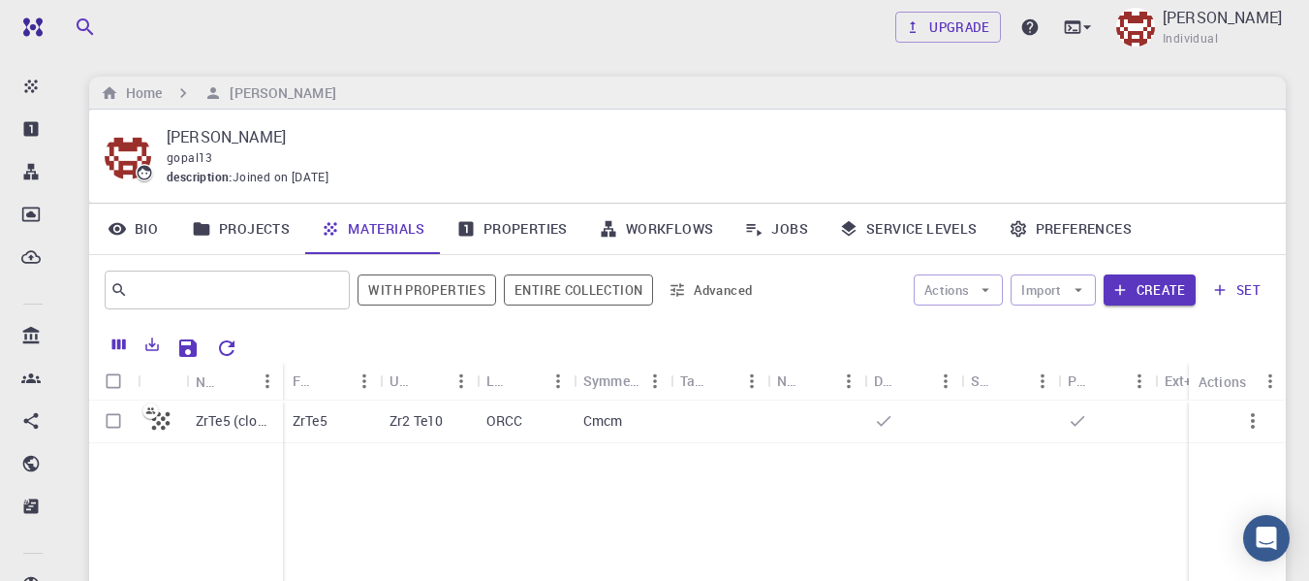
click at [108, 415] on input "Select row" at bounding box center [113, 420] width 37 height 37
checkbox input "true"
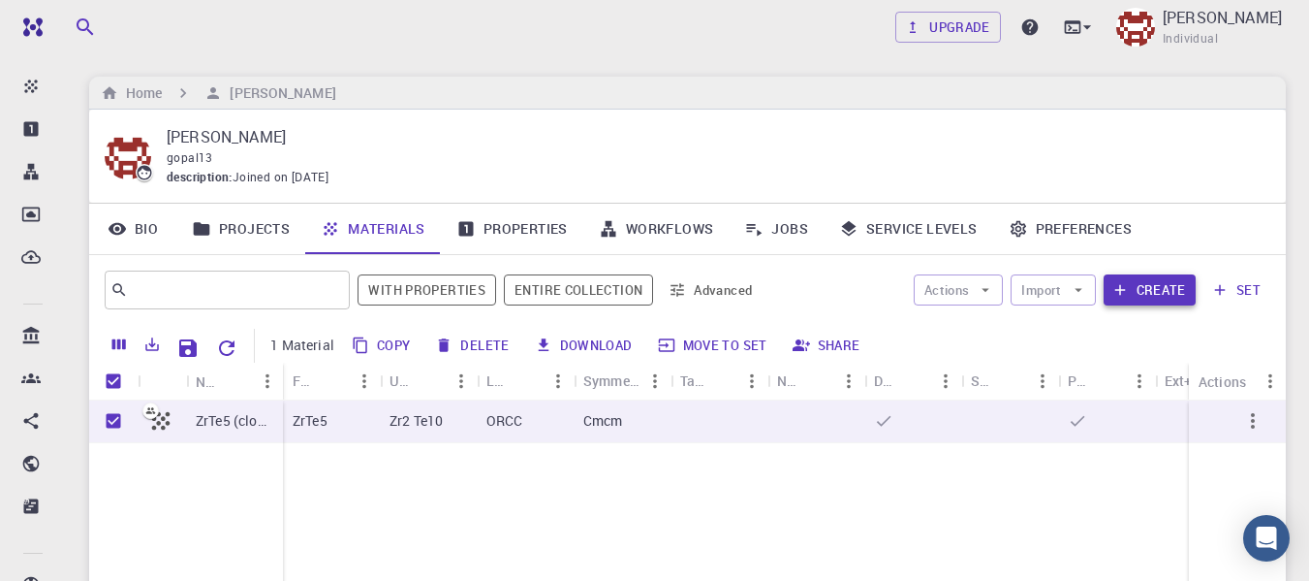
click at [1154, 295] on button "Create" at bounding box center [1150, 289] width 92 height 31
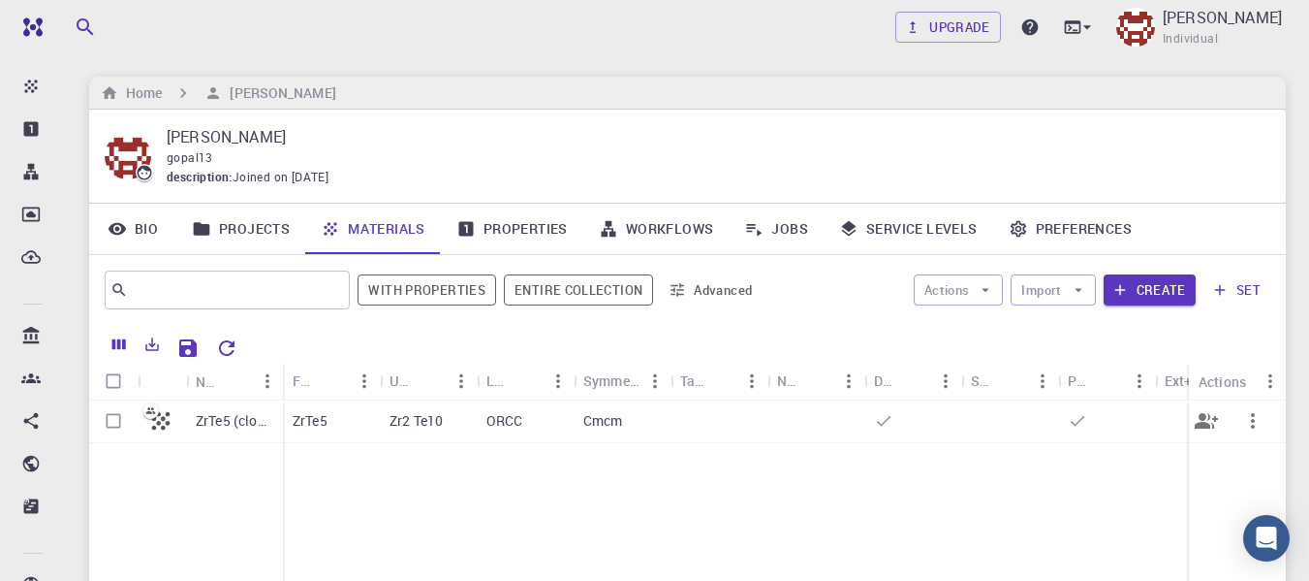
click at [479, 427] on div "ORCC" at bounding box center [525, 421] width 97 height 43
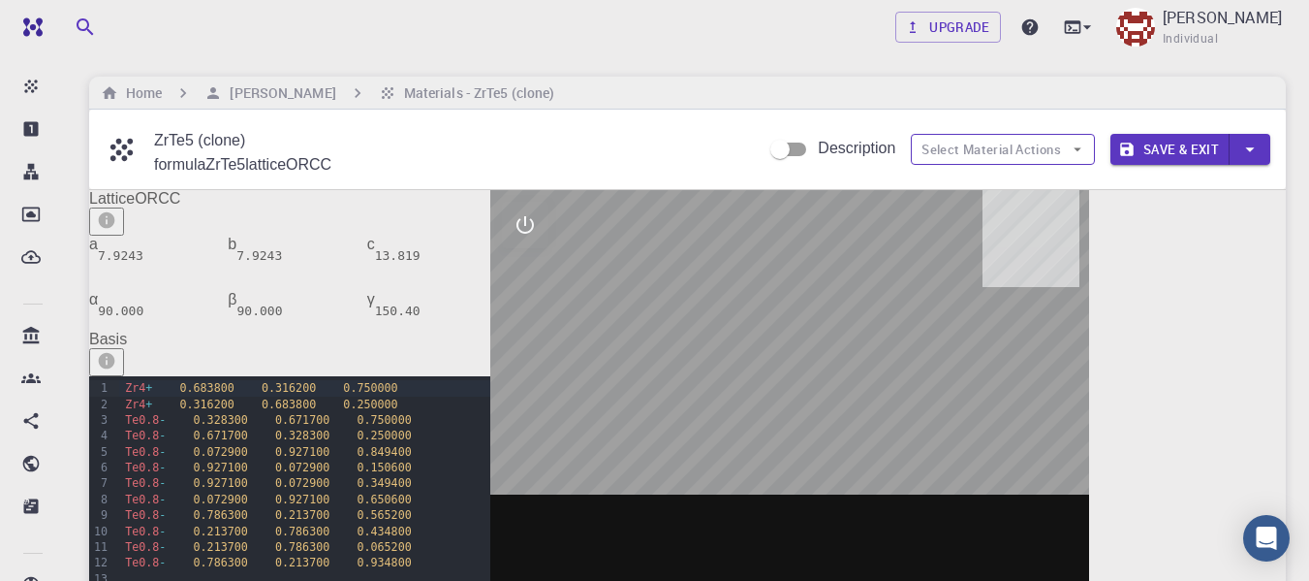
click at [960, 143] on button "Select Material Actions" at bounding box center [1003, 149] width 184 height 31
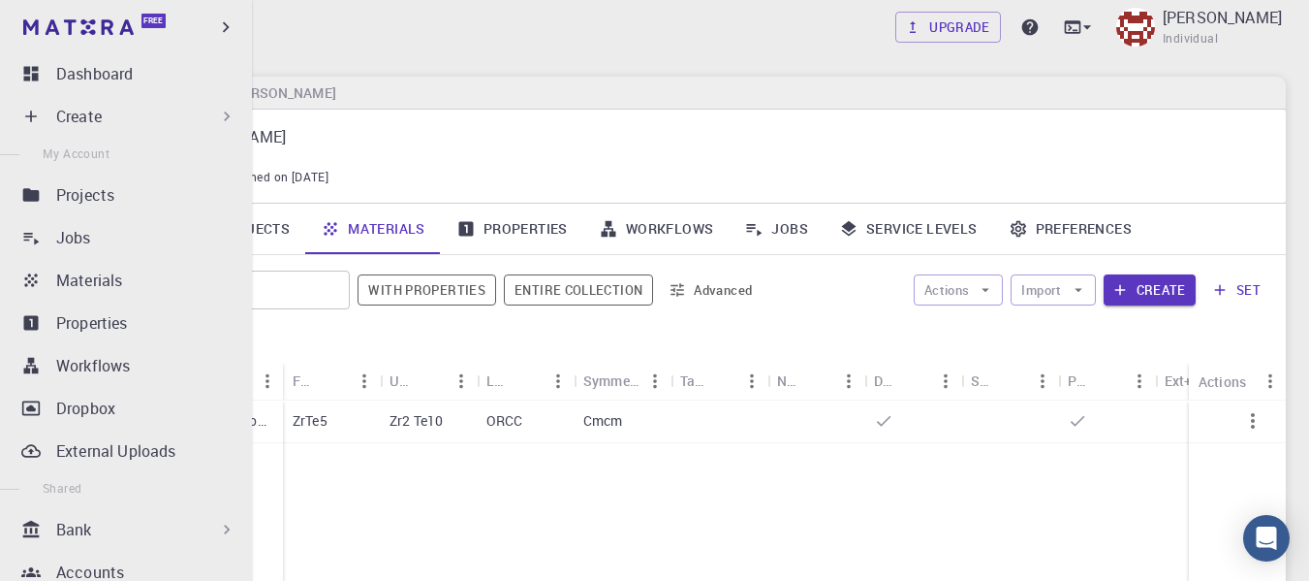
click at [147, 125] on div "Create" at bounding box center [146, 116] width 180 height 23
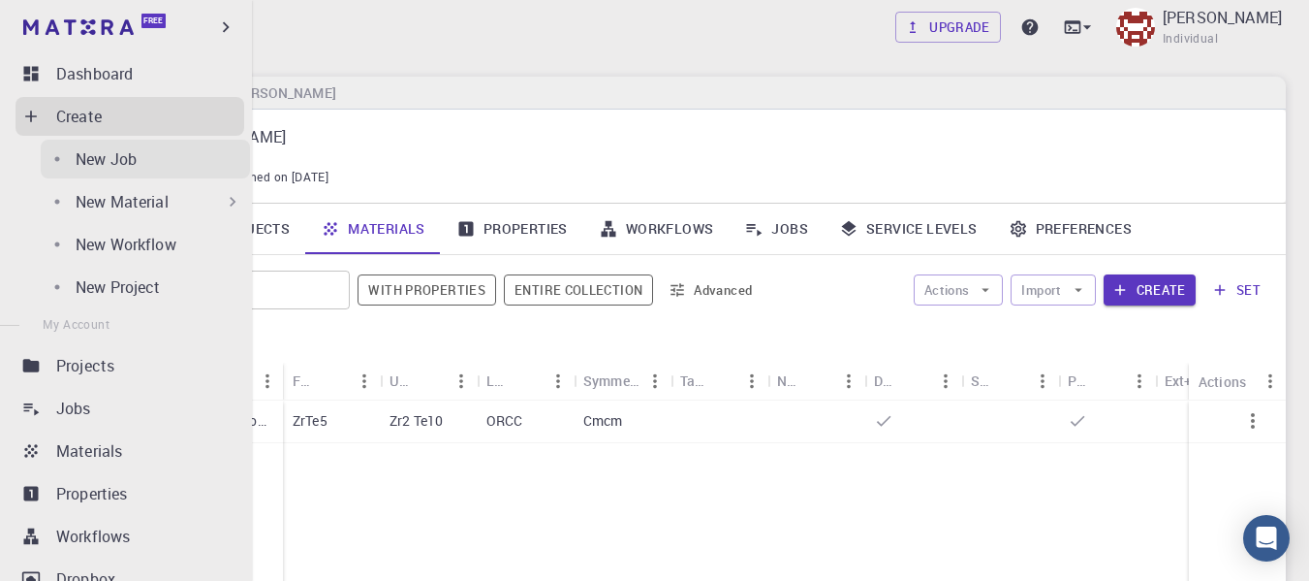
click at [147, 166] on div "New Job" at bounding box center [163, 158] width 174 height 23
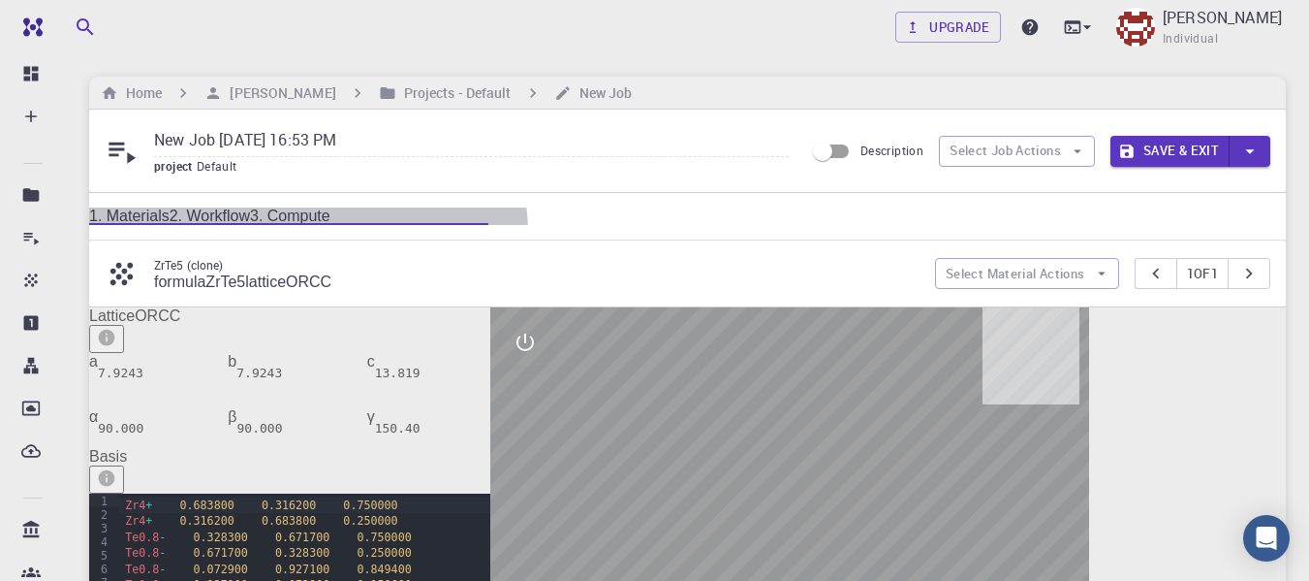
click at [250, 219] on link "2. Workflow" at bounding box center [210, 215] width 80 height 16
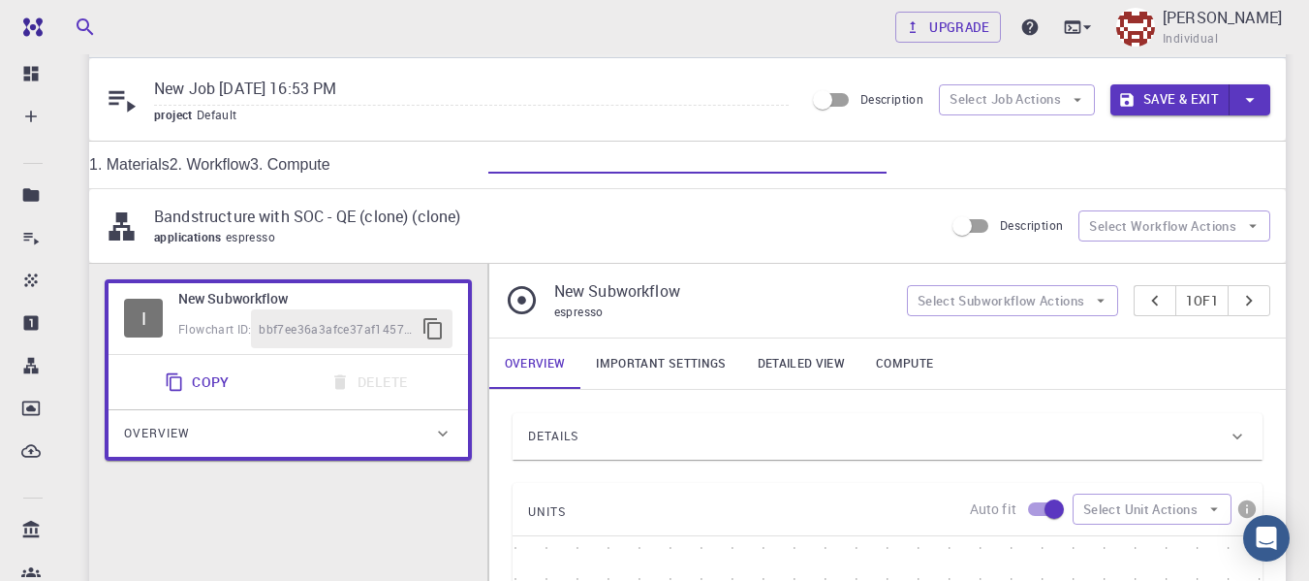
scroll to position [97, 0]
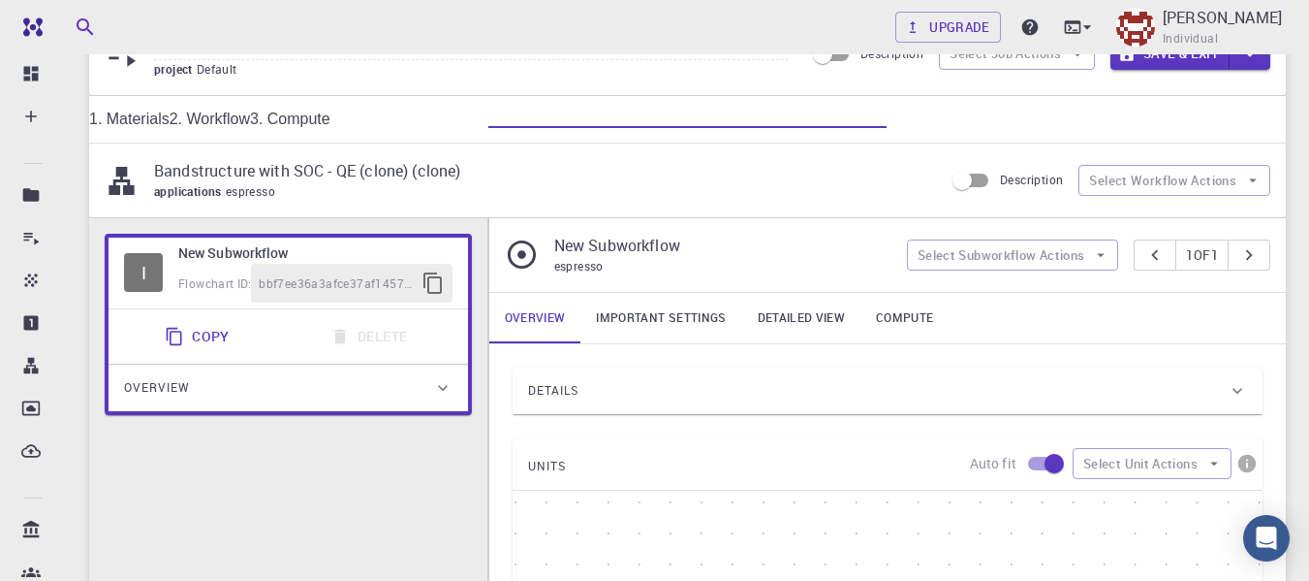
click at [409, 294] on span "bbf7ee36a3afce37af1457bc" at bounding box center [336, 283] width 154 height 19
click at [382, 285] on span "bbf7ee36a3afce37af1457bc" at bounding box center [336, 283] width 154 height 19
click at [328, 277] on span "bbf7ee36a3afce37af1457bc" at bounding box center [336, 283] width 154 height 19
click at [296, 298] on div "bbf7ee36a3afce37af1457bc" at bounding box center [351, 283] width 201 height 39
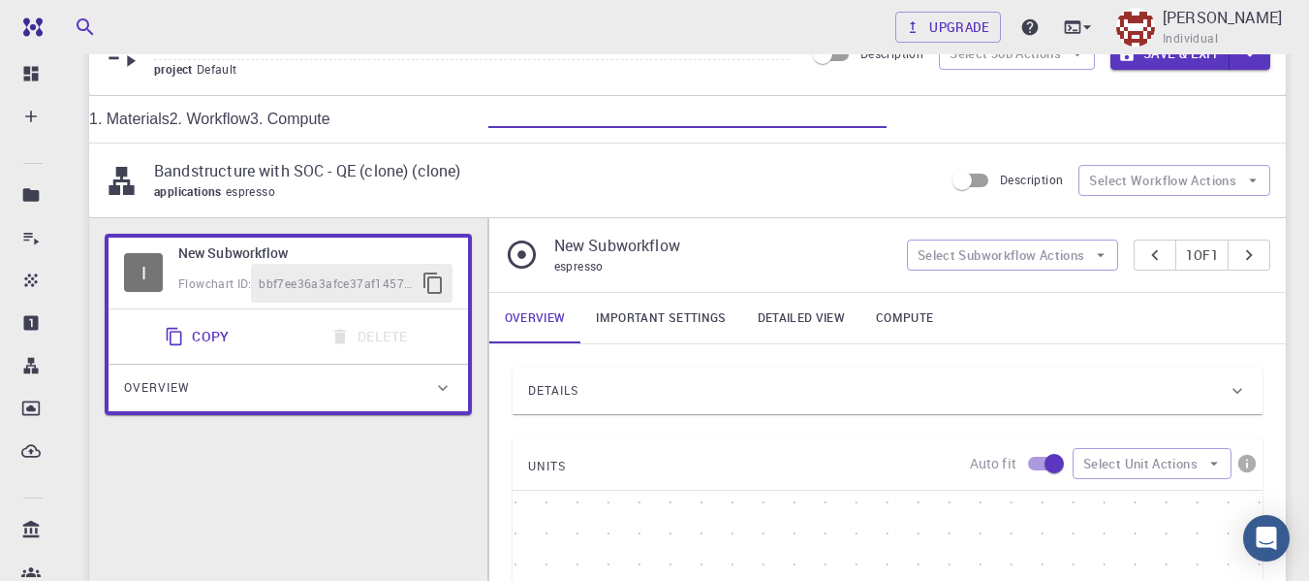
click at [326, 285] on span "bbf7ee36a3afce37af1457bc" at bounding box center [336, 283] width 154 height 19
click at [337, 285] on span "bbf7ee36a3afce37af1457bc" at bounding box center [336, 283] width 154 height 19
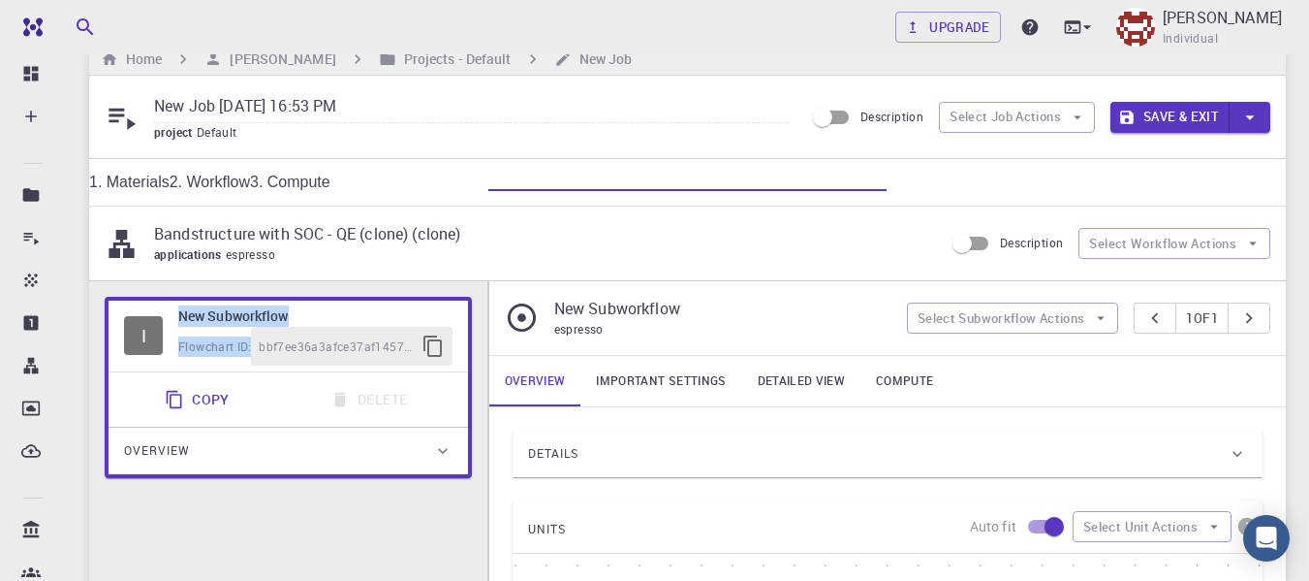
scroll to position [0, 0]
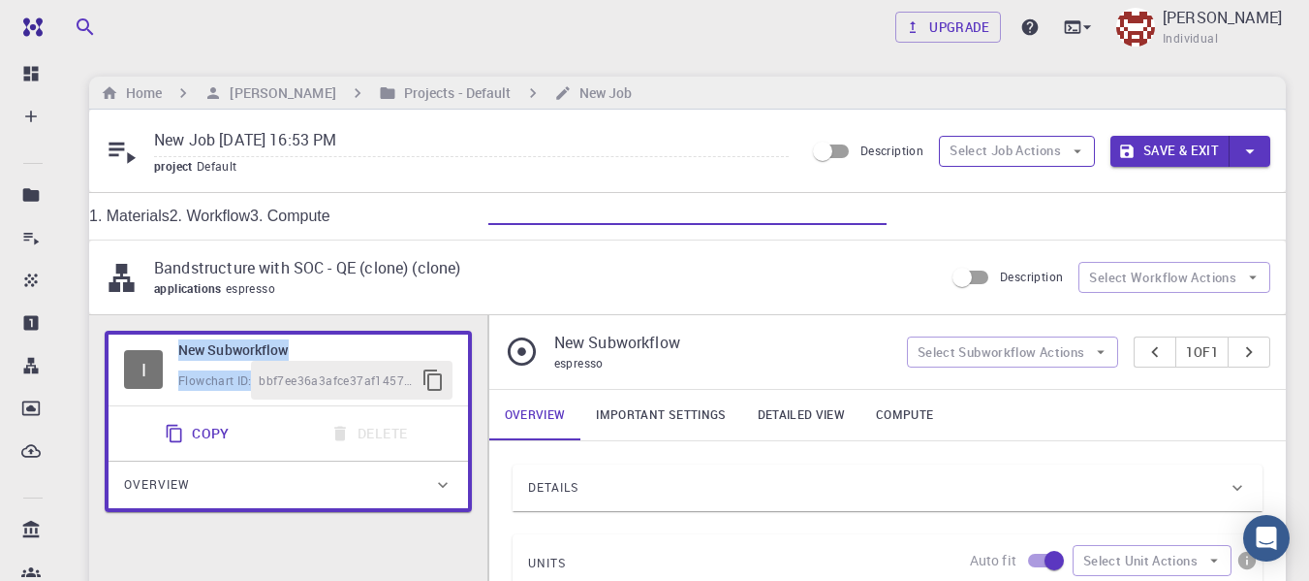
click at [1024, 158] on button "Select Job Actions" at bounding box center [1017, 151] width 156 height 31
click at [1008, 255] on span "Select workflow" at bounding box center [1032, 251] width 88 height 19
checkbox input "true"
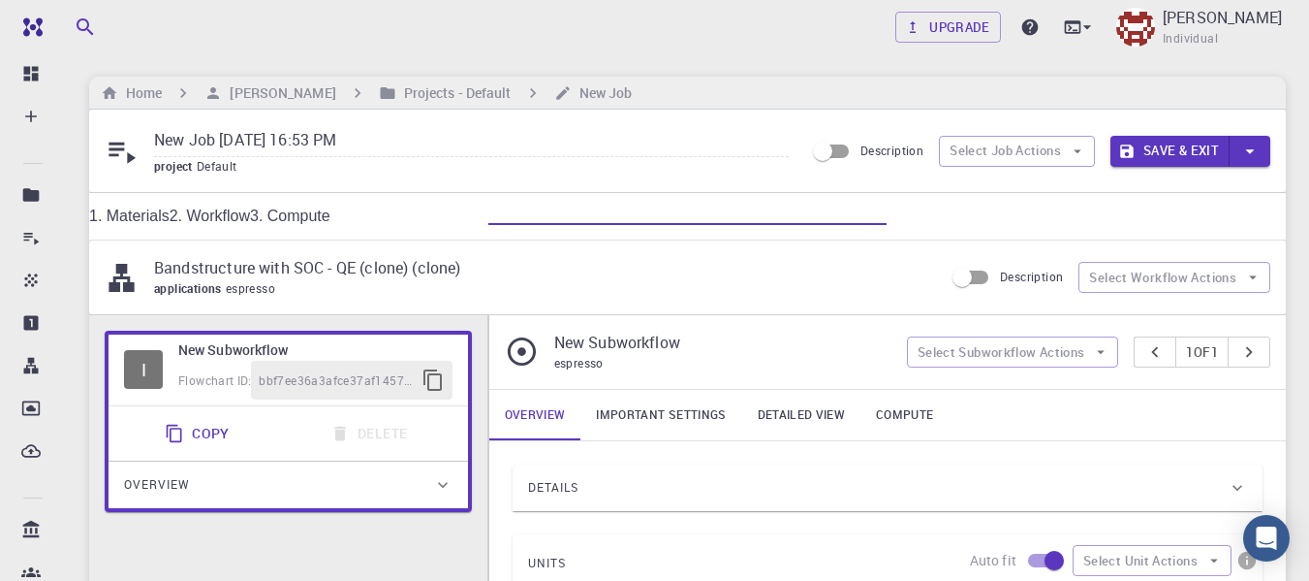
checkbox input "true"
checkbox input "false"
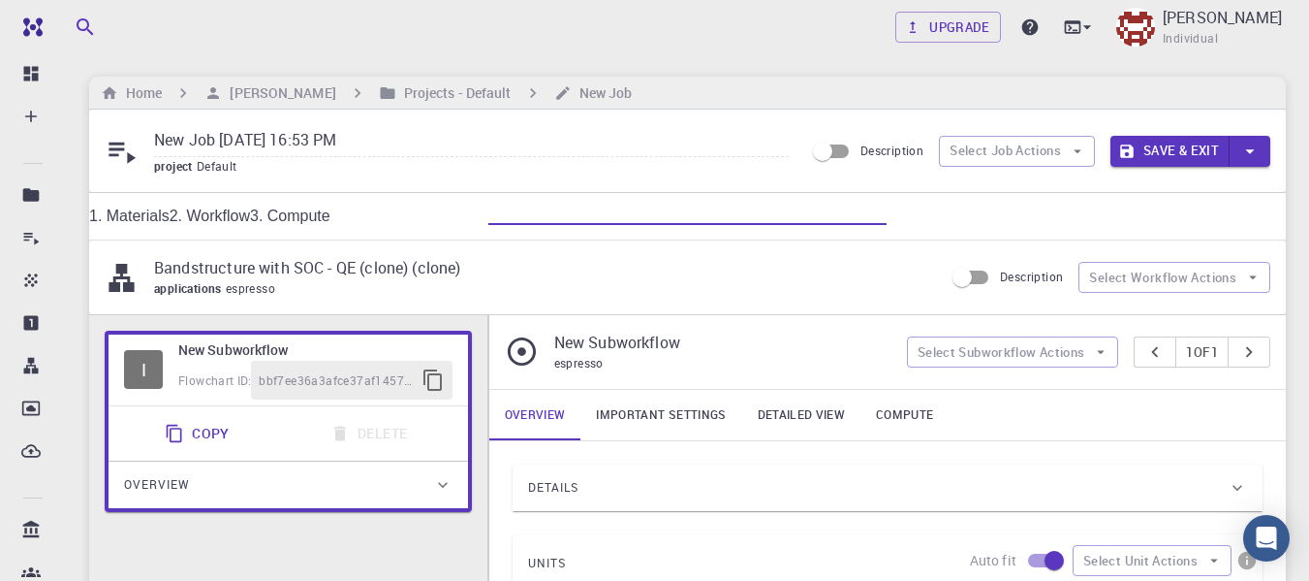
checkbox input "false"
checkbox input "true"
checkbox input "false"
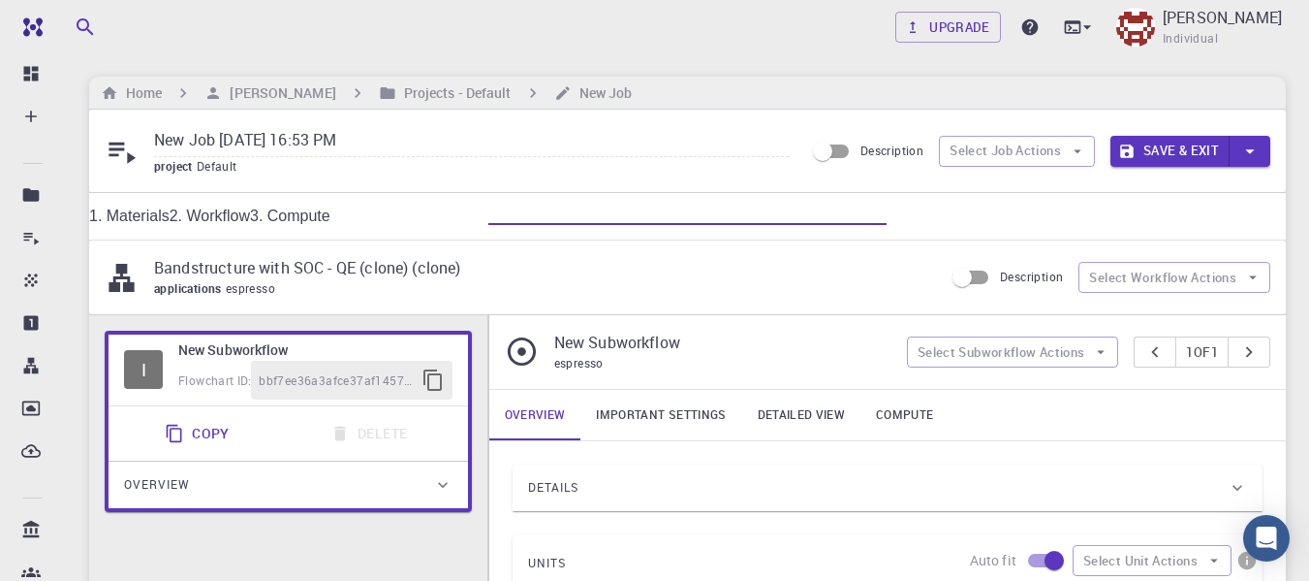
checkbox input "false"
checkbox input "true"
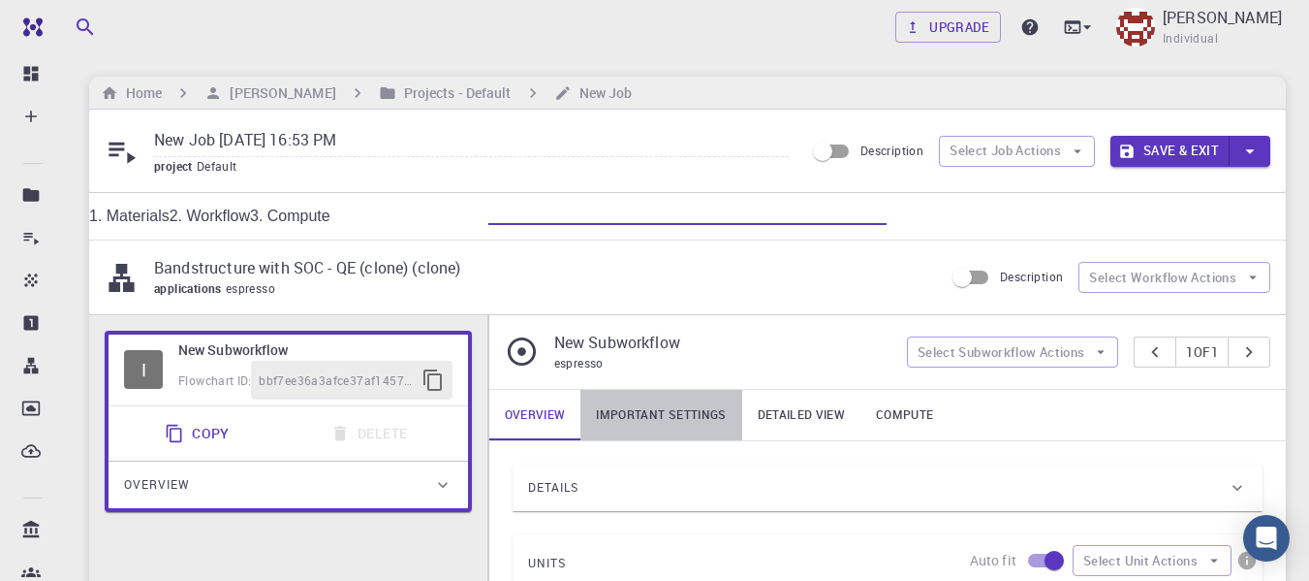
click at [652, 420] on link "Important settings" at bounding box center [661, 415] width 161 height 50
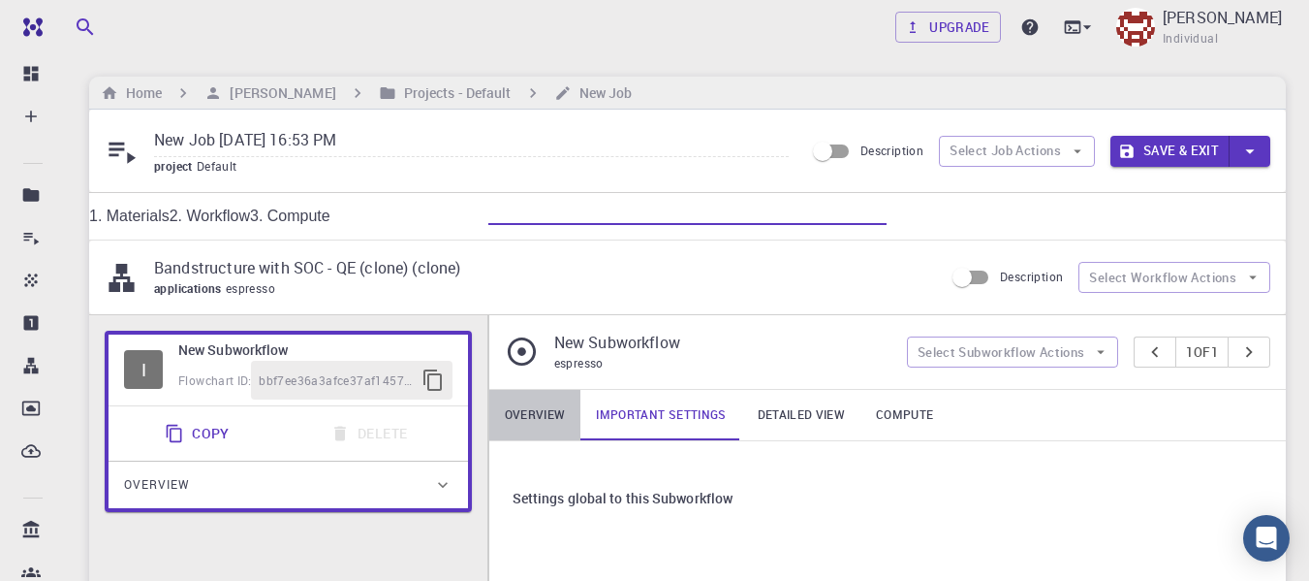
click at [561, 421] on link "Overview" at bounding box center [535, 415] width 92 height 50
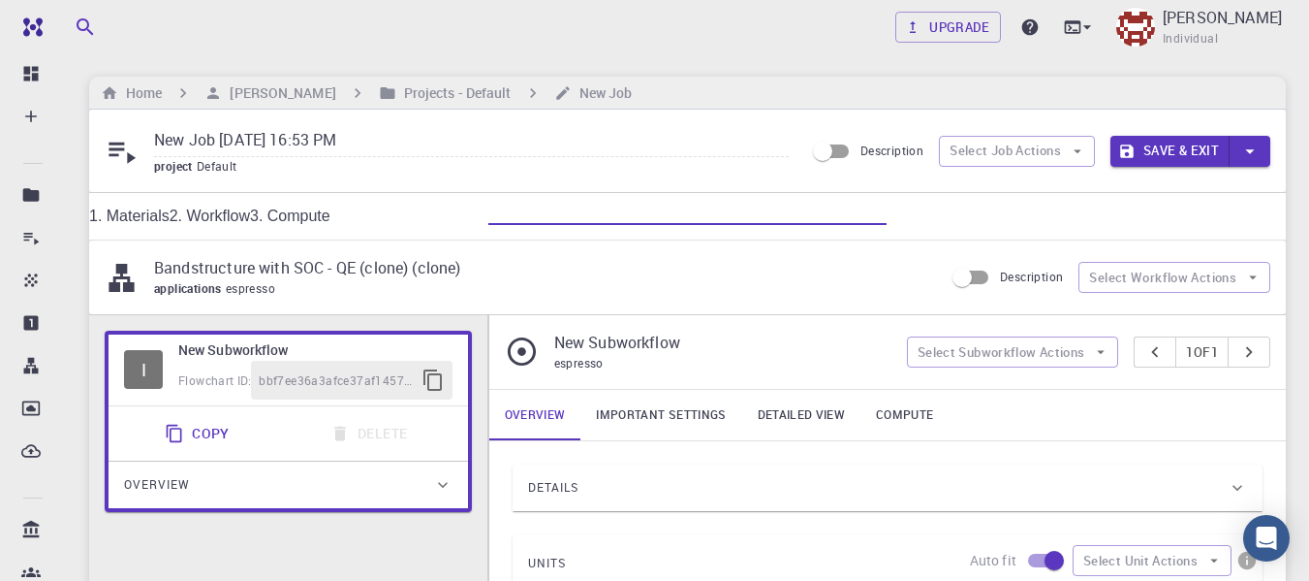
click at [532, 356] on icon at bounding box center [522, 351] width 34 height 34
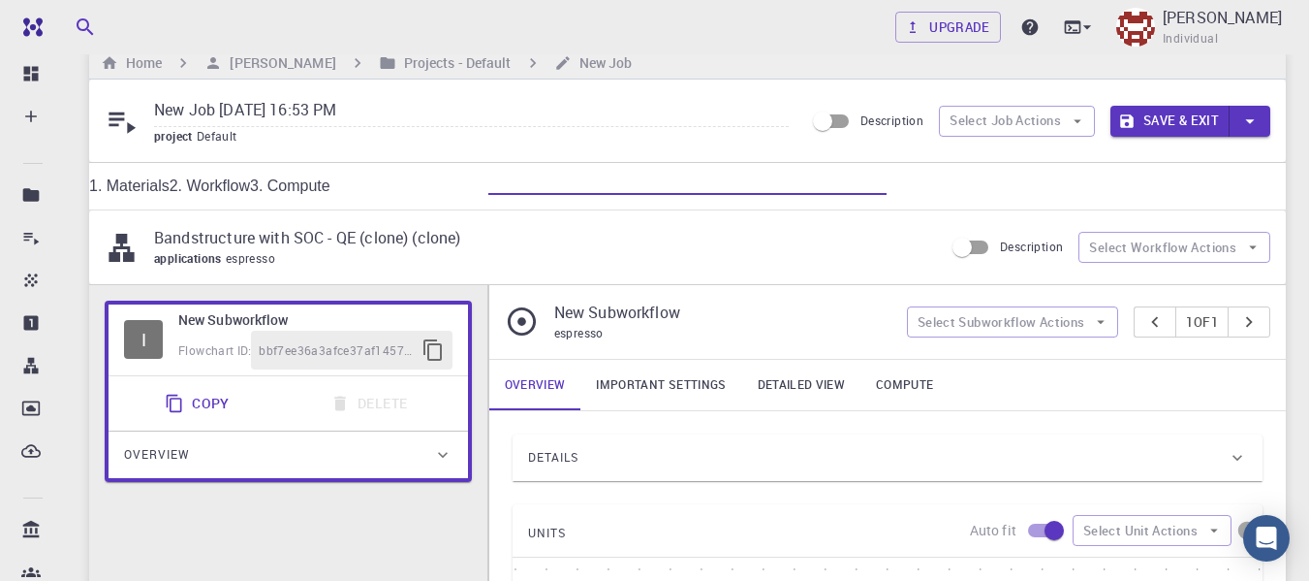
scroll to position [25, 0]
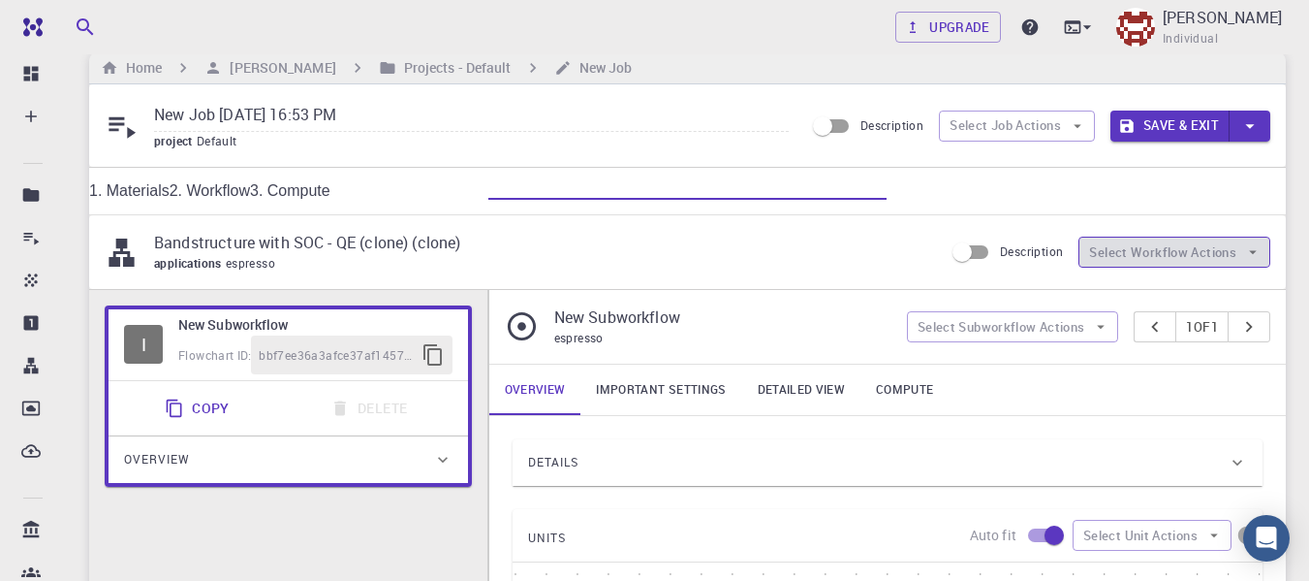
click at [1153, 259] on button "Select Workflow Actions" at bounding box center [1175, 251] width 192 height 31
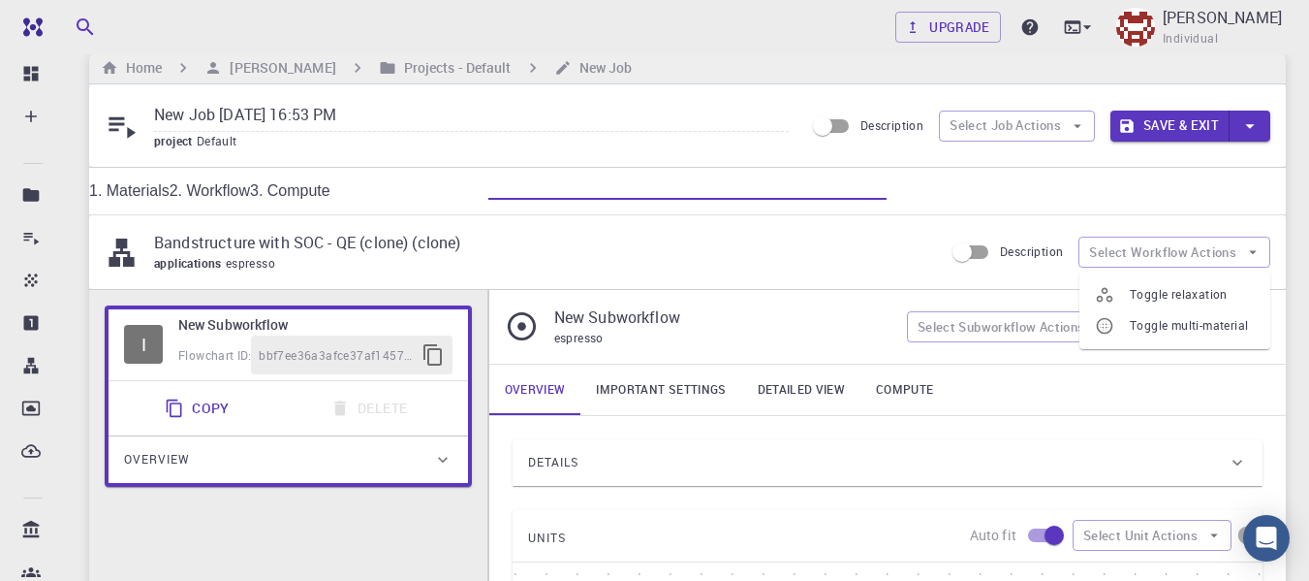
click at [881, 287] on div "Bandstructure with SOC - QE (clone) (clone) applications espresso Description S…" at bounding box center [687, 252] width 1197 height 74
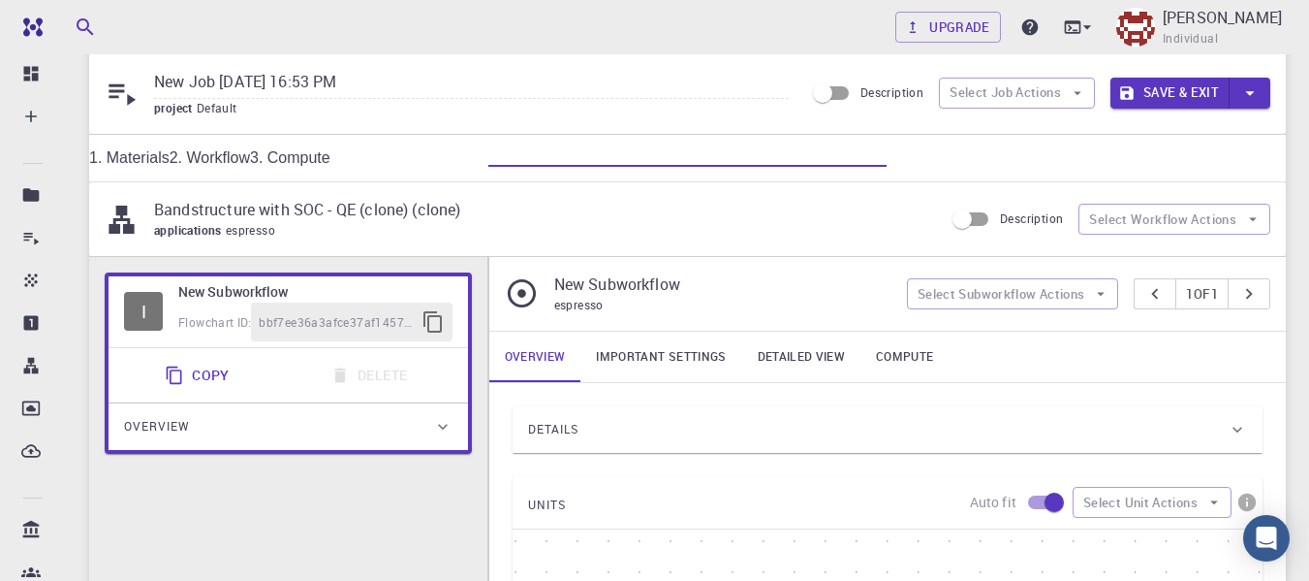
scroll to position [164, 0]
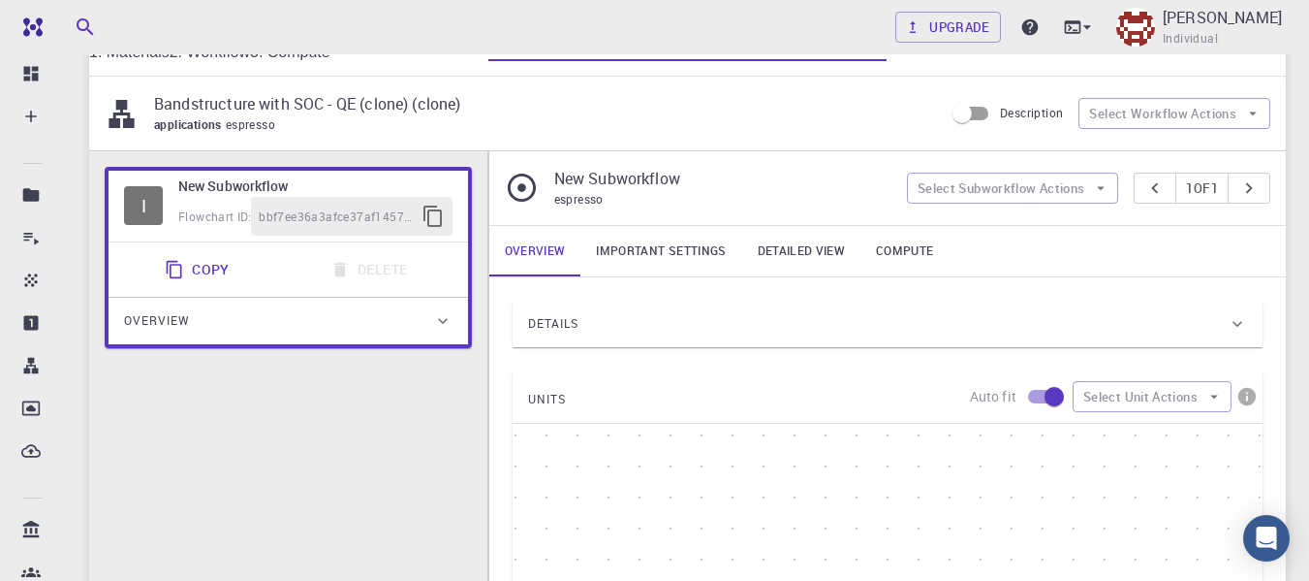
click at [162, 212] on div "I" at bounding box center [143, 205] width 39 height 39
click at [348, 267] on div "Copy Delete" at bounding box center [288, 269] width 344 height 39
click at [328, 334] on div "Overview" at bounding box center [278, 320] width 309 height 31
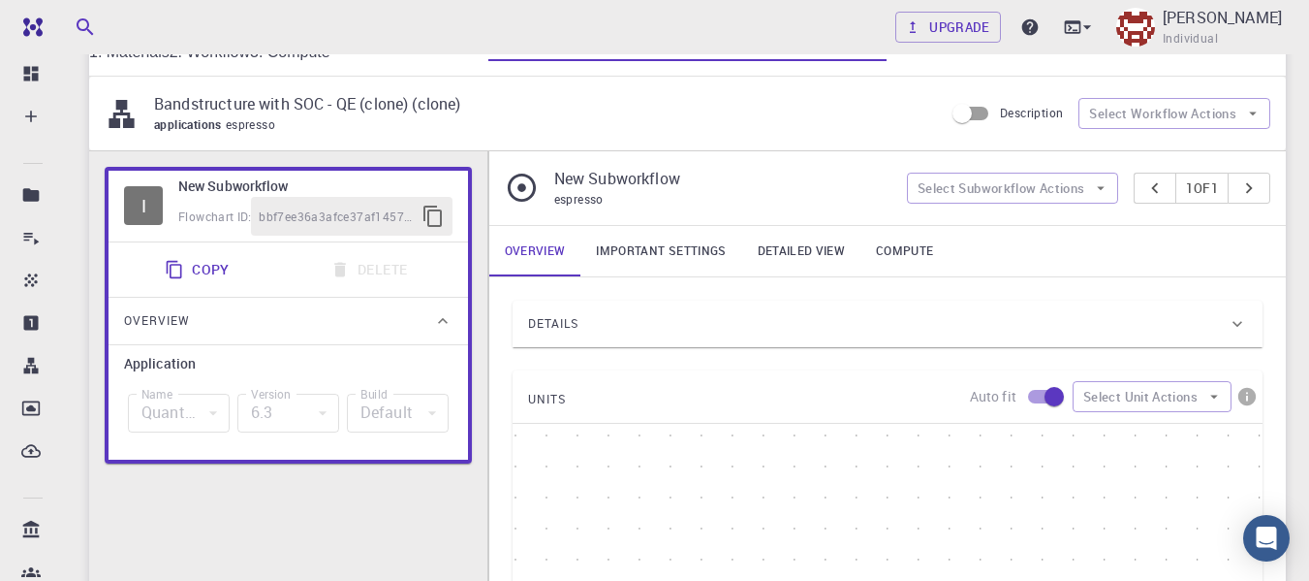
click at [328, 334] on div "Overview" at bounding box center [278, 320] width 309 height 31
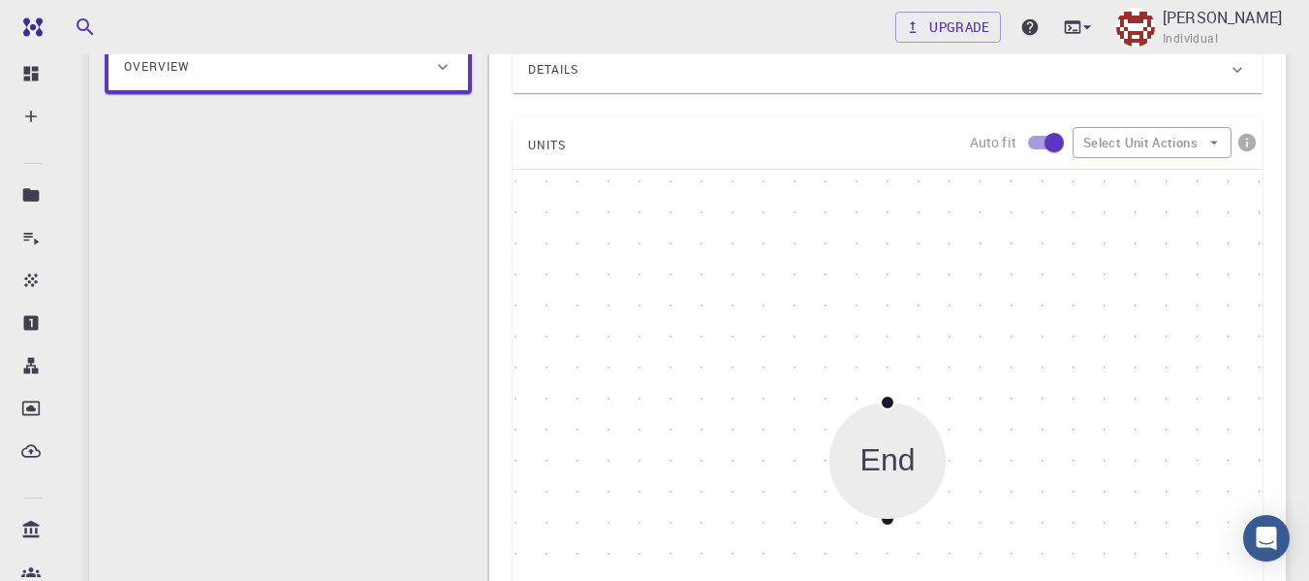
scroll to position [408, 0]
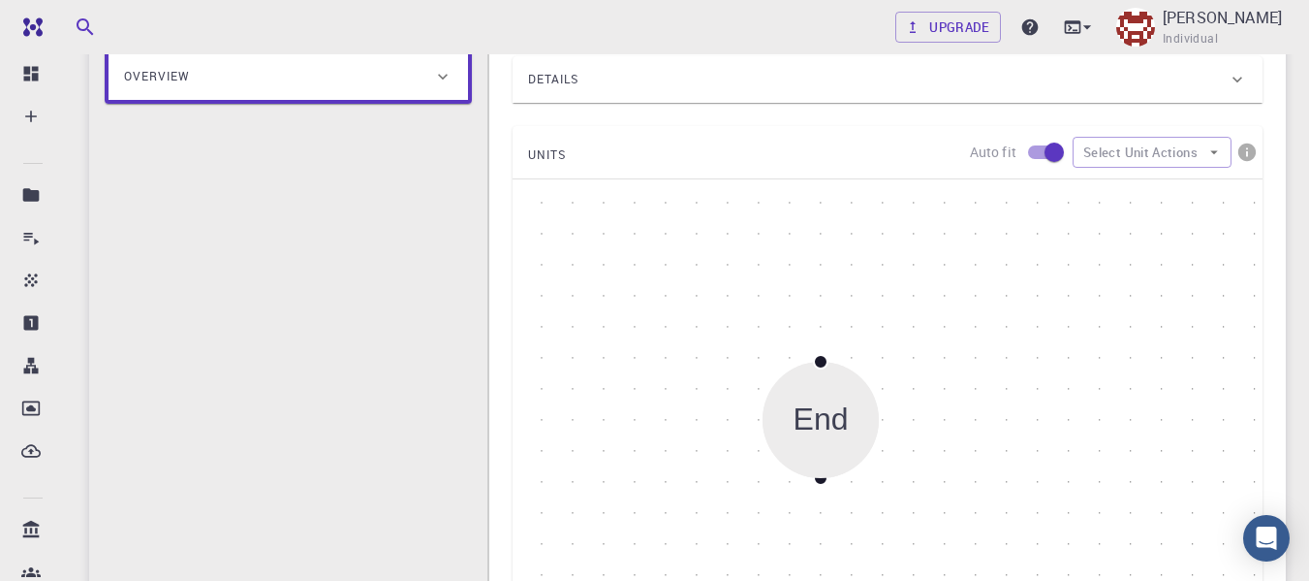
drag, startPoint x: 890, startPoint y: 439, endPoint x: 857, endPoint y: 350, distance: 95.1
click at [836, 361] on div "End" at bounding box center [821, 419] width 116 height 116
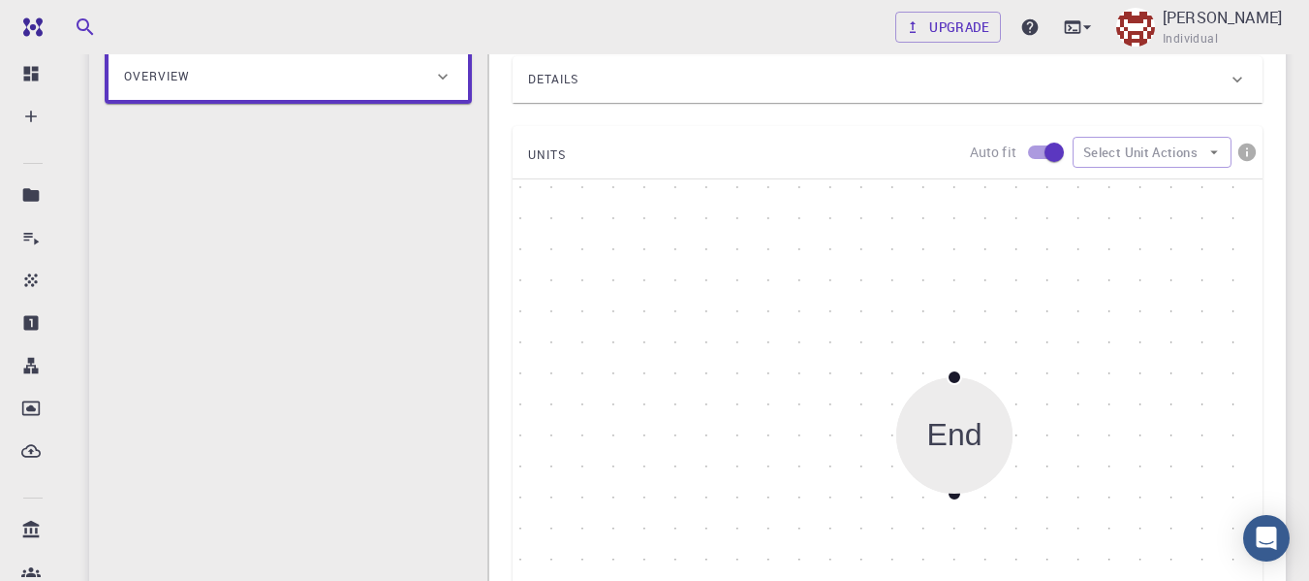
drag, startPoint x: 855, startPoint y: 377, endPoint x: 959, endPoint y: 419, distance: 112.7
click at [966, 422] on div "End" at bounding box center [954, 435] width 55 height 35
drag, startPoint x: 945, startPoint y: 381, endPoint x: 945, endPoint y: 403, distance: 22.3
click at [945, 410] on div "End" at bounding box center [946, 431] width 116 height 116
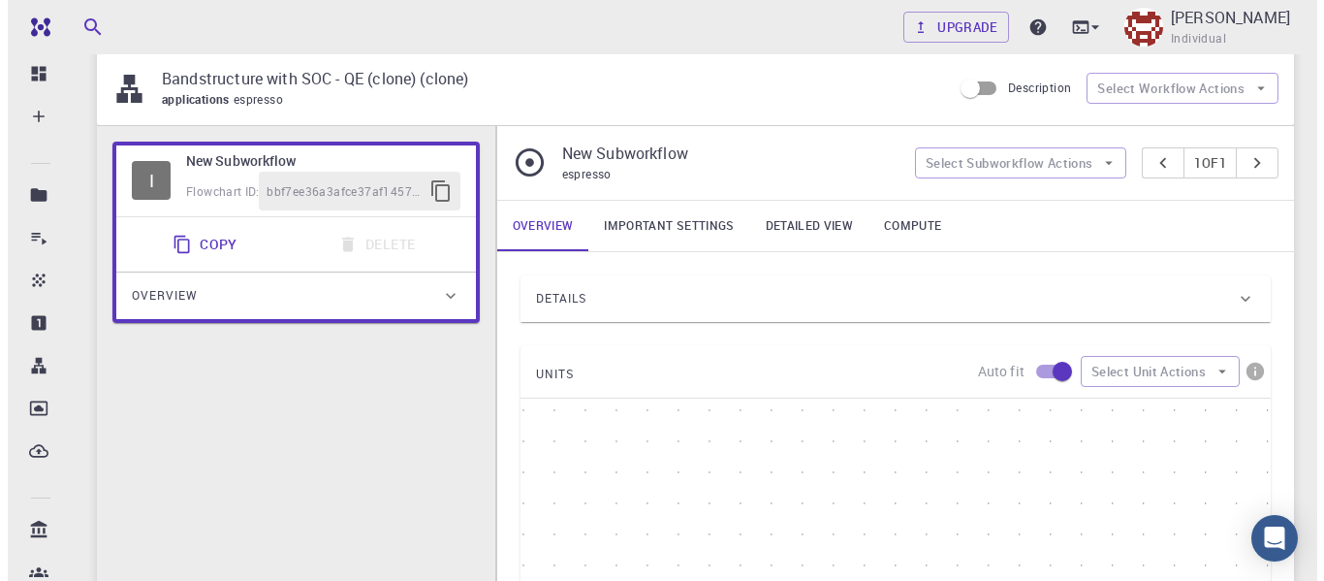
scroll to position [0, 0]
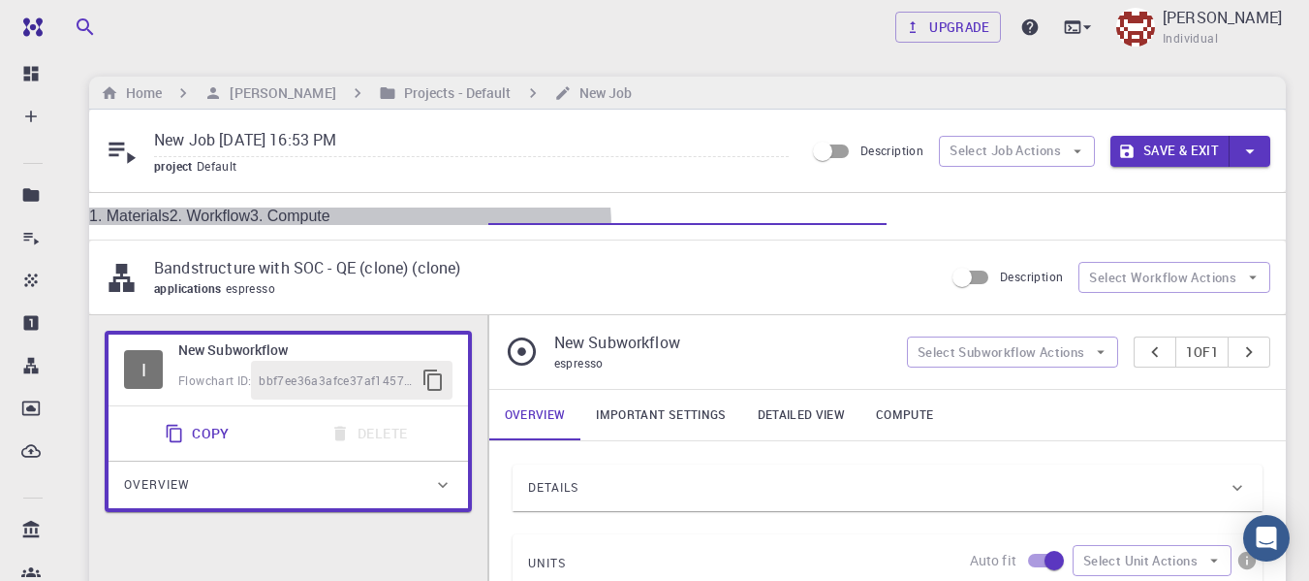
click at [170, 214] on link "1. Materials" at bounding box center [129, 215] width 80 height 16
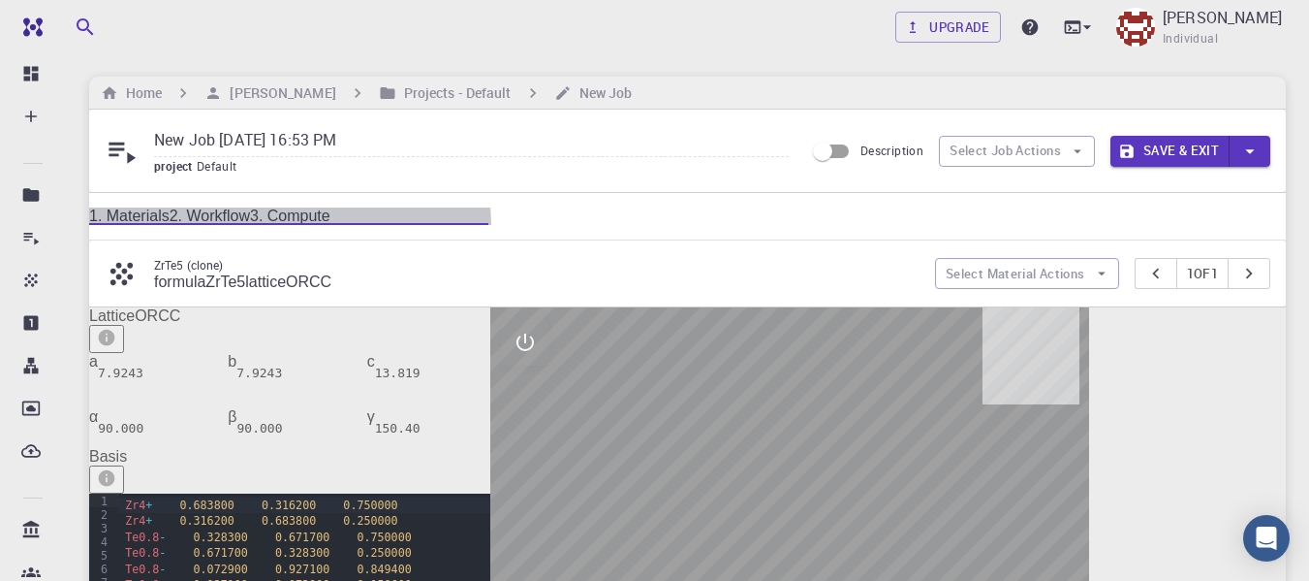
click at [250, 214] on link "2. Workflow" at bounding box center [210, 215] width 80 height 16
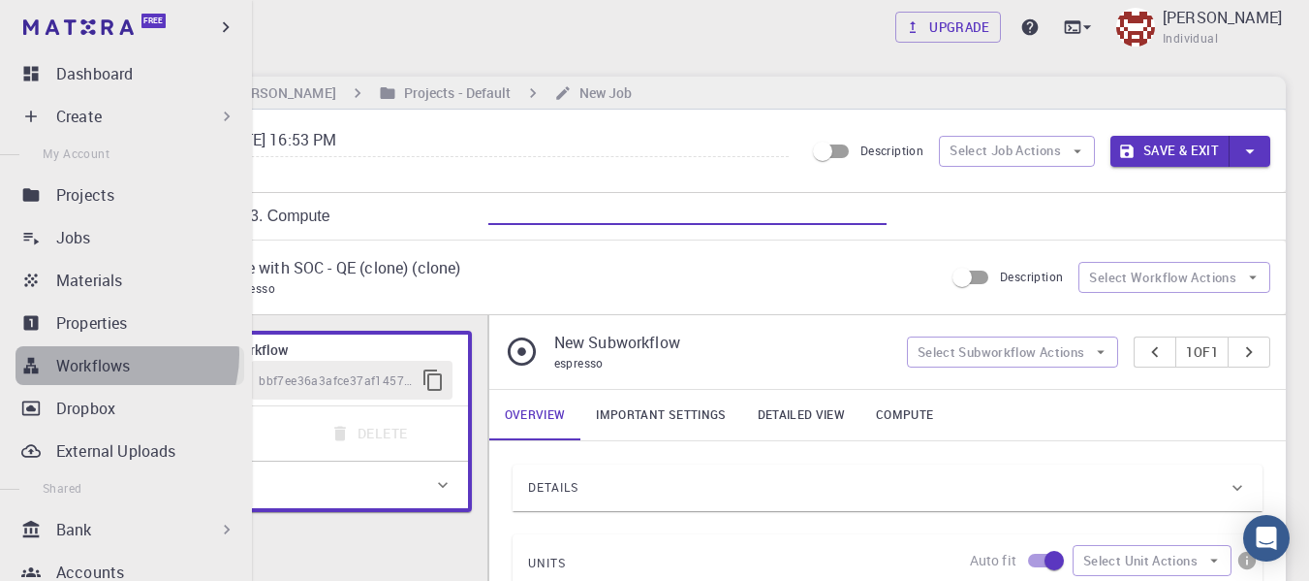
click at [113, 355] on p "Workflows" at bounding box center [93, 365] width 74 height 23
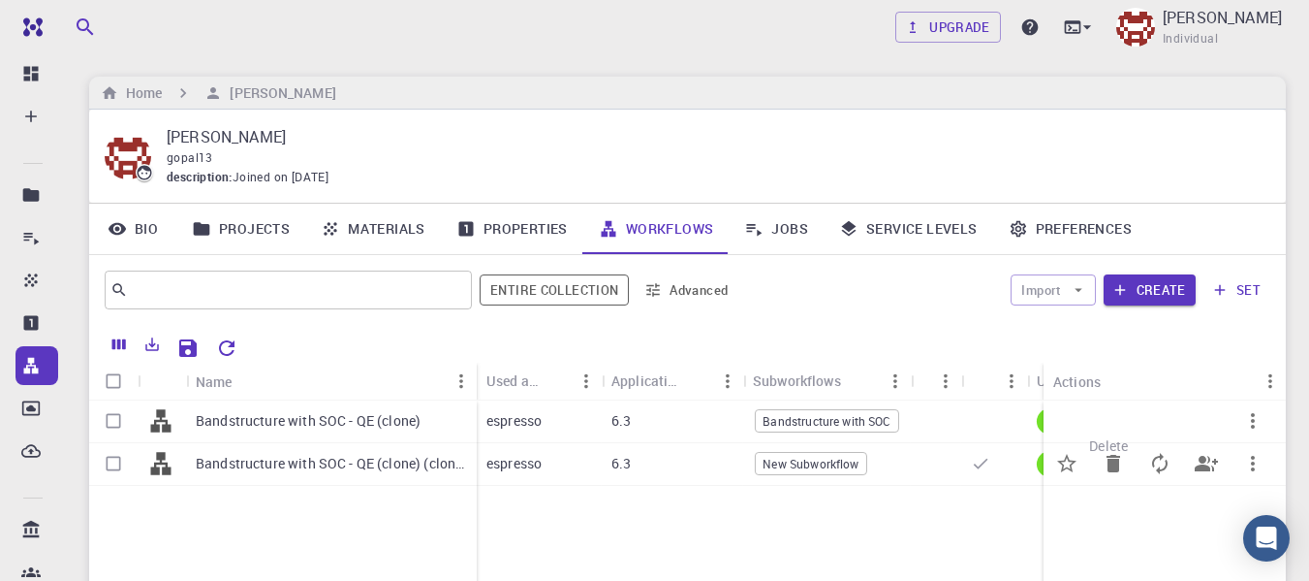
click at [1113, 459] on icon "Delete" at bounding box center [1114, 463] width 14 height 17
click at [110, 461] on input "Select row" at bounding box center [113, 463] width 37 height 37
checkbox input "true"
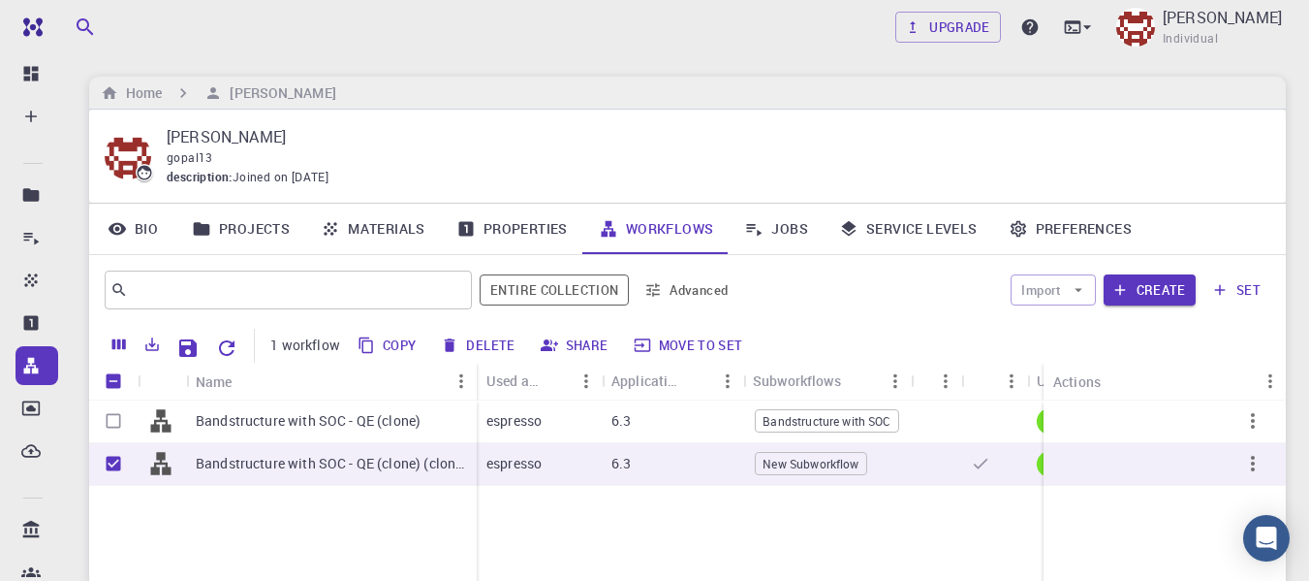
click at [471, 345] on button "Delete" at bounding box center [478, 345] width 87 height 31
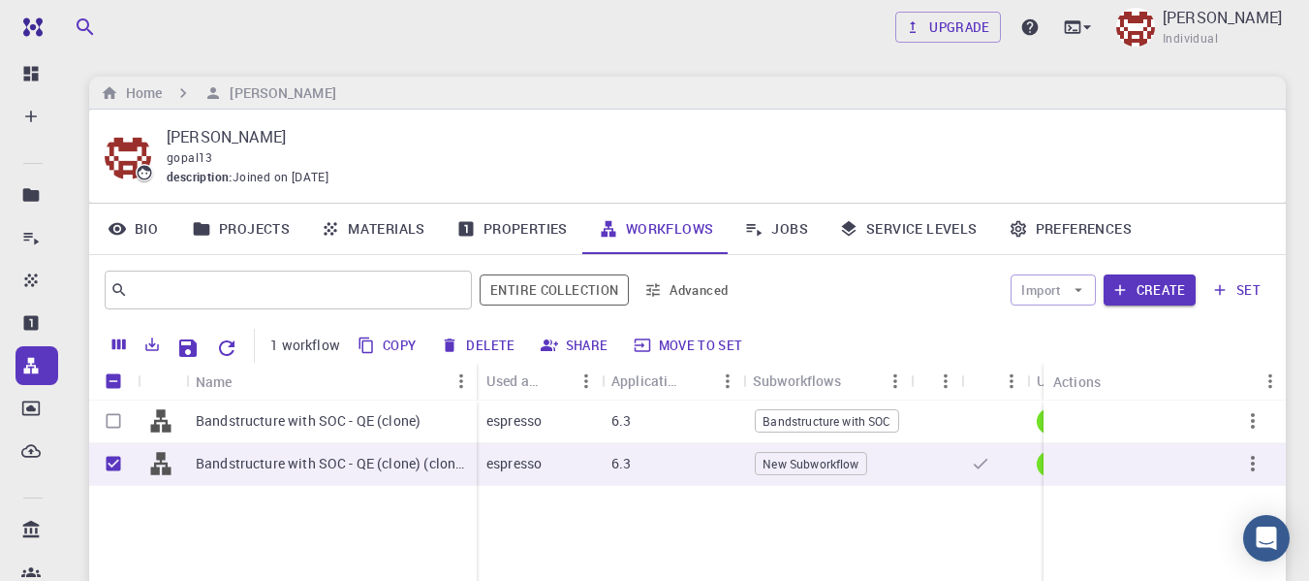
click at [471, 345] on button "Delete" at bounding box center [478, 345] width 87 height 31
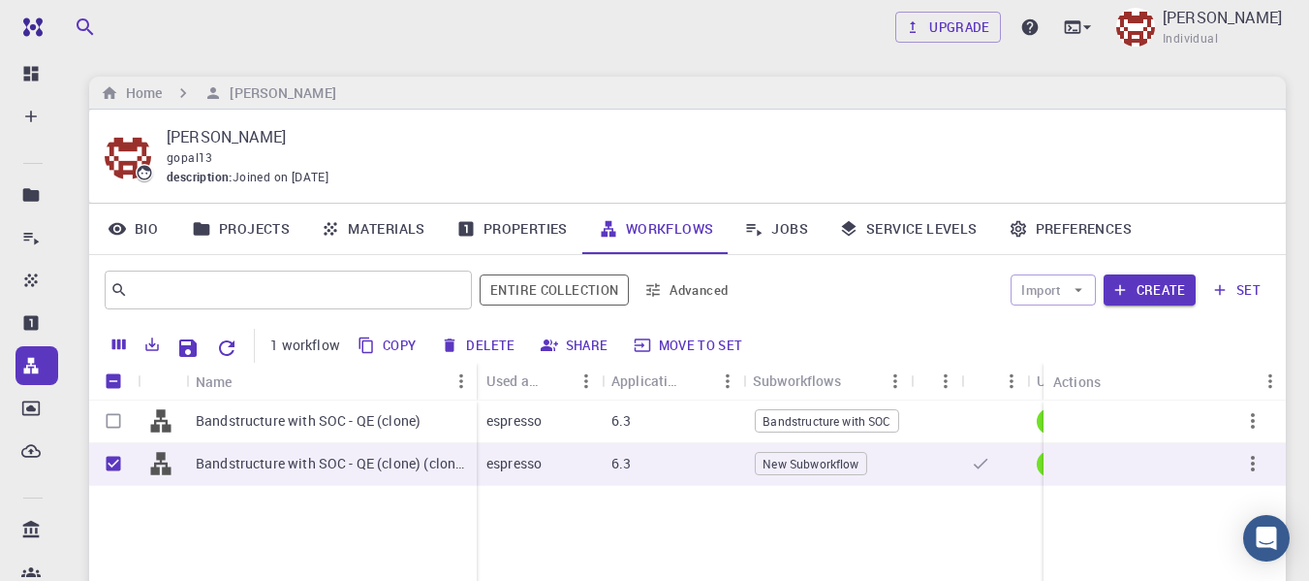
click at [471, 345] on button "Delete" at bounding box center [478, 345] width 87 height 31
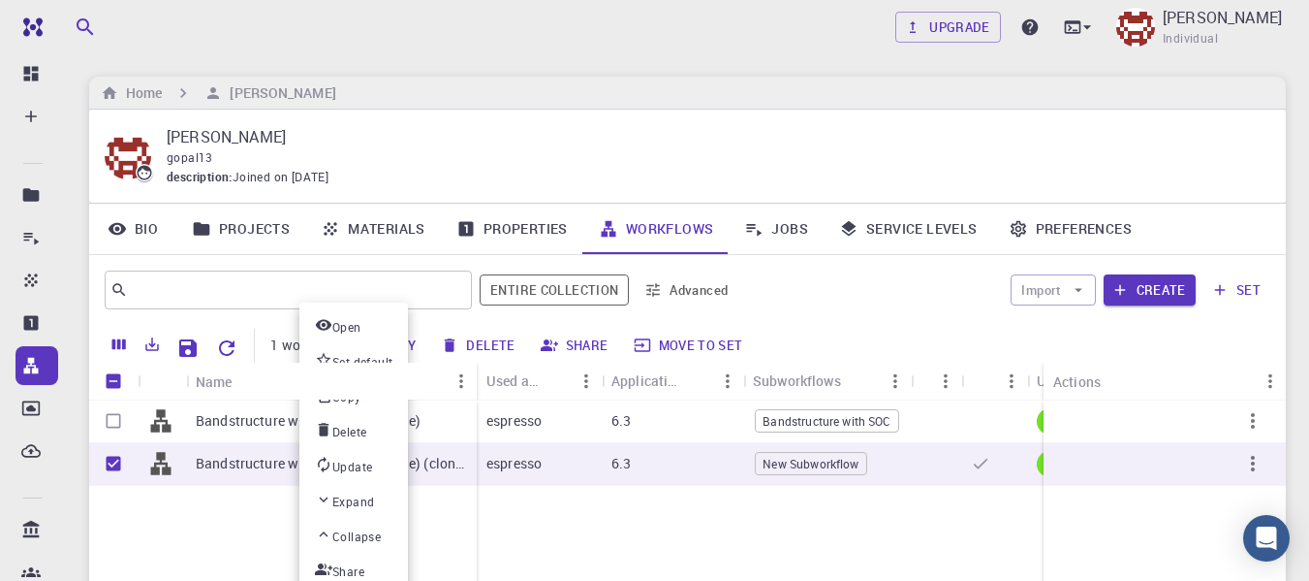
click at [225, 517] on div at bounding box center [654, 290] width 1309 height 581
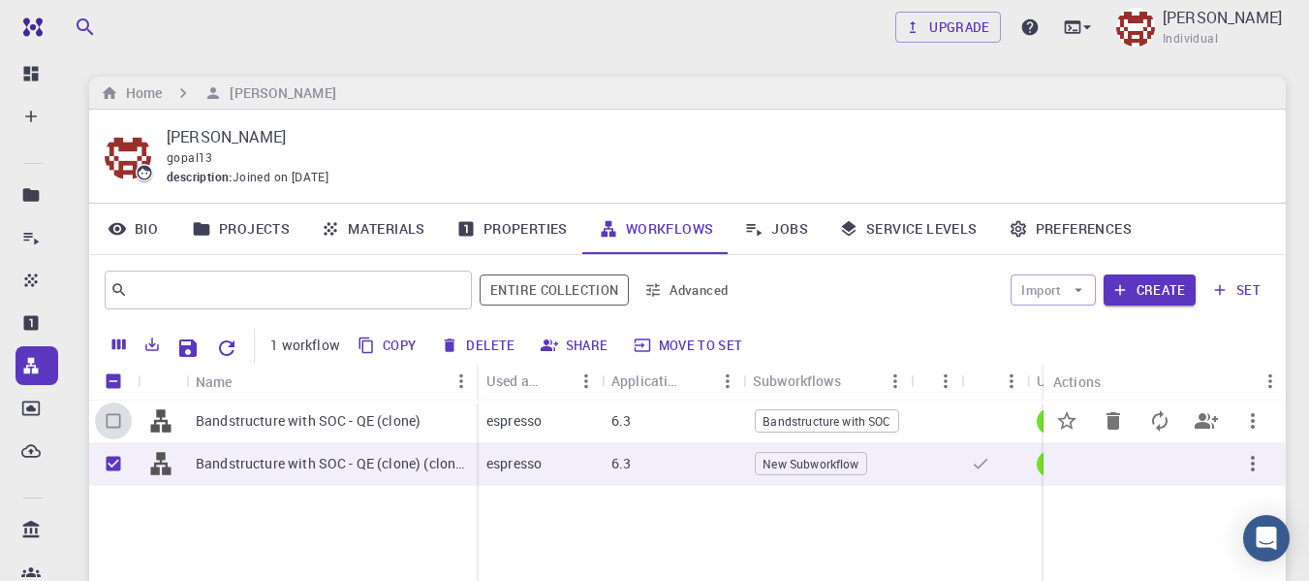
click at [119, 412] on input "Select row" at bounding box center [113, 420] width 37 height 37
checkbox input "true"
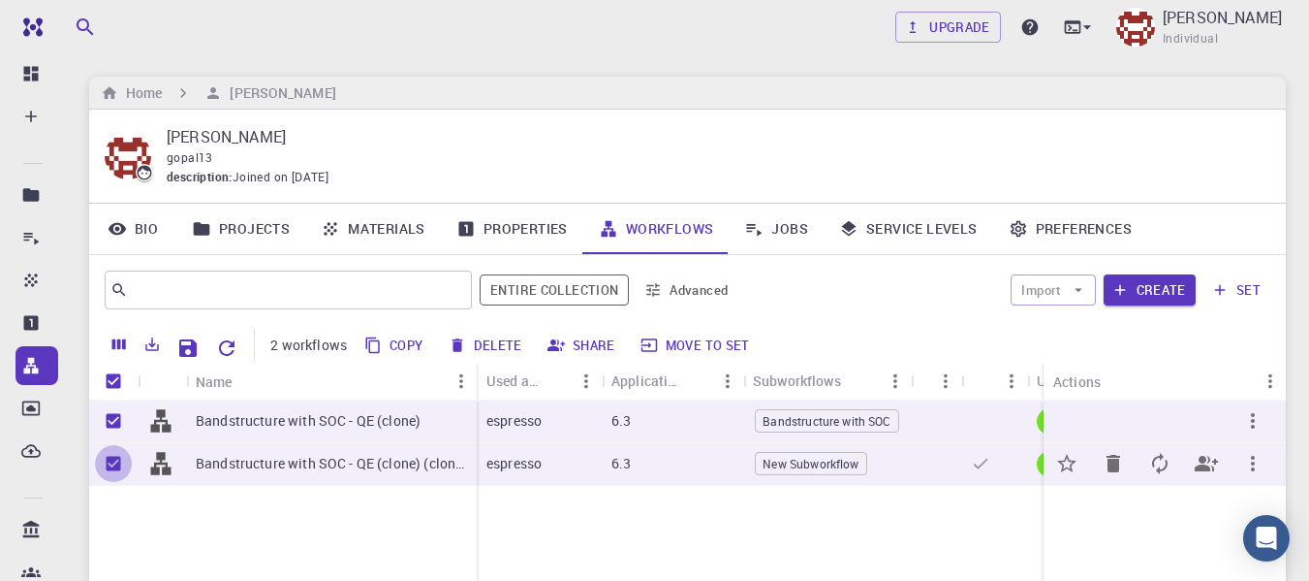
click at [108, 464] on input "Unselect row" at bounding box center [113, 463] width 37 height 37
checkbox input "false"
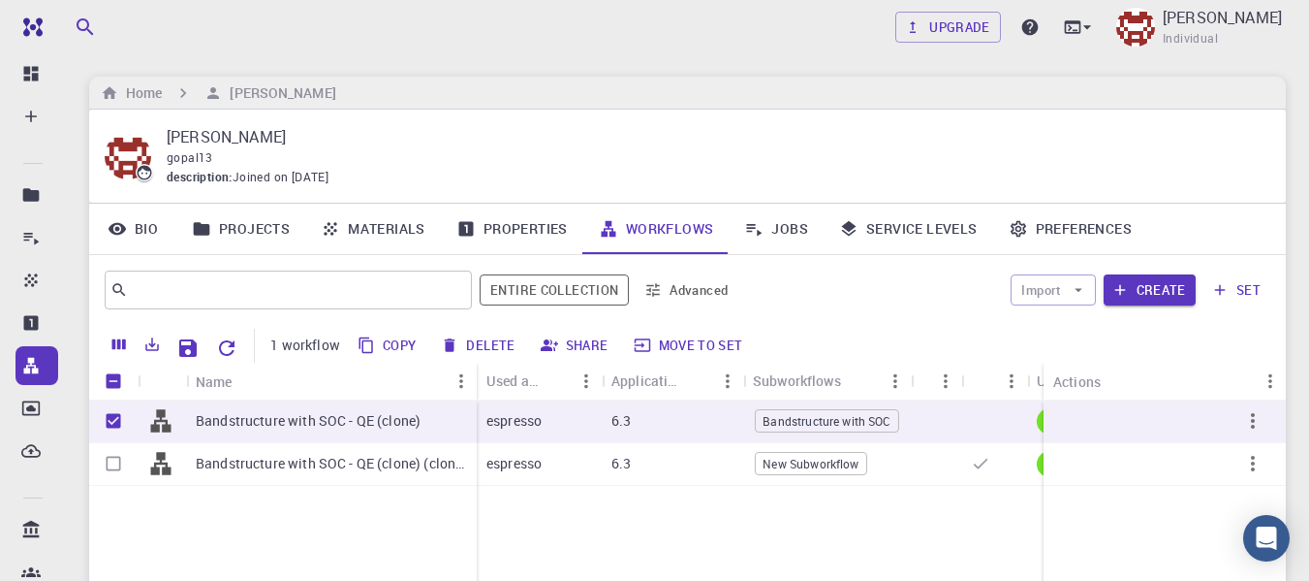
click at [671, 349] on button "Move to set" at bounding box center [689, 345] width 123 height 31
click at [1151, 423] on icon "Update" at bounding box center [1159, 420] width 23 height 23
checkbox input "false"
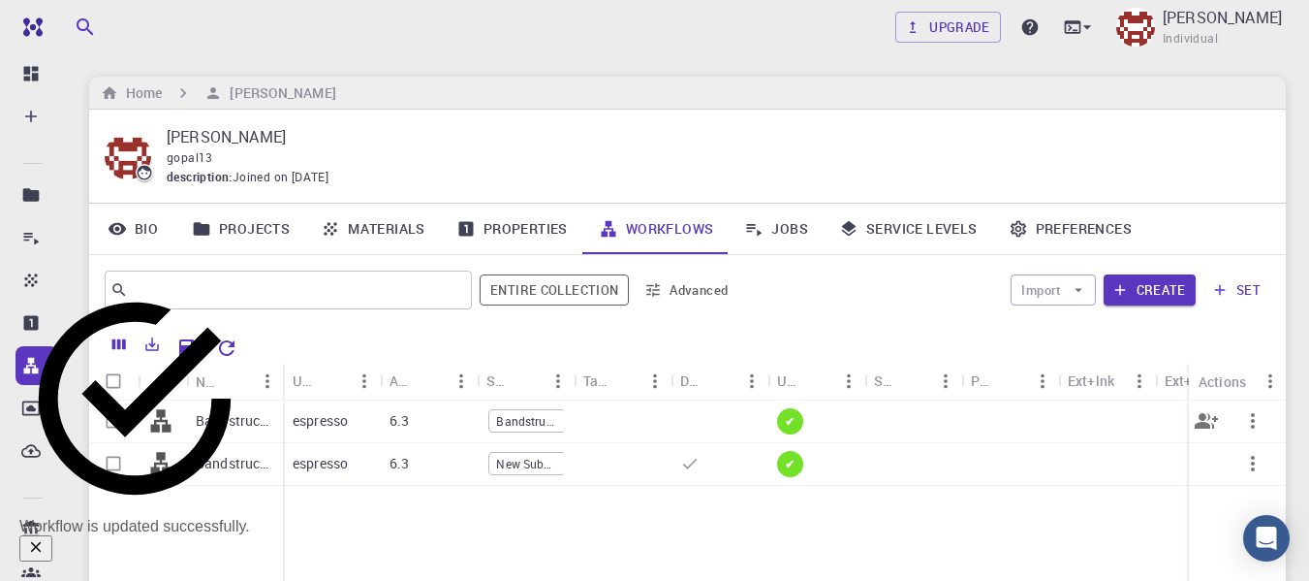
click at [1241, 422] on button "button" at bounding box center [1253, 420] width 47 height 47
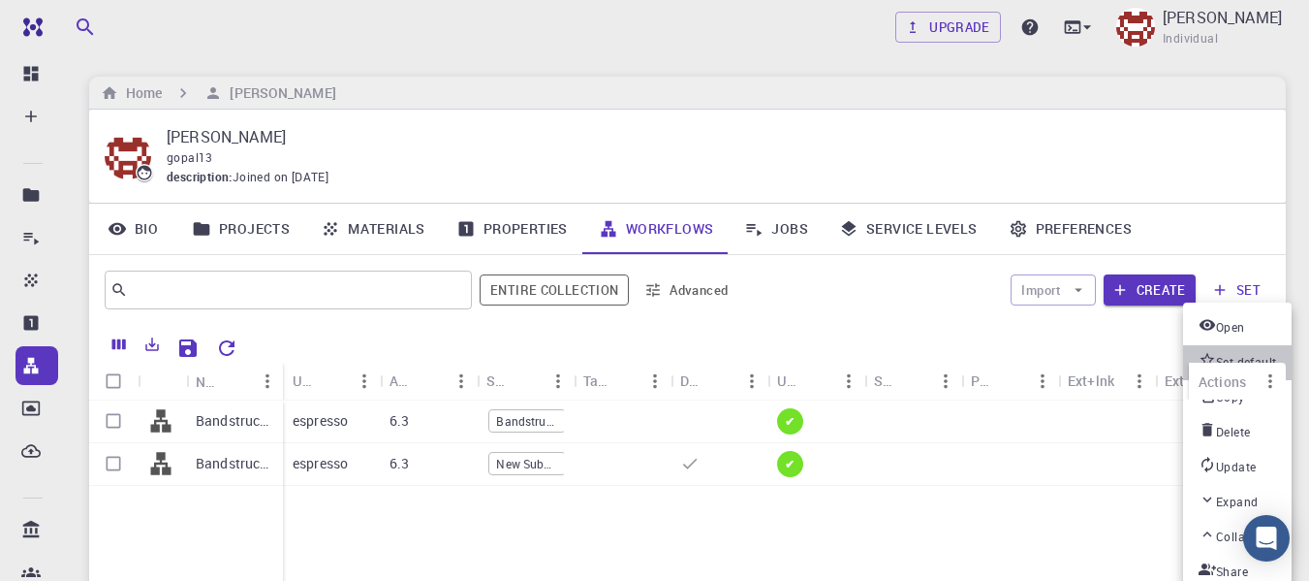
click at [1233, 357] on span "Set default" at bounding box center [1246, 362] width 60 height 19
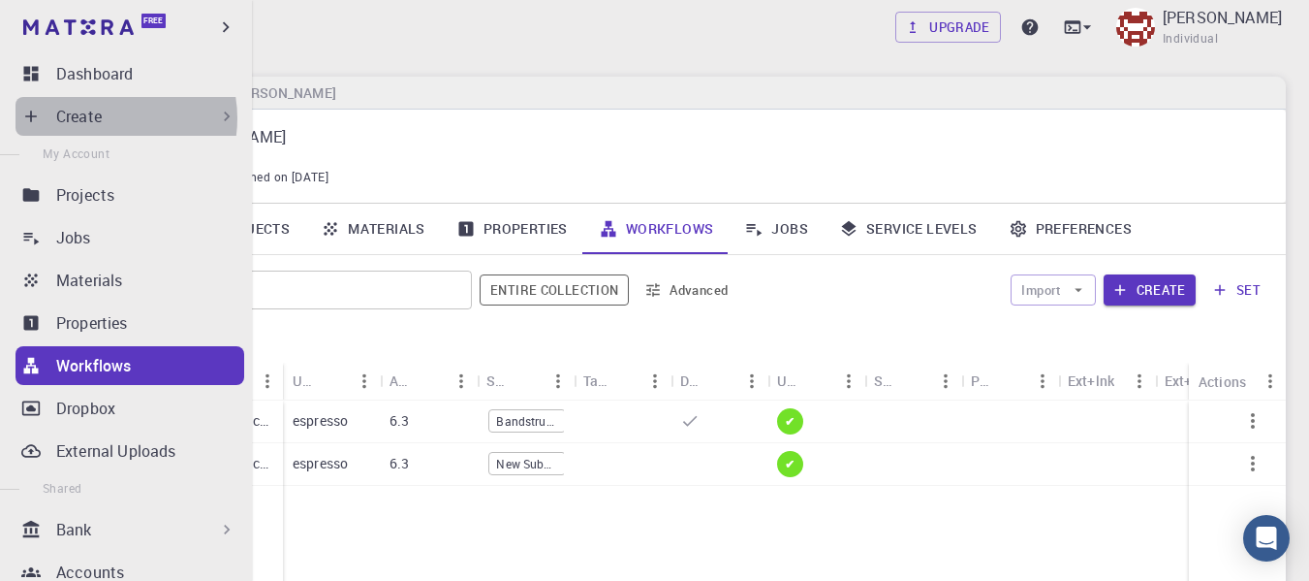
click at [105, 118] on div "Create" at bounding box center [146, 116] width 180 height 23
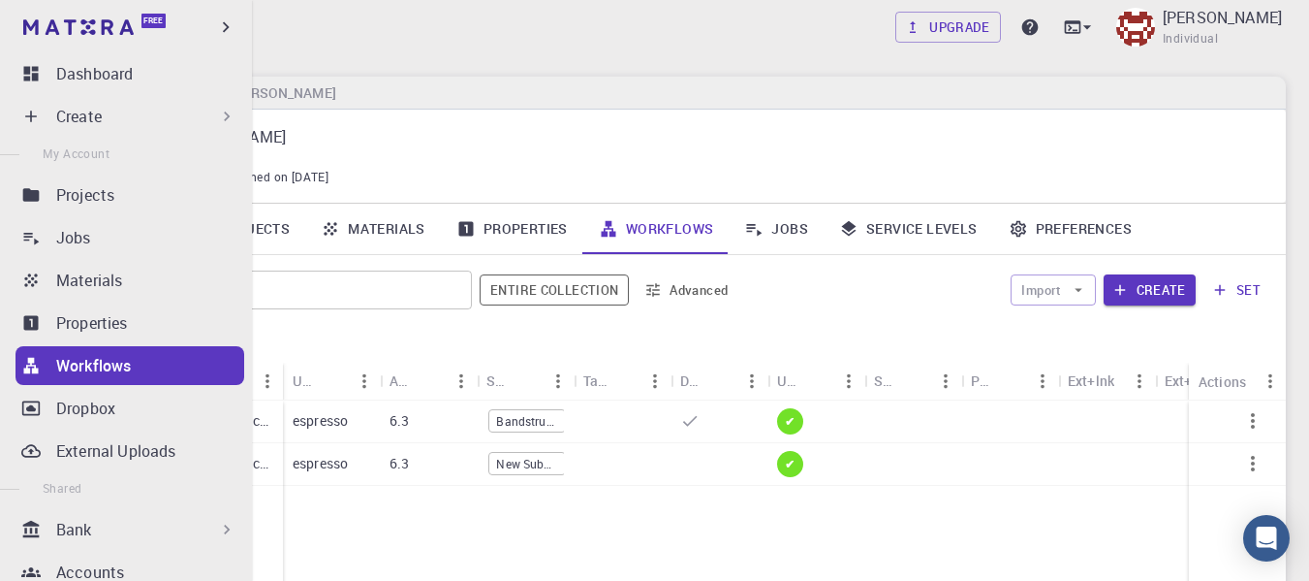
click at [171, 121] on div "Create" at bounding box center [146, 116] width 180 height 23
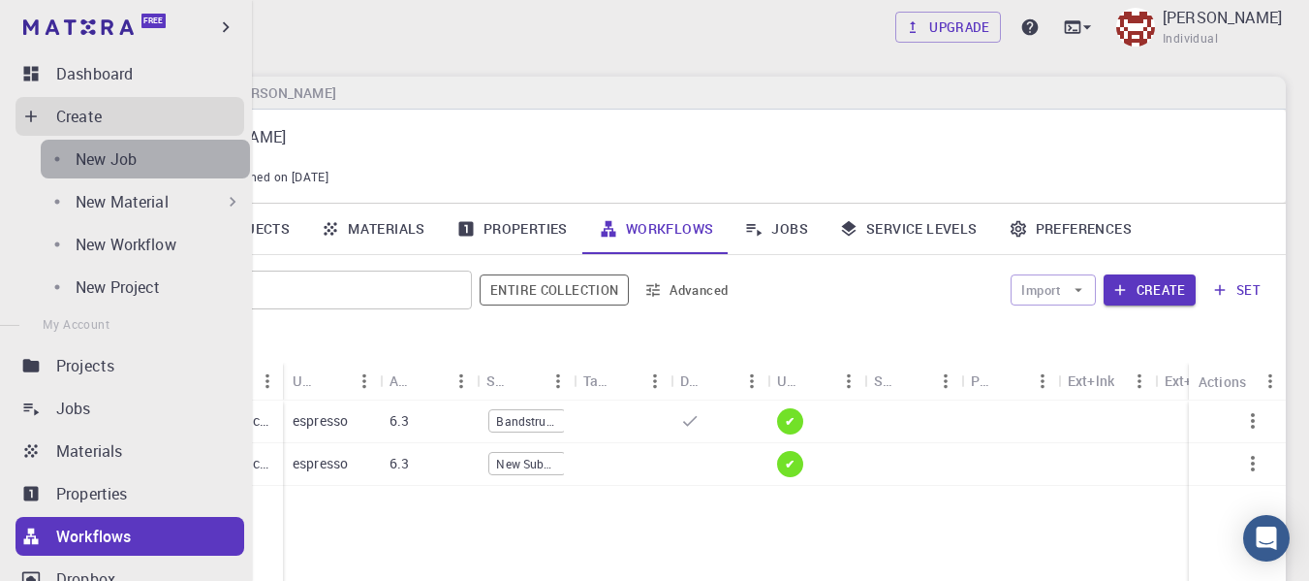
click at [131, 149] on div "New Job" at bounding box center [163, 158] width 174 height 23
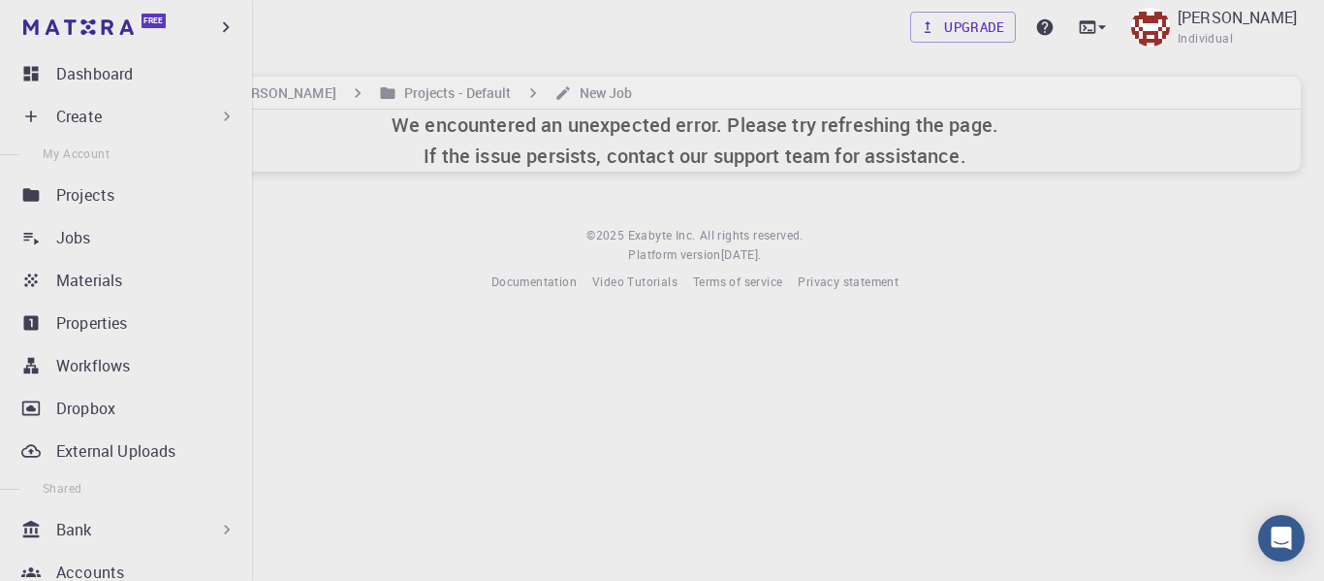
click at [102, 112] on p "Create" at bounding box center [79, 116] width 46 height 23
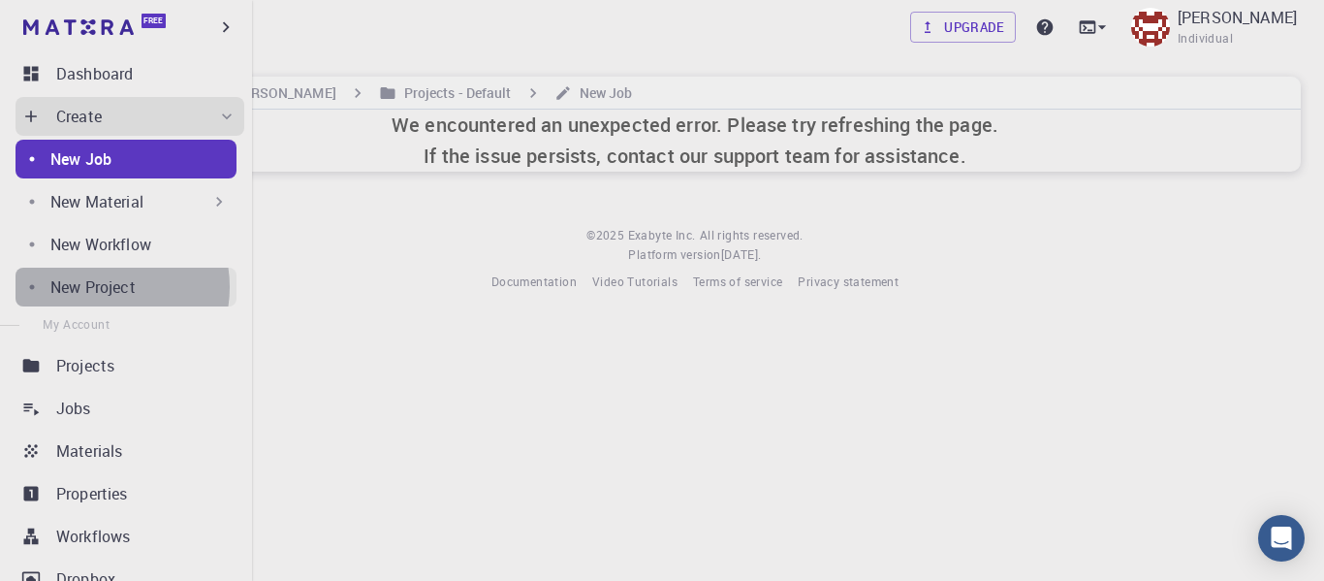
click at [101, 287] on p "New Project" at bounding box center [92, 286] width 85 height 23
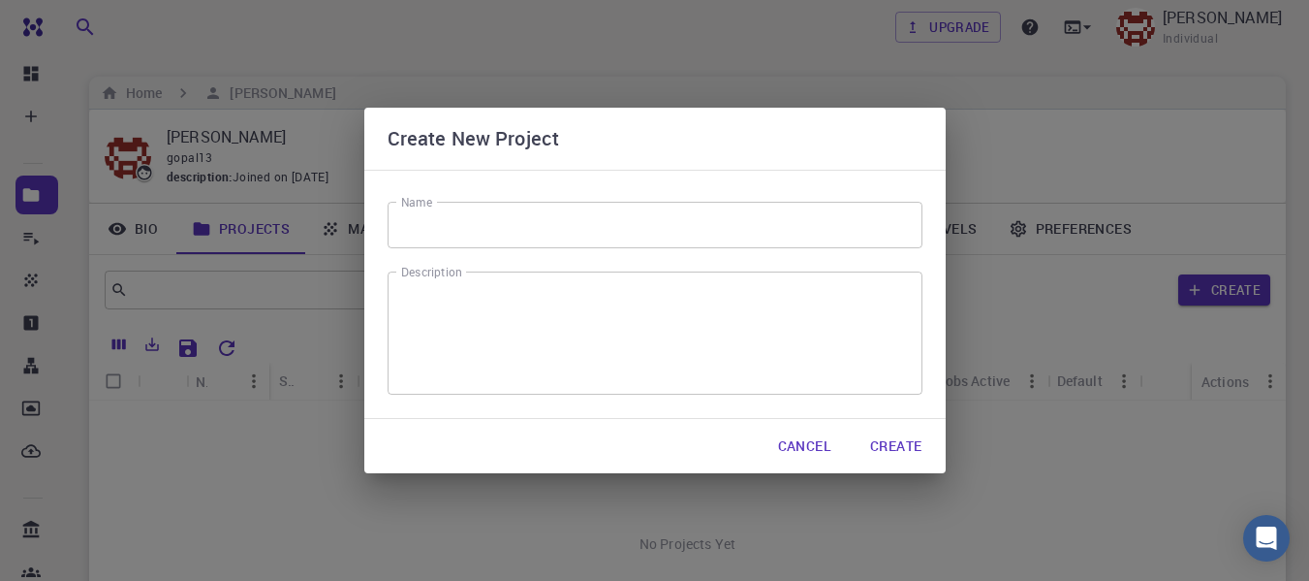
click at [612, 242] on input "Name" at bounding box center [655, 225] width 535 height 47
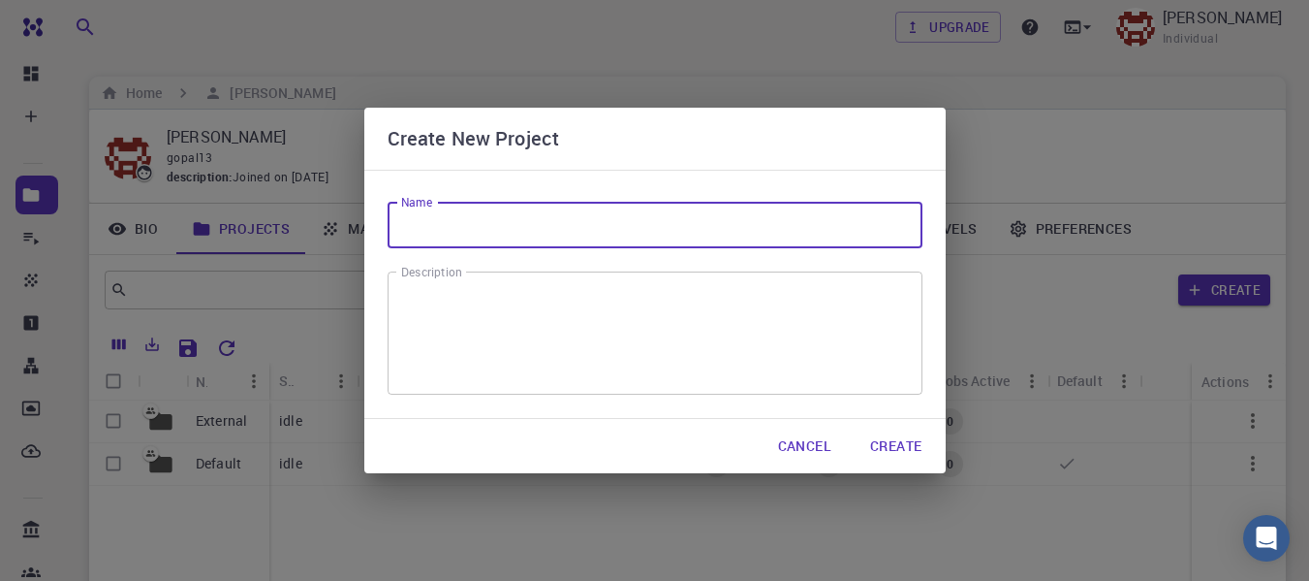
type input "ZrTe5_test"
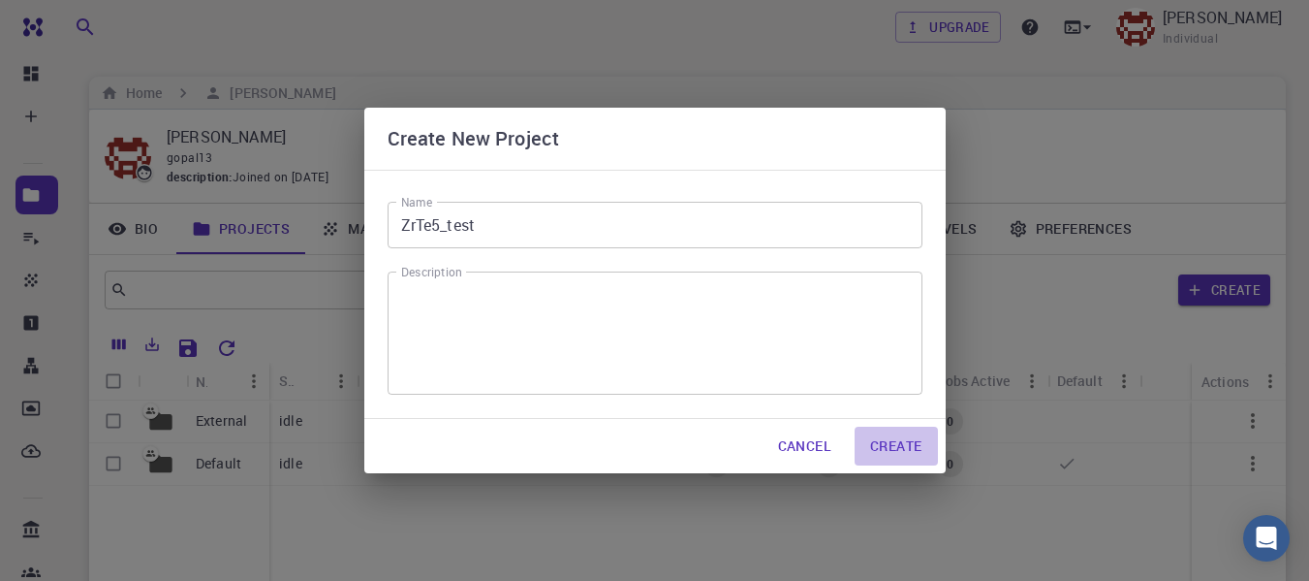
click at [905, 454] on button "Create" at bounding box center [896, 445] width 82 height 39
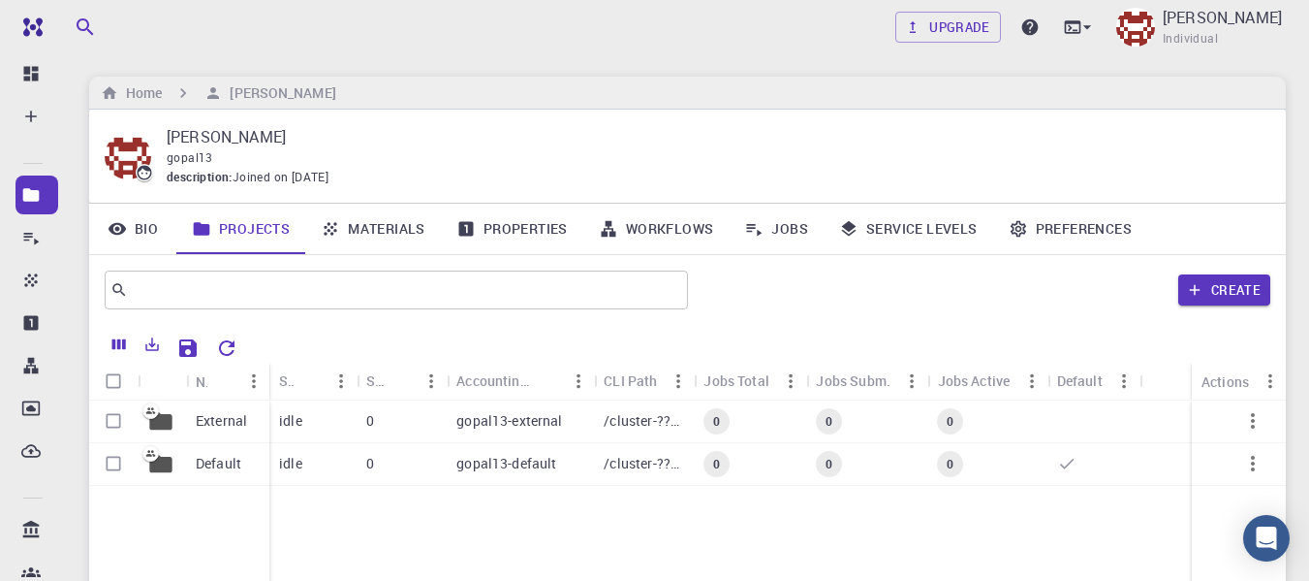
click at [788, 238] on link "Jobs" at bounding box center [776, 229] width 95 height 50
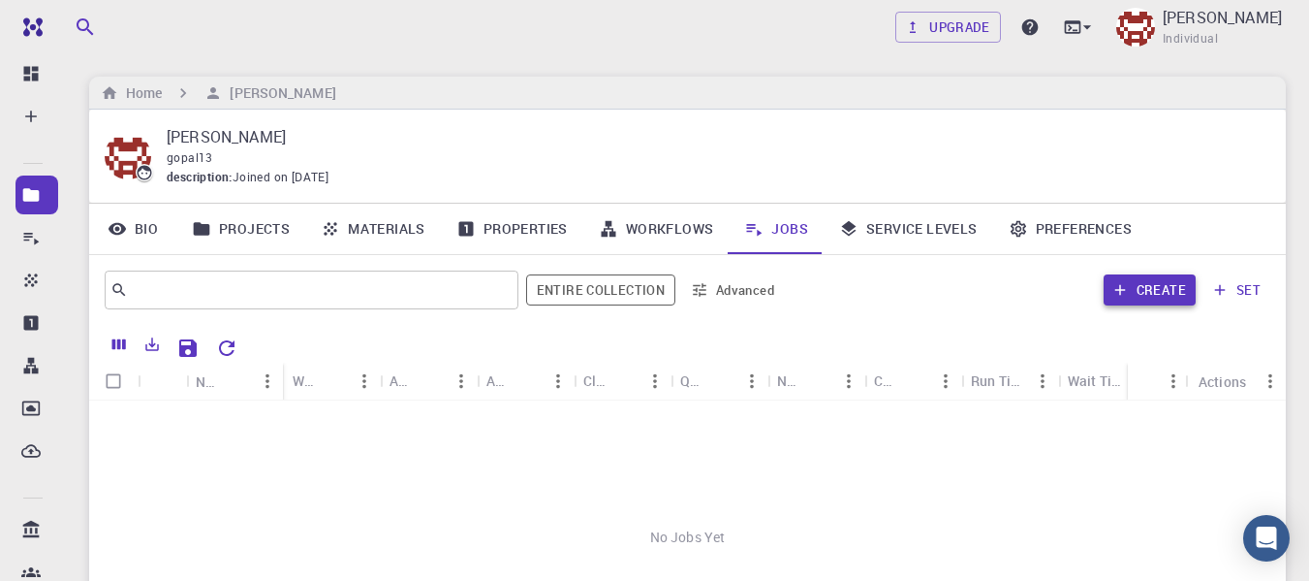
click at [1142, 295] on button "Create" at bounding box center [1150, 289] width 92 height 31
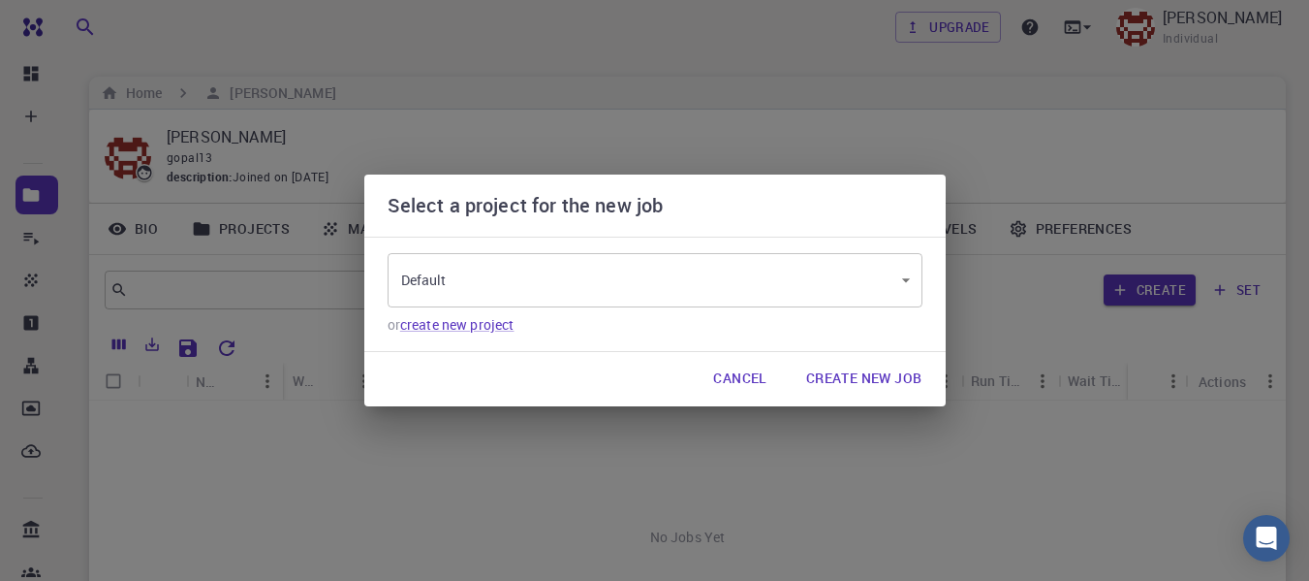
type input "g275ZgYELZY8jaQCj"
click at [846, 377] on button "Create New Job" at bounding box center [864, 379] width 147 height 39
